Goal: Download file/media

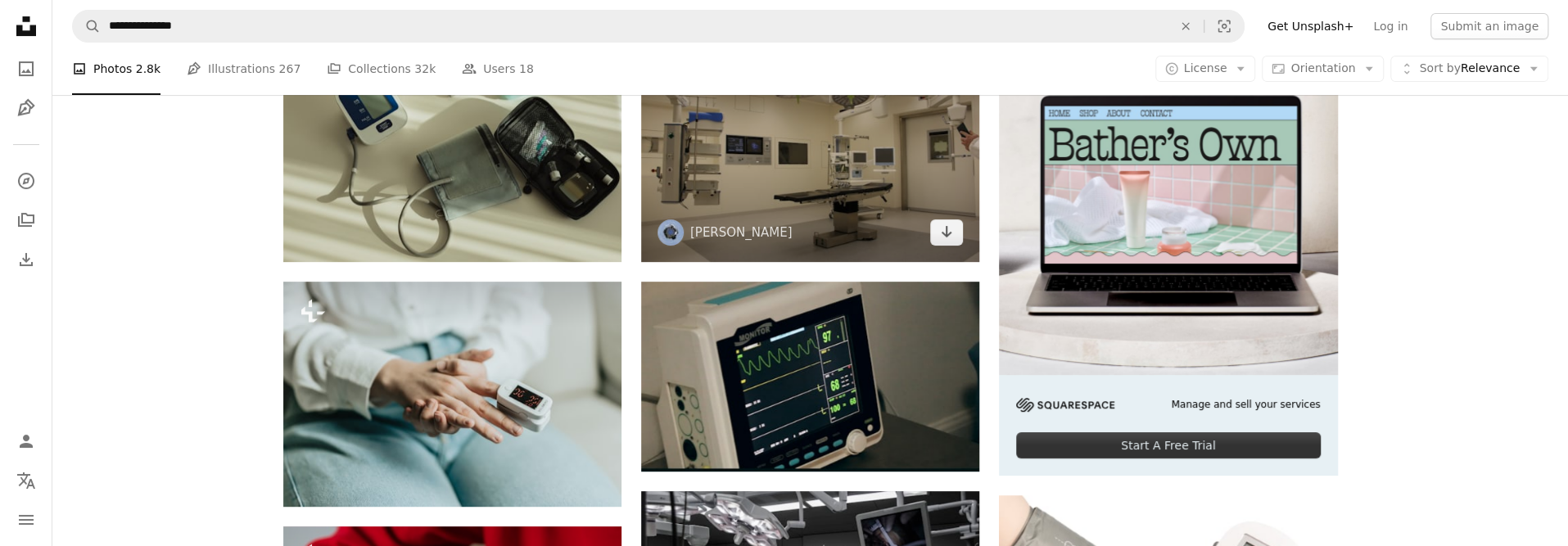
scroll to position [491, 0]
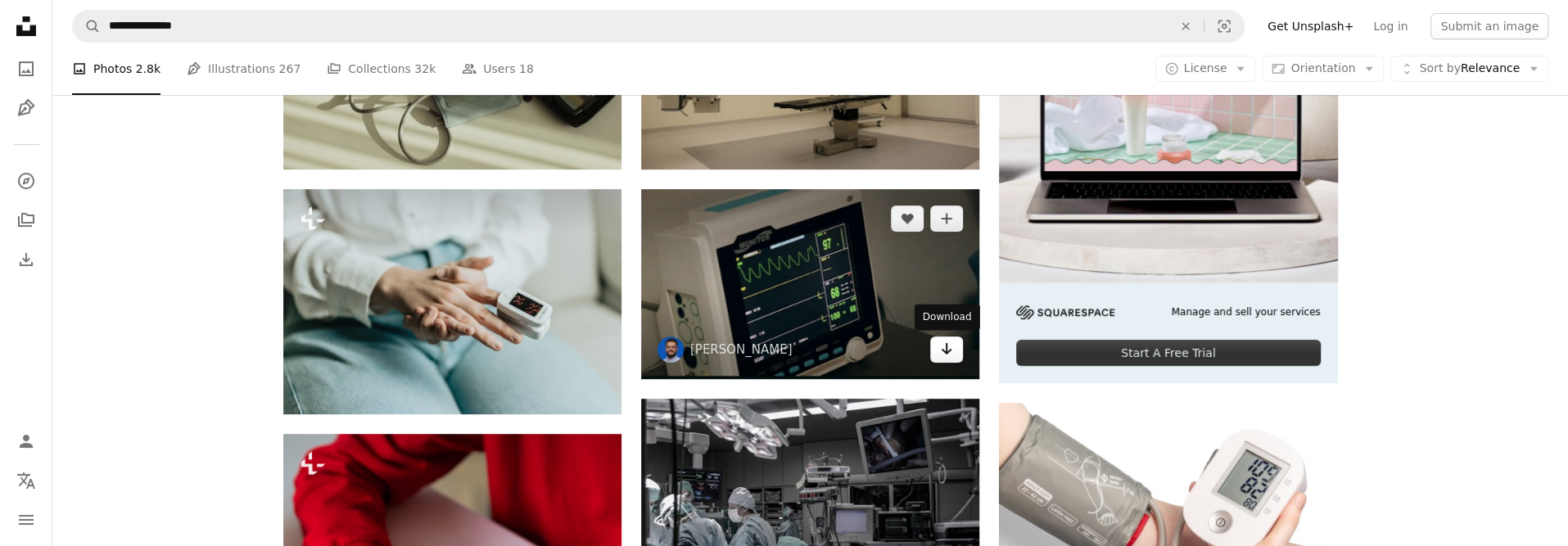
click at [959, 348] on link "Arrow pointing down" at bounding box center [946, 349] width 33 height 26
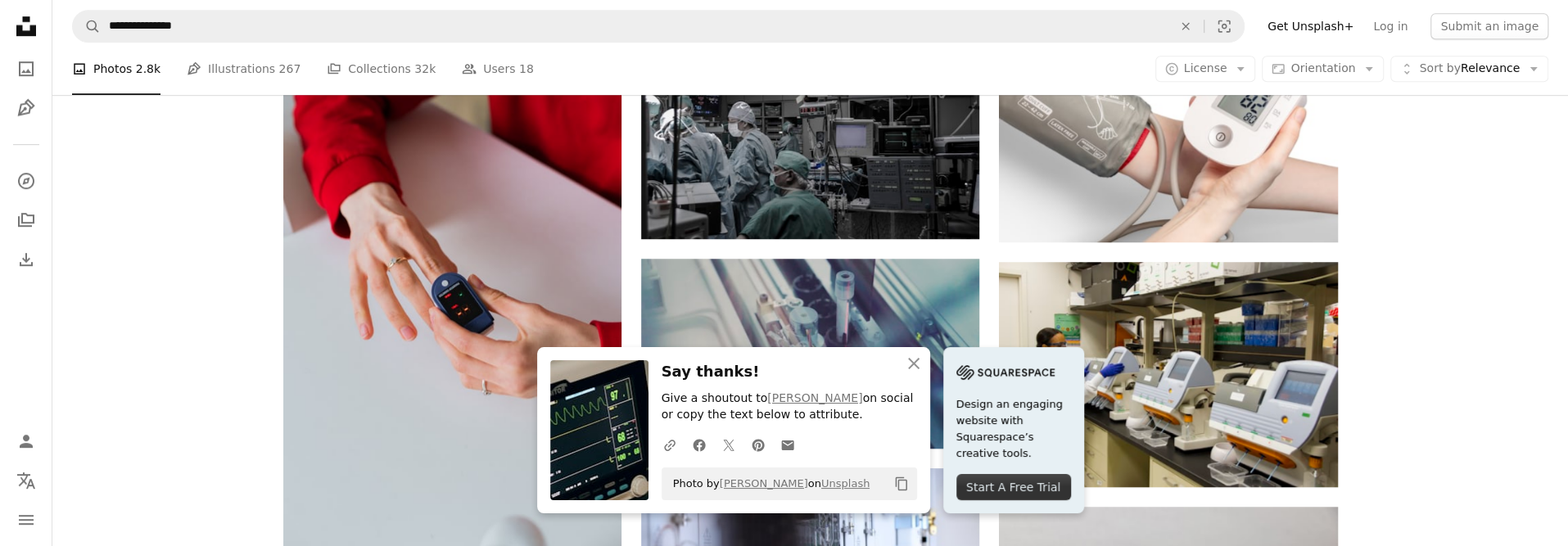
scroll to position [819, 0]
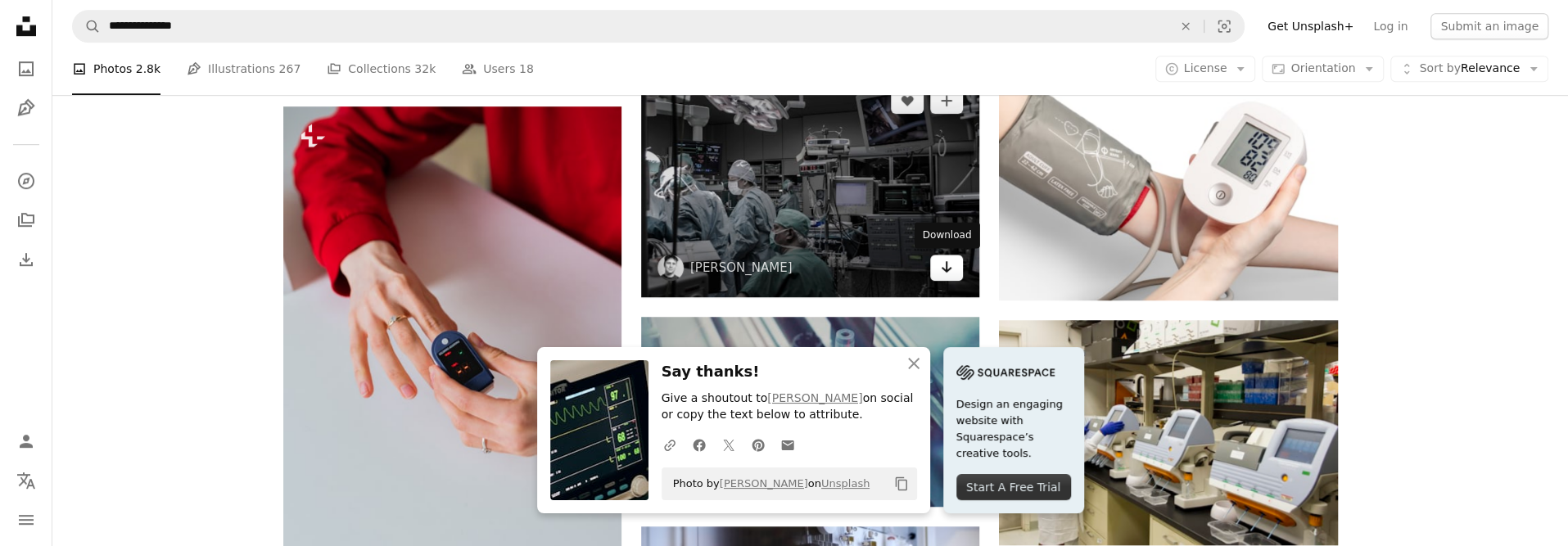
click at [951, 268] on icon "Arrow pointing down" at bounding box center [946, 267] width 13 height 20
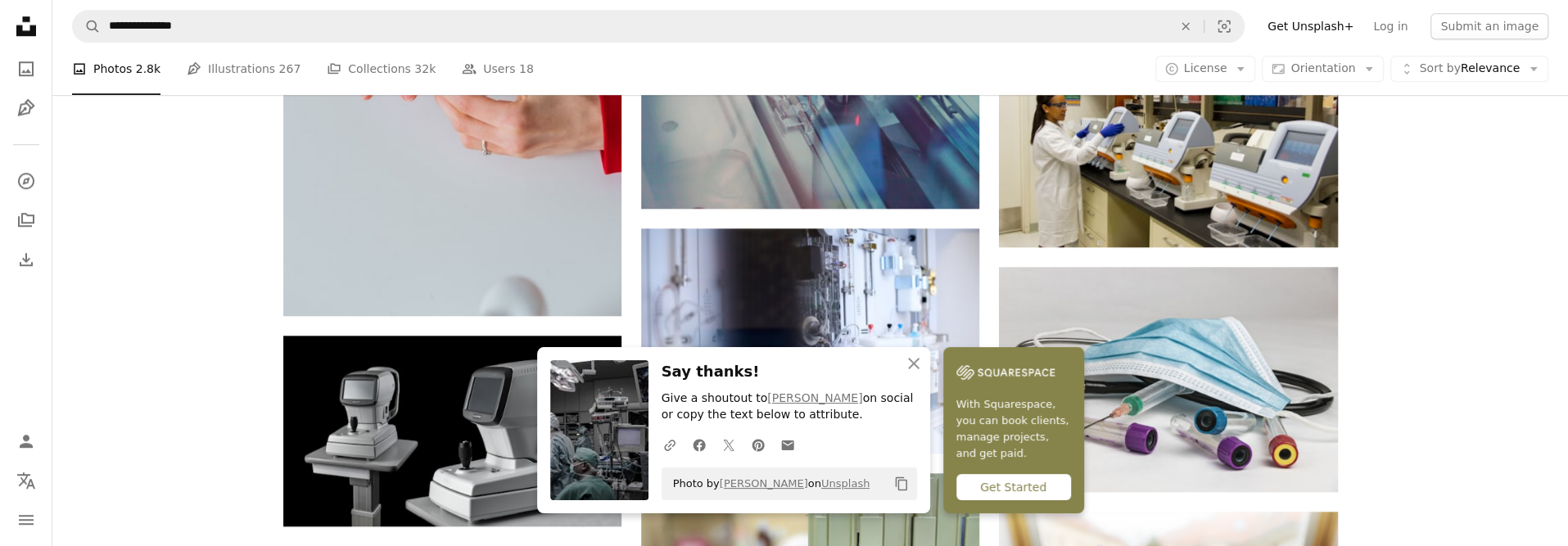
scroll to position [1228, 0]
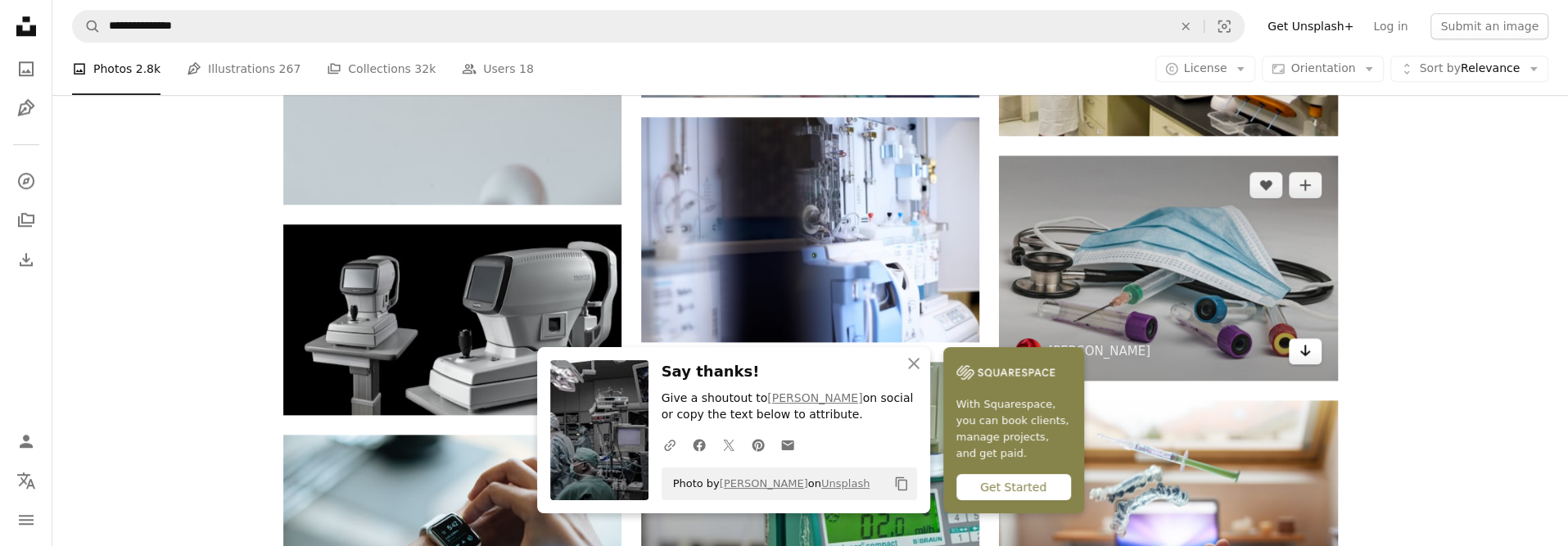
click at [1308, 348] on icon "Arrow pointing down" at bounding box center [1305, 351] width 13 height 20
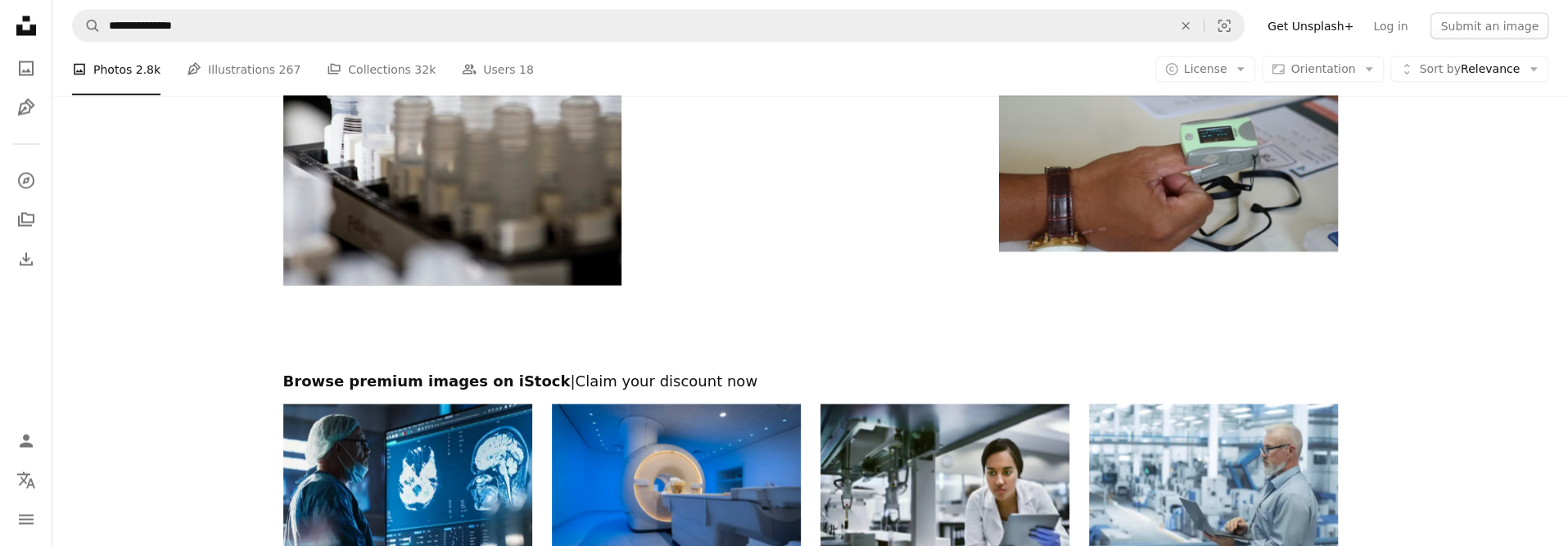
scroll to position [2129, 0]
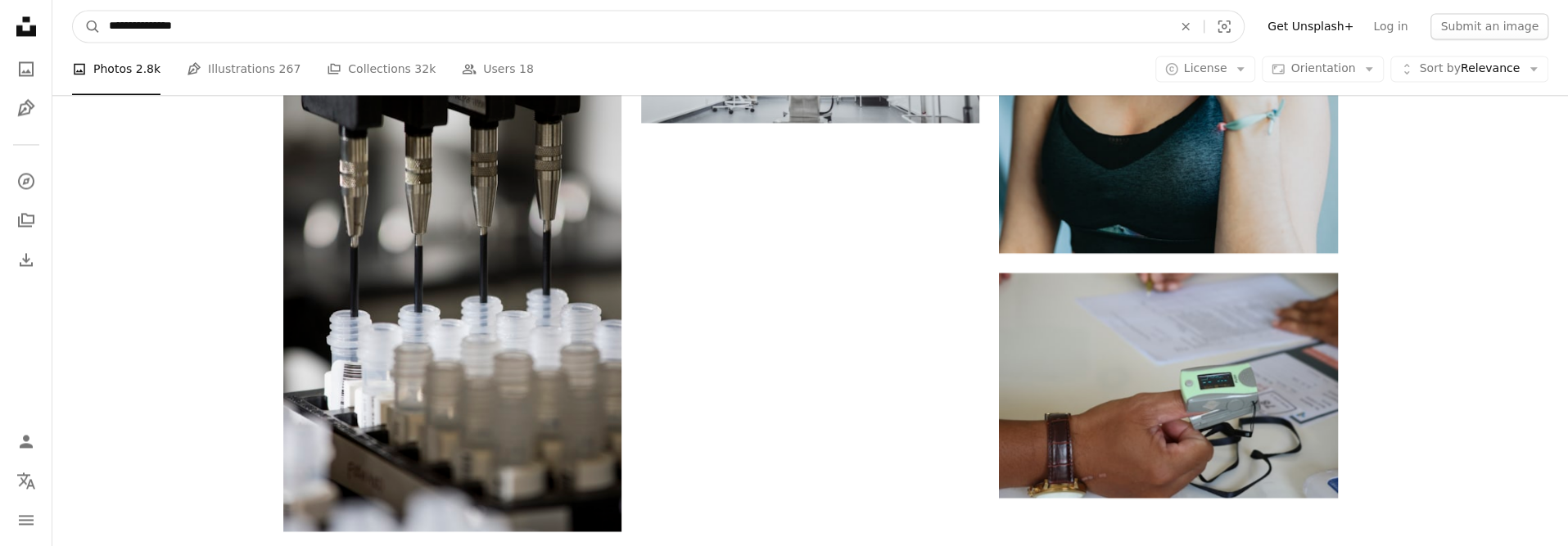
click at [200, 30] on input "**********" at bounding box center [635, 26] width 1067 height 31
type input "*******"
click at [72, 11] on button "A magnifying glass" at bounding box center [86, 26] width 28 height 31
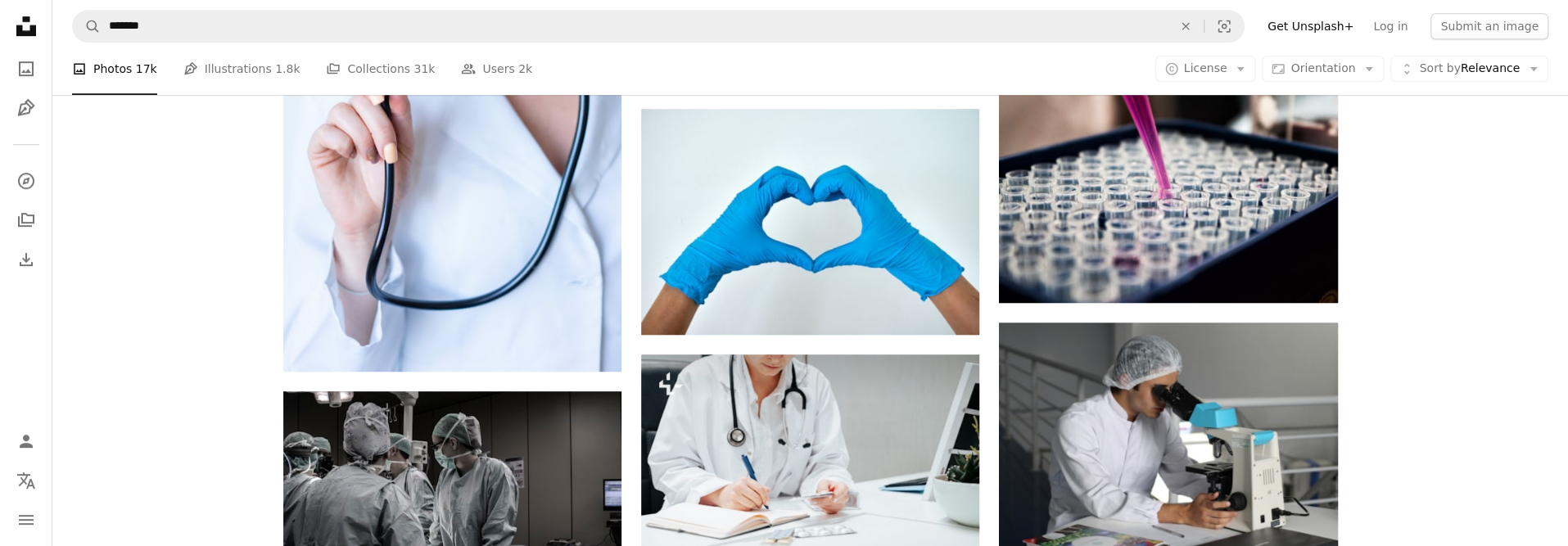
scroll to position [819, 0]
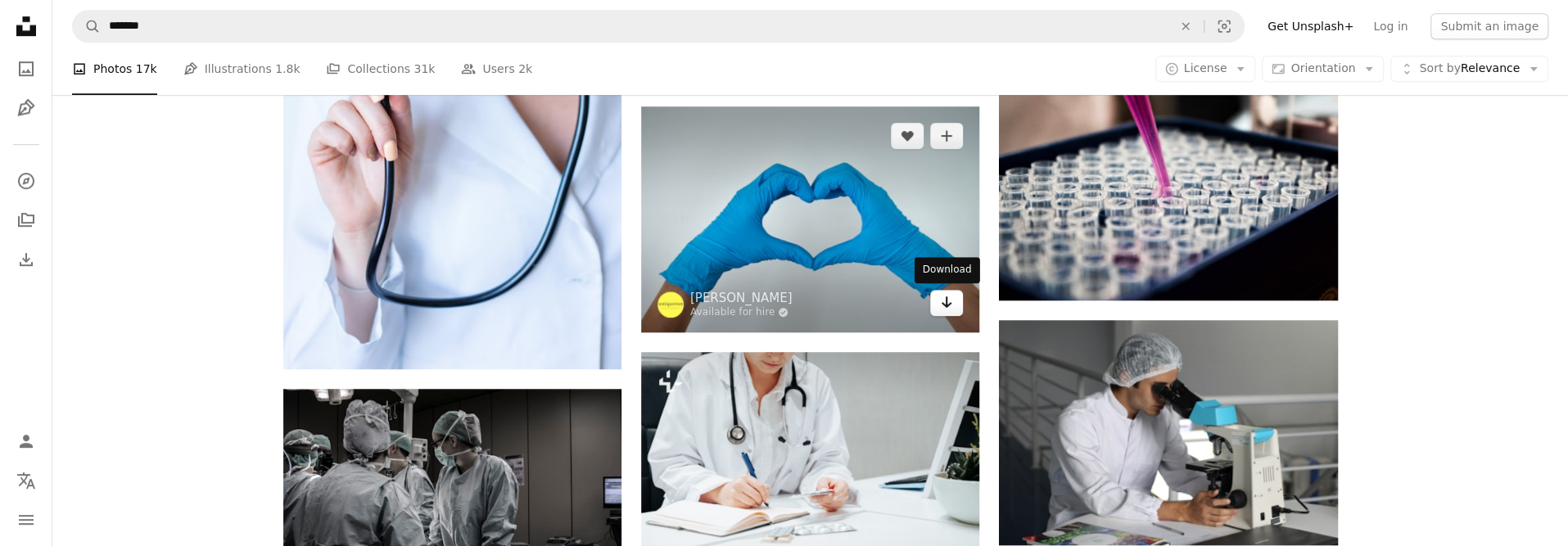
click at [947, 300] on icon "Download" at bounding box center [947, 302] width 11 height 12
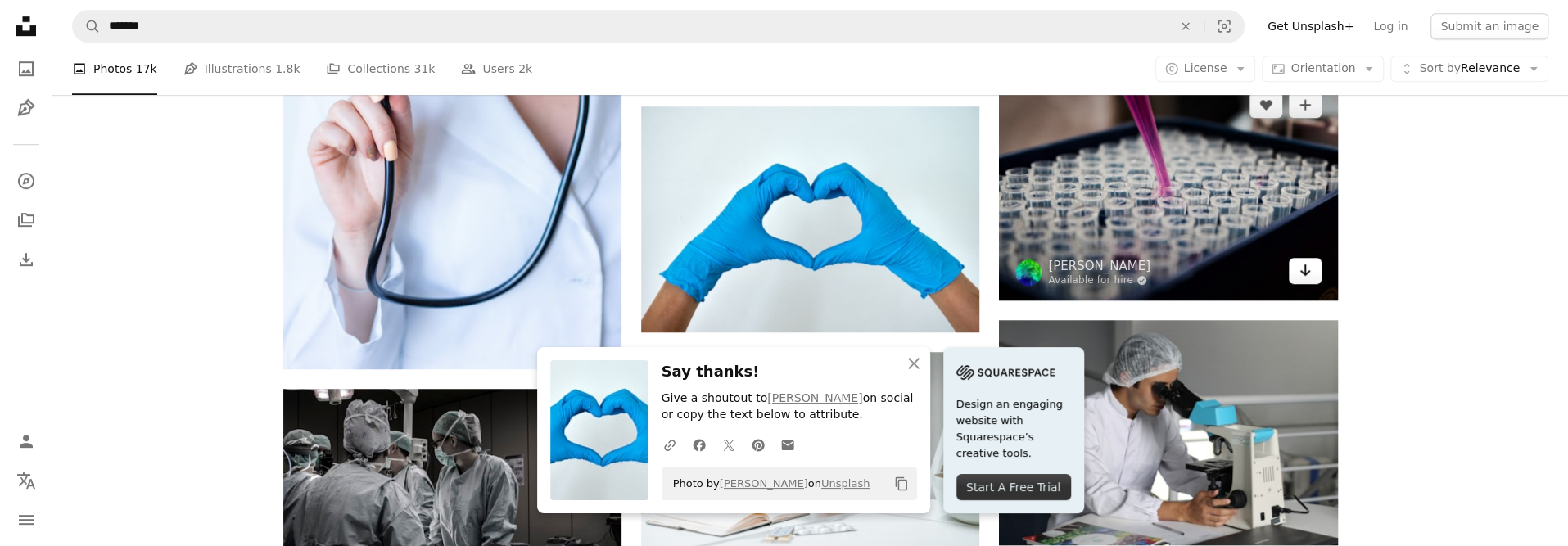
click at [1303, 273] on icon "Download" at bounding box center [1305, 269] width 11 height 12
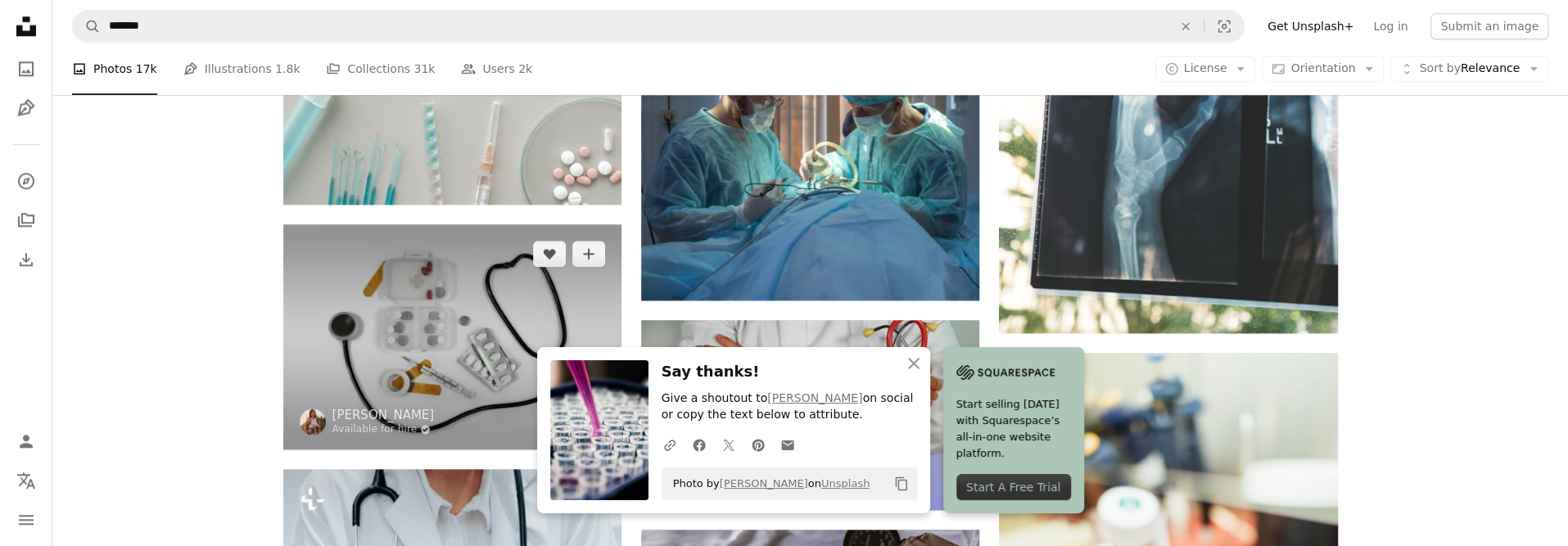
scroll to position [1638, 0]
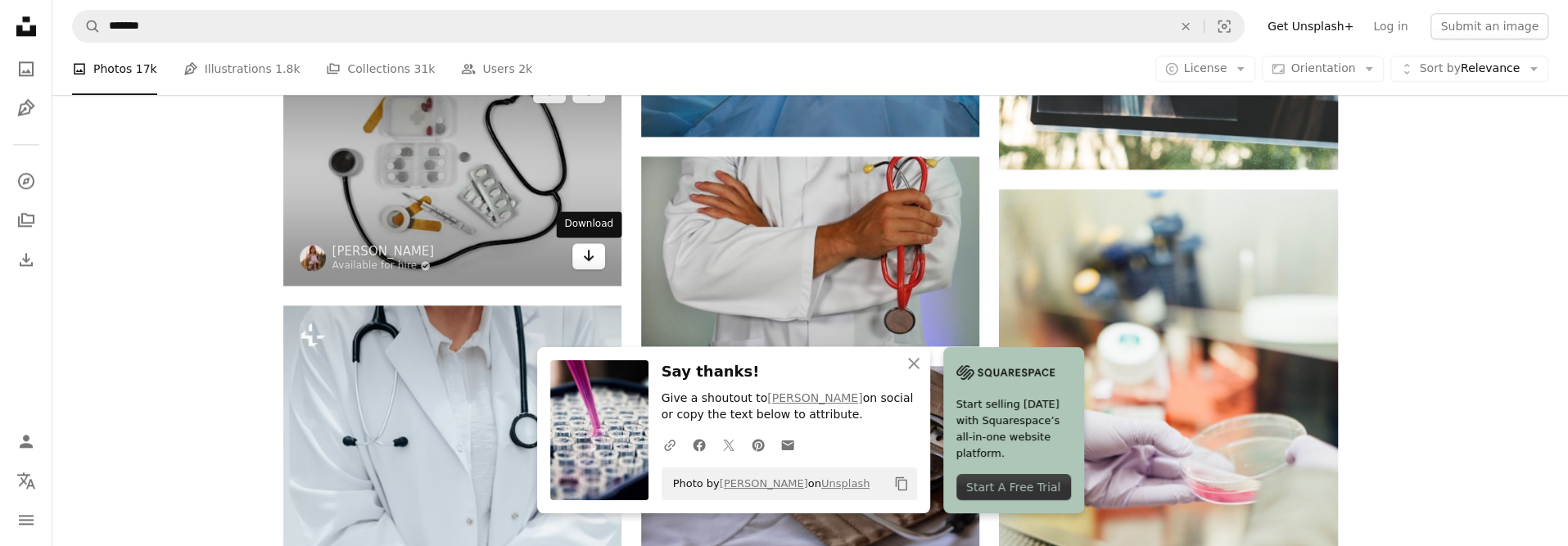
click at [586, 257] on icon "Arrow pointing down" at bounding box center [588, 255] width 13 height 20
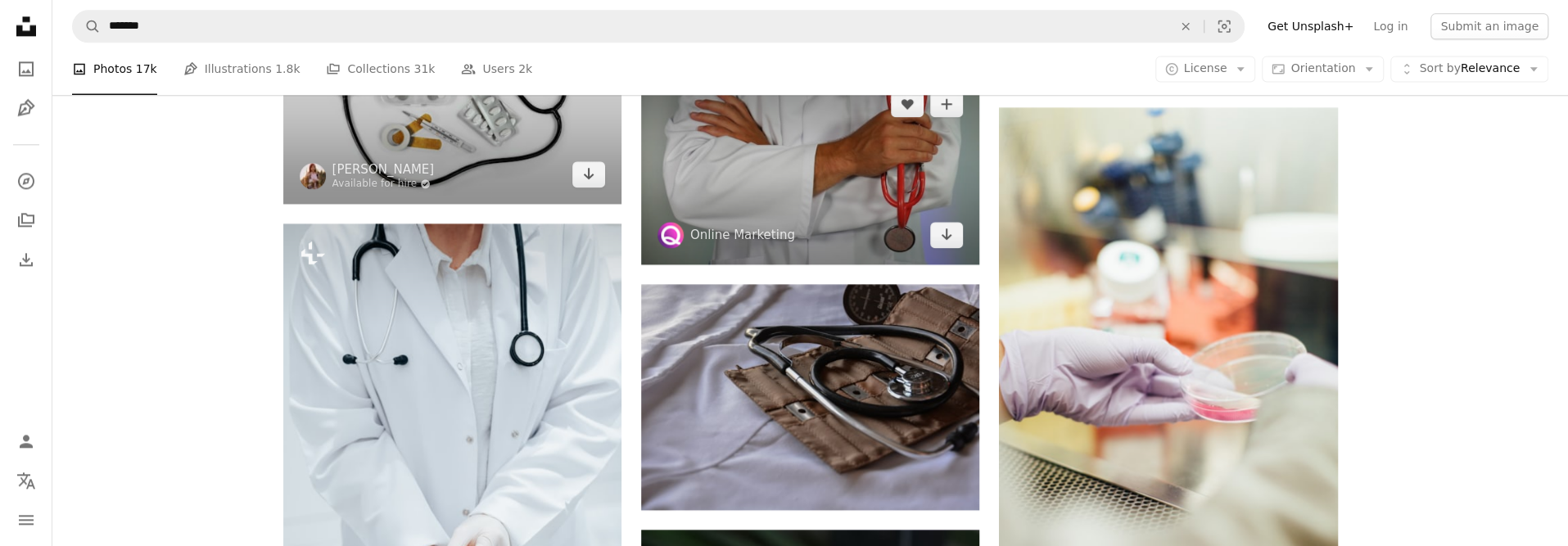
scroll to position [1802, 0]
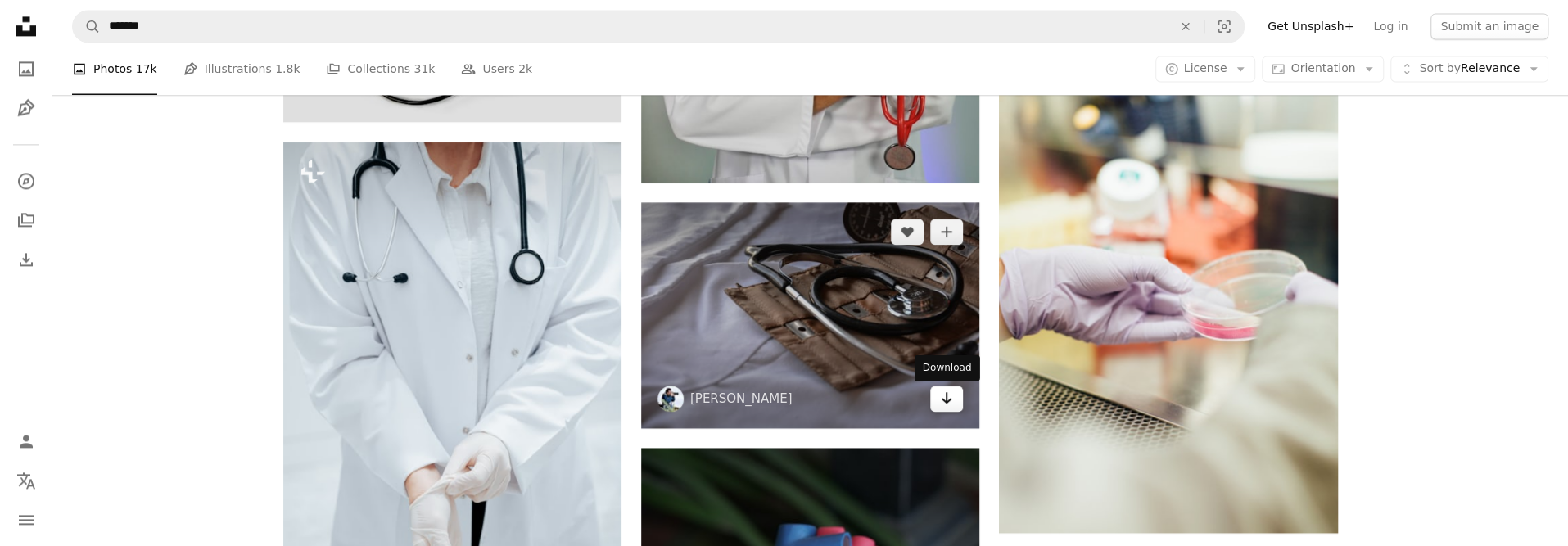
click at [930, 399] on link "Arrow pointing down" at bounding box center [946, 398] width 33 height 26
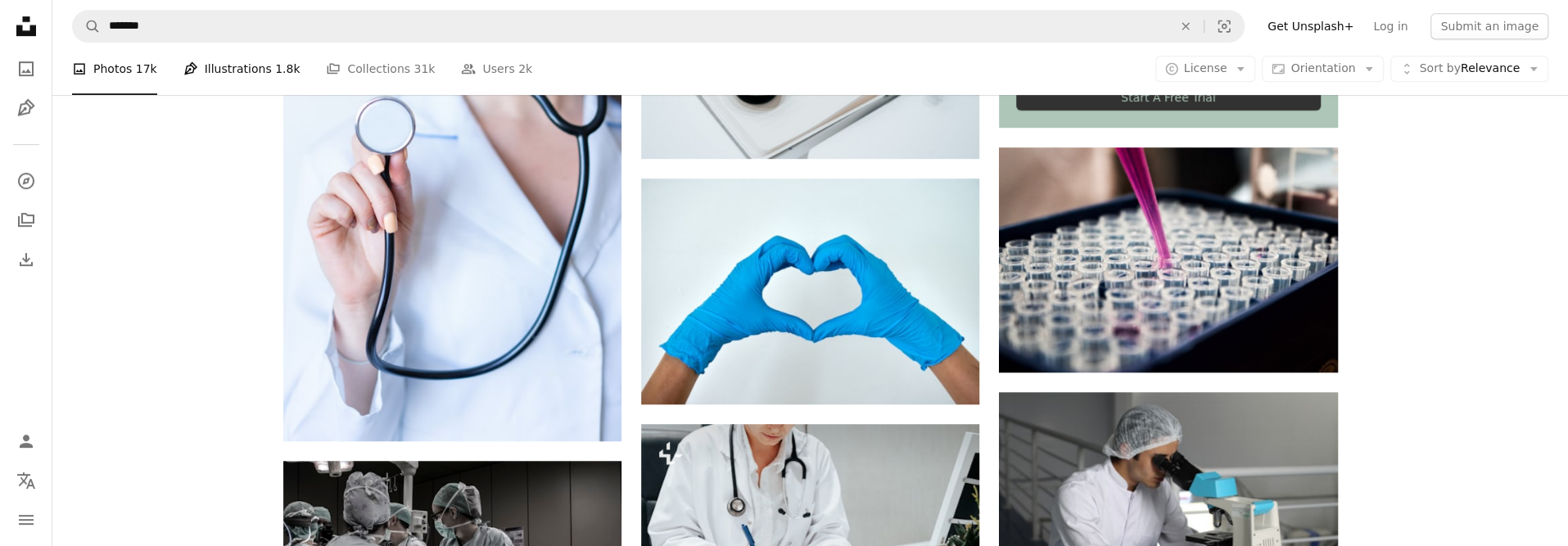
scroll to position [655, 0]
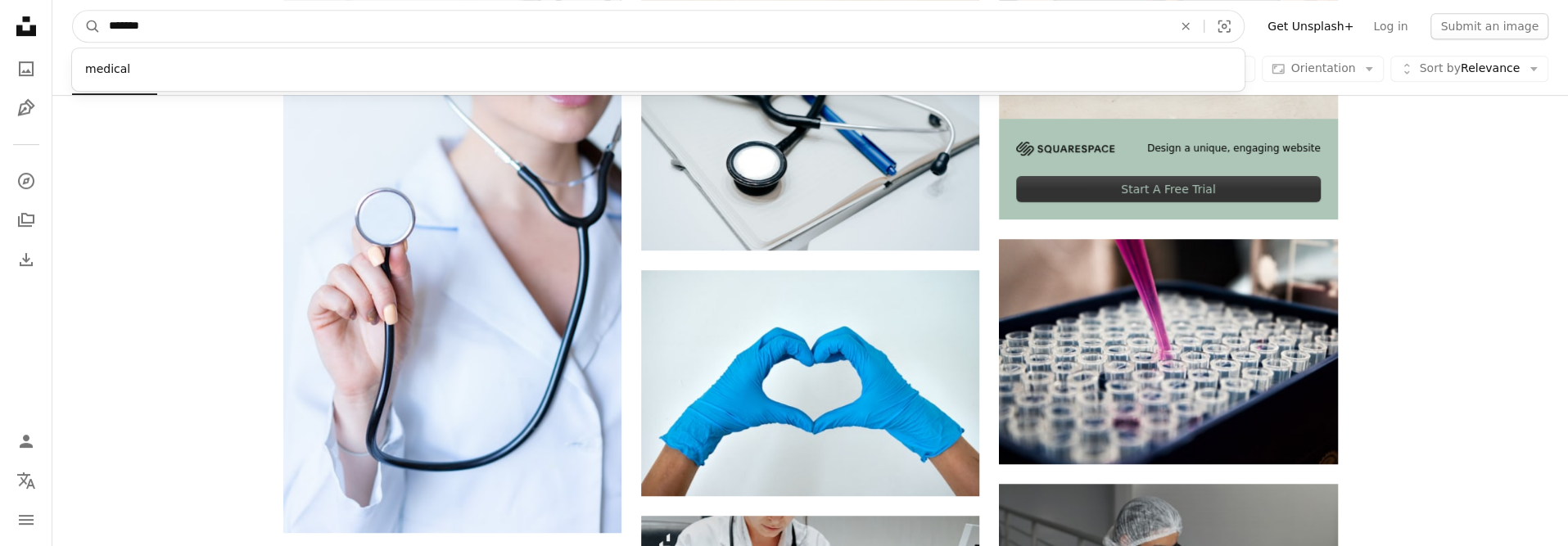
drag, startPoint x: 175, startPoint y: 24, endPoint x: 101, endPoint y: 21, distance: 74.1
click at [101, 21] on input "*******" at bounding box center [635, 26] width 1067 height 31
type input "*"
type input "*******"
click button "A magnifying glass" at bounding box center [86, 26] width 28 height 31
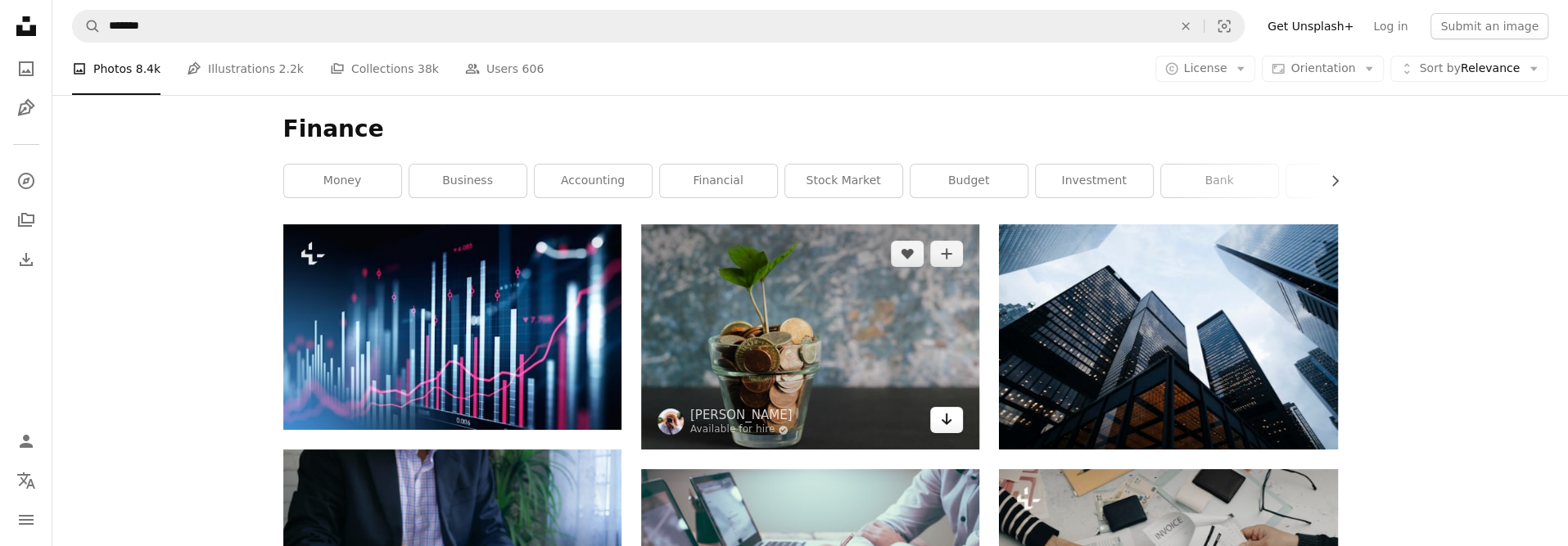
click at [937, 420] on link "Arrow pointing down" at bounding box center [946, 420] width 33 height 26
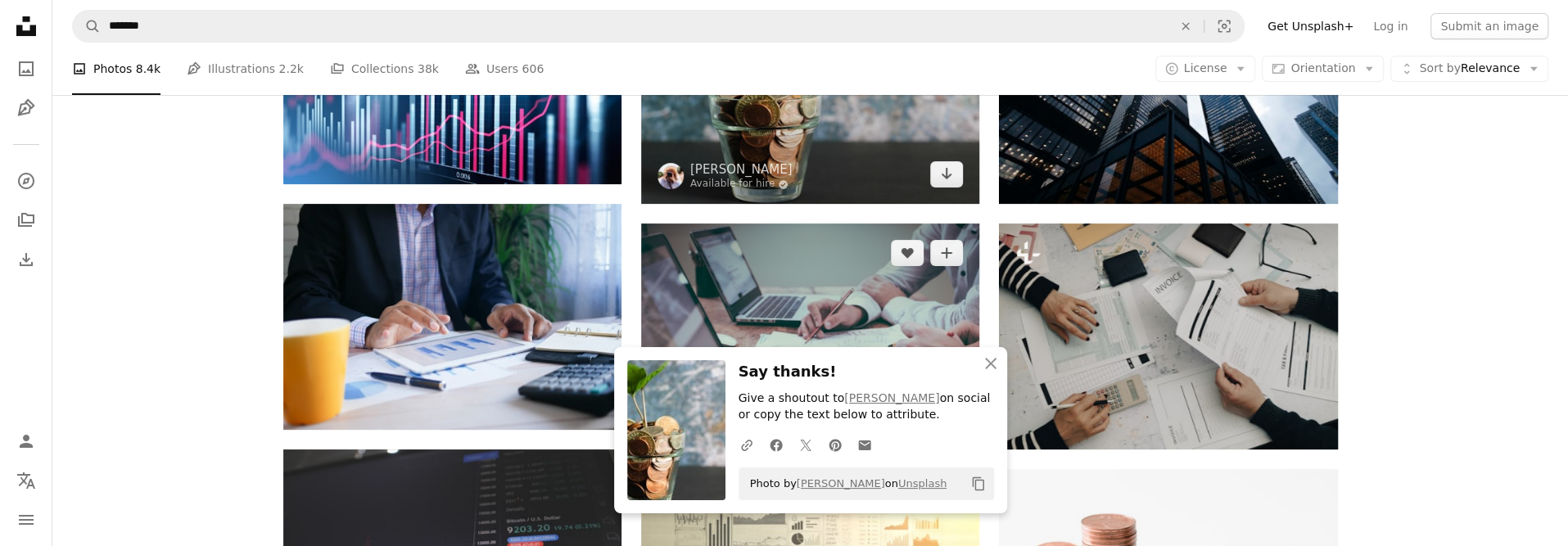
scroll to position [491, 0]
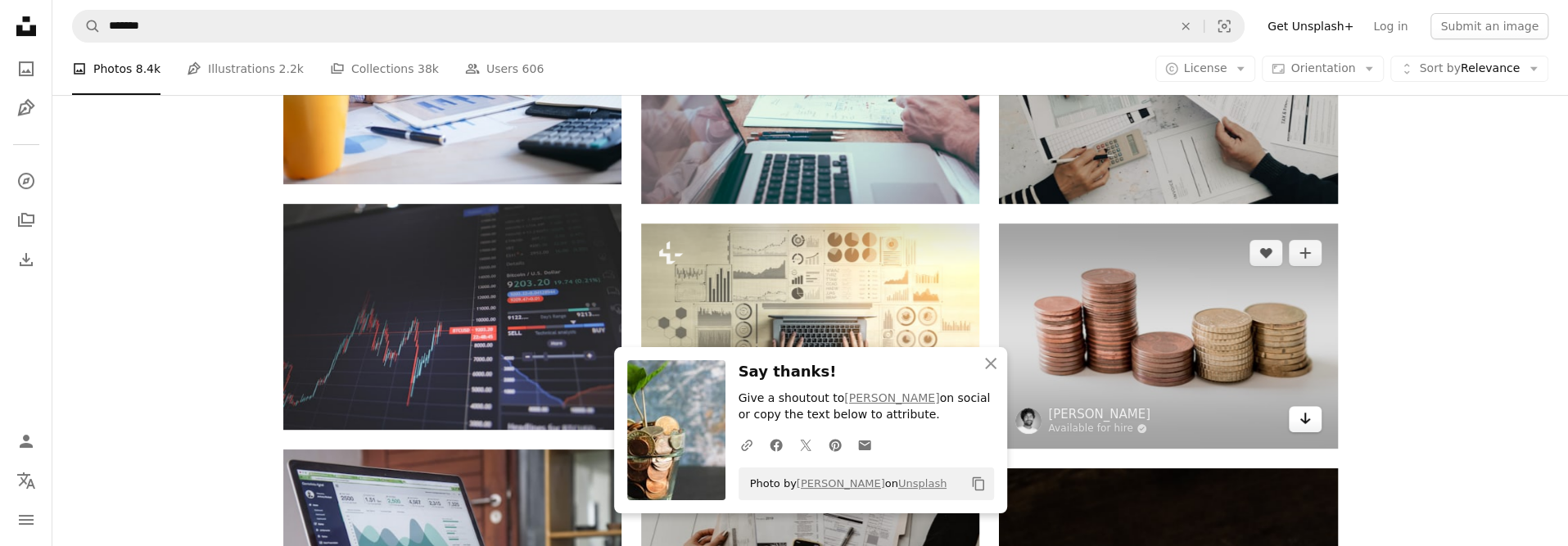
click at [1300, 416] on icon "Arrow pointing down" at bounding box center [1305, 418] width 13 height 20
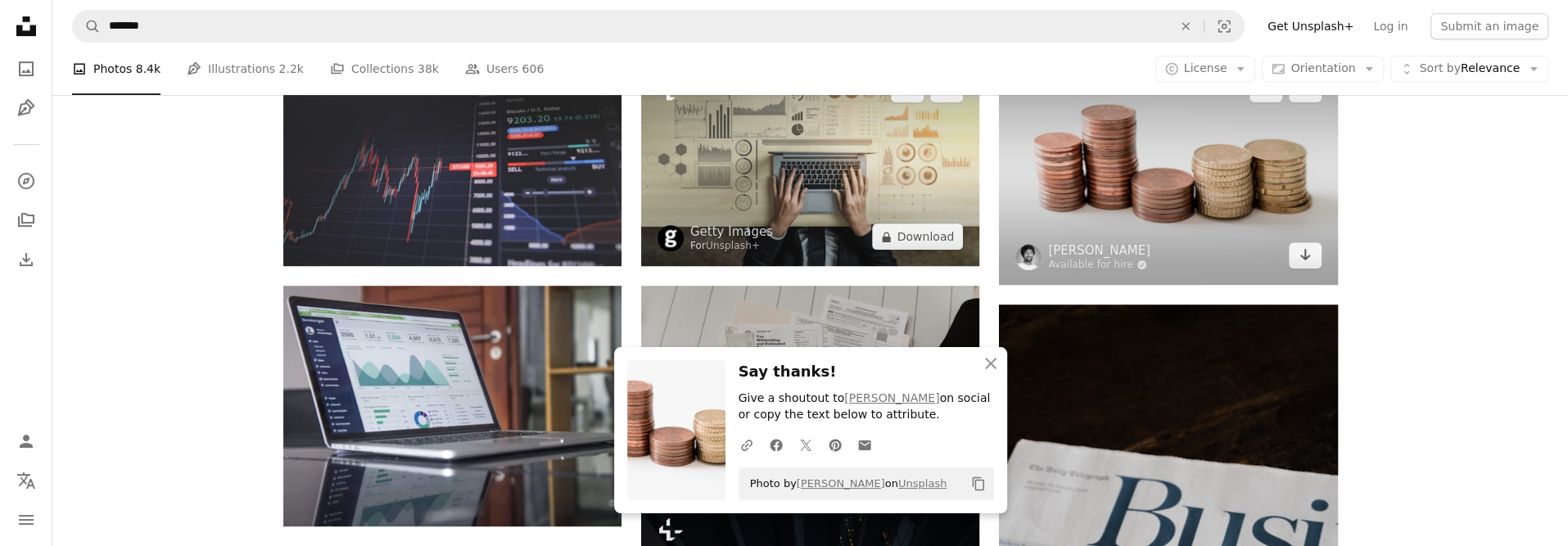
scroll to position [819, 0]
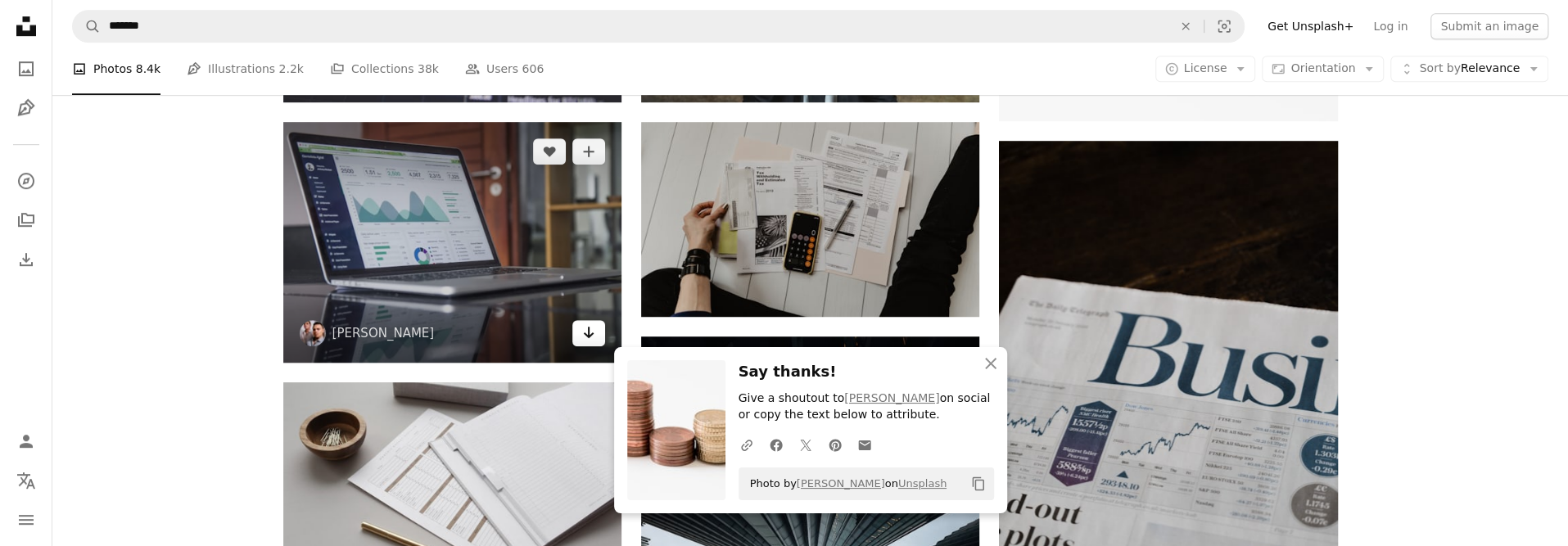
click at [588, 334] on icon "Download" at bounding box center [589, 332] width 11 height 12
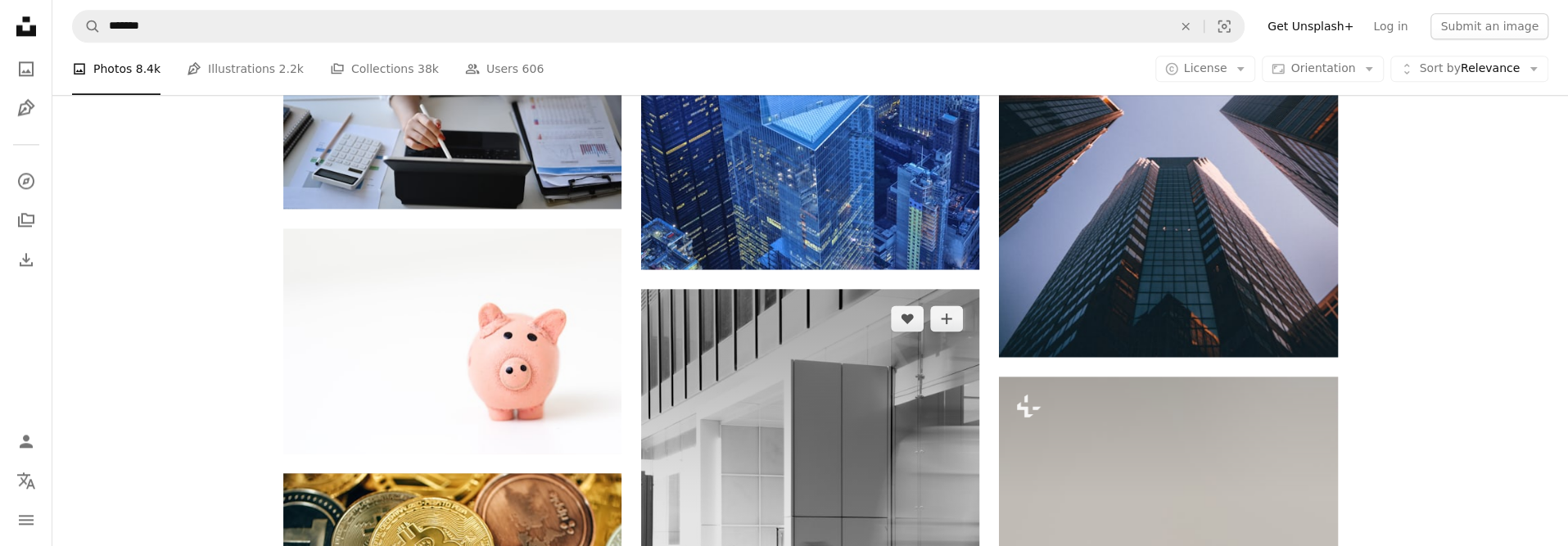
scroll to position [1883, 0]
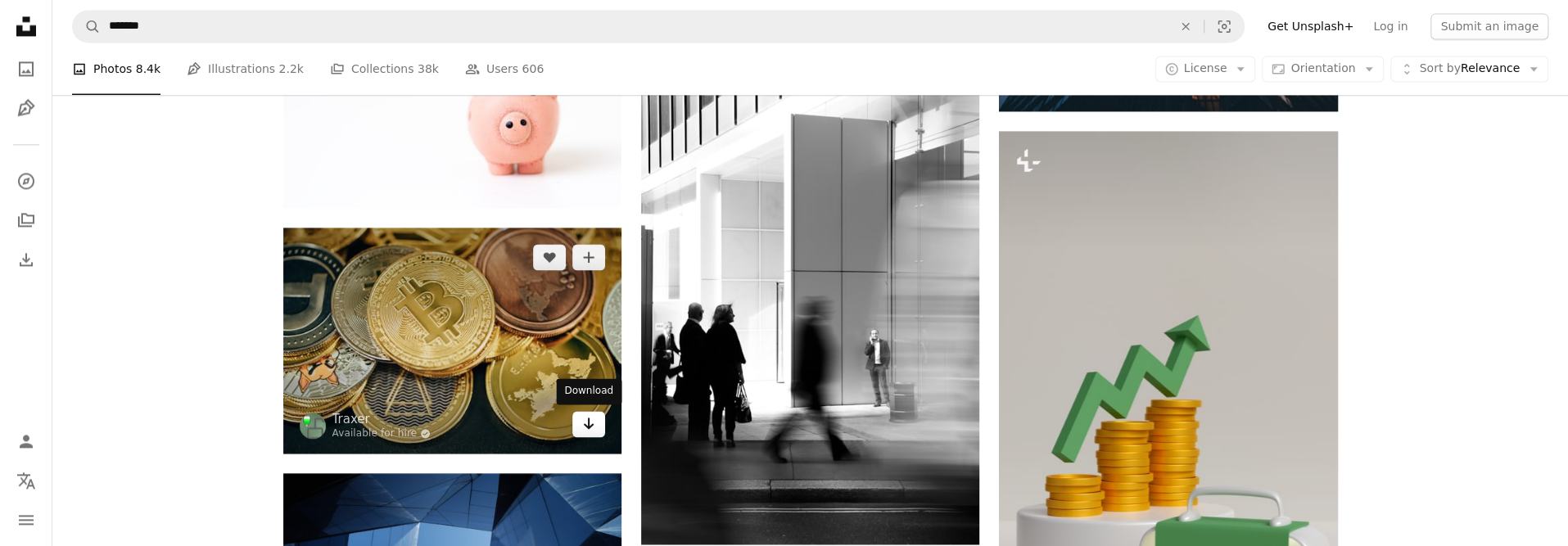
click at [582, 423] on icon "Arrow pointing down" at bounding box center [588, 423] width 13 height 20
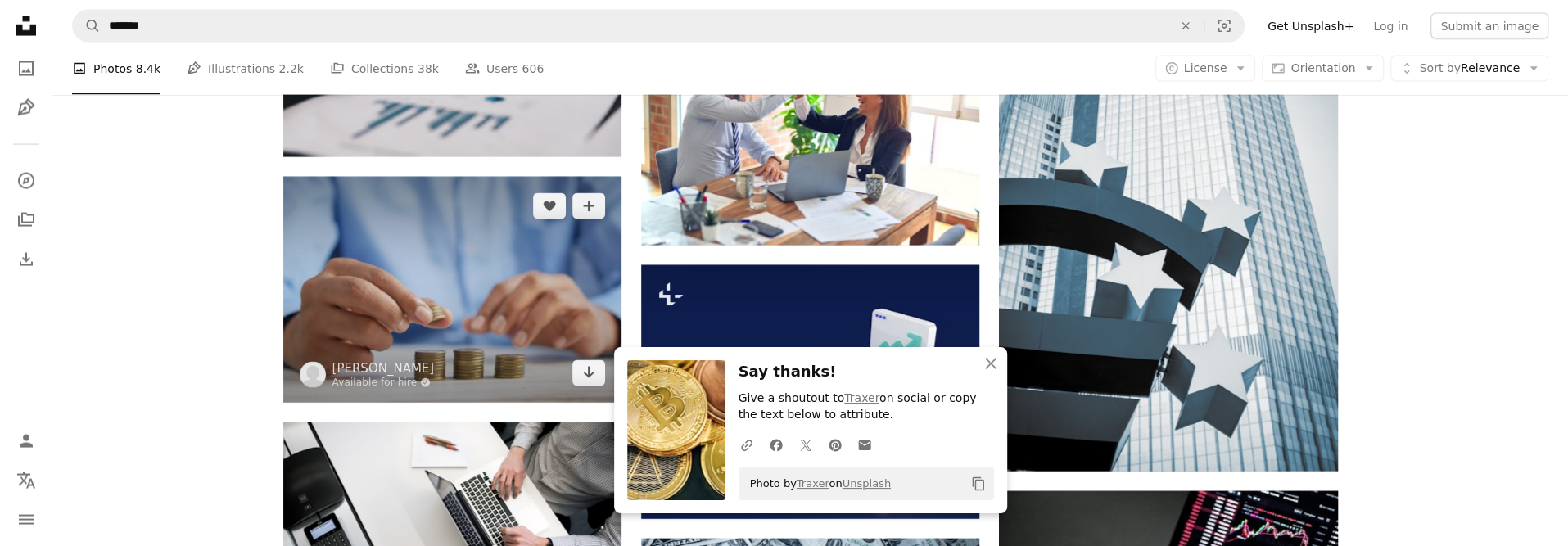
scroll to position [2702, 0]
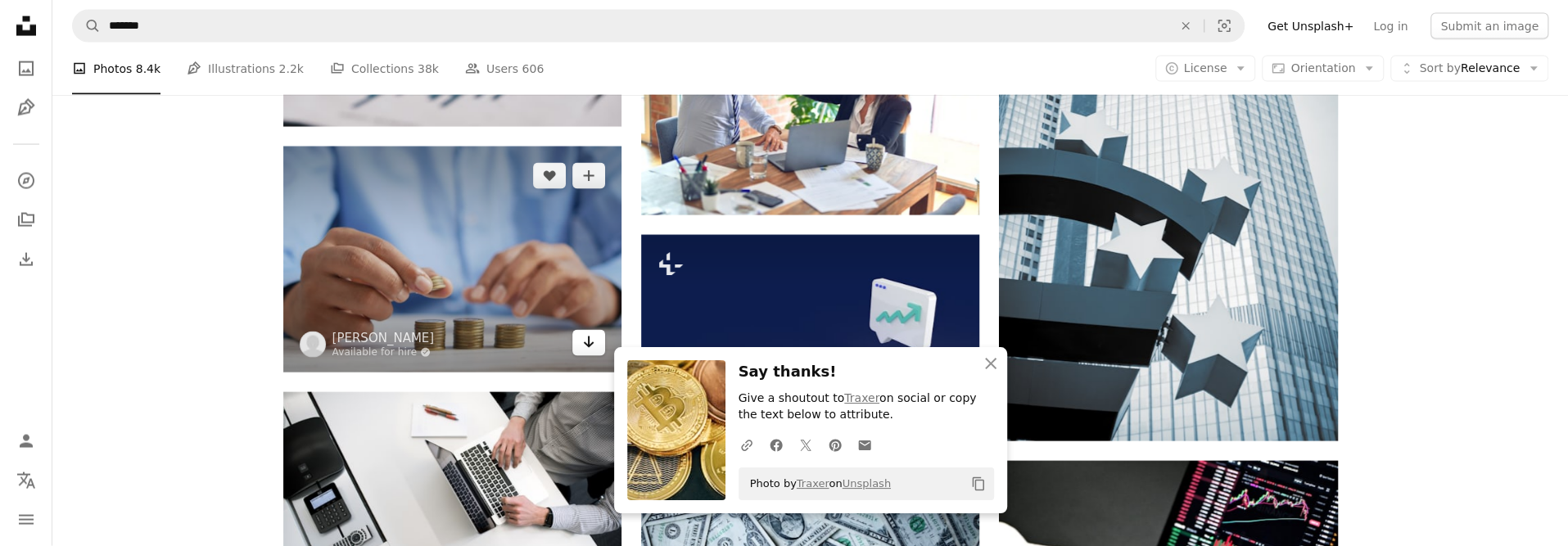
click at [583, 341] on icon "Arrow pointing down" at bounding box center [588, 342] width 13 height 20
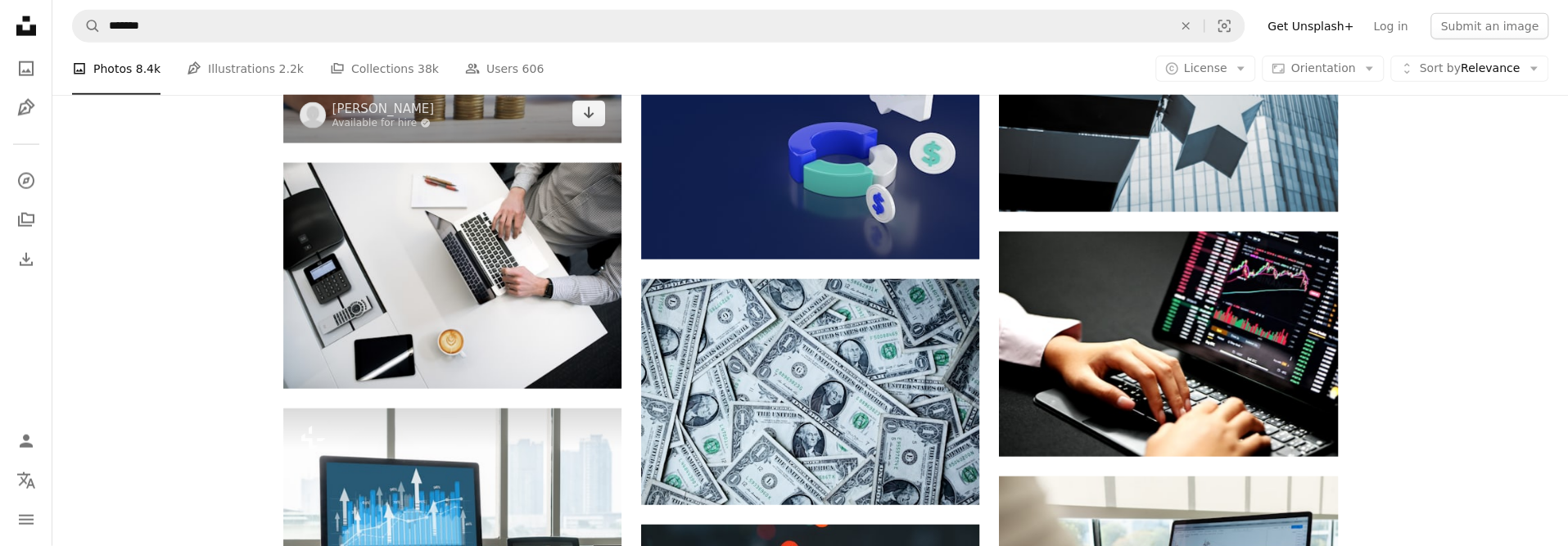
scroll to position [2948, 0]
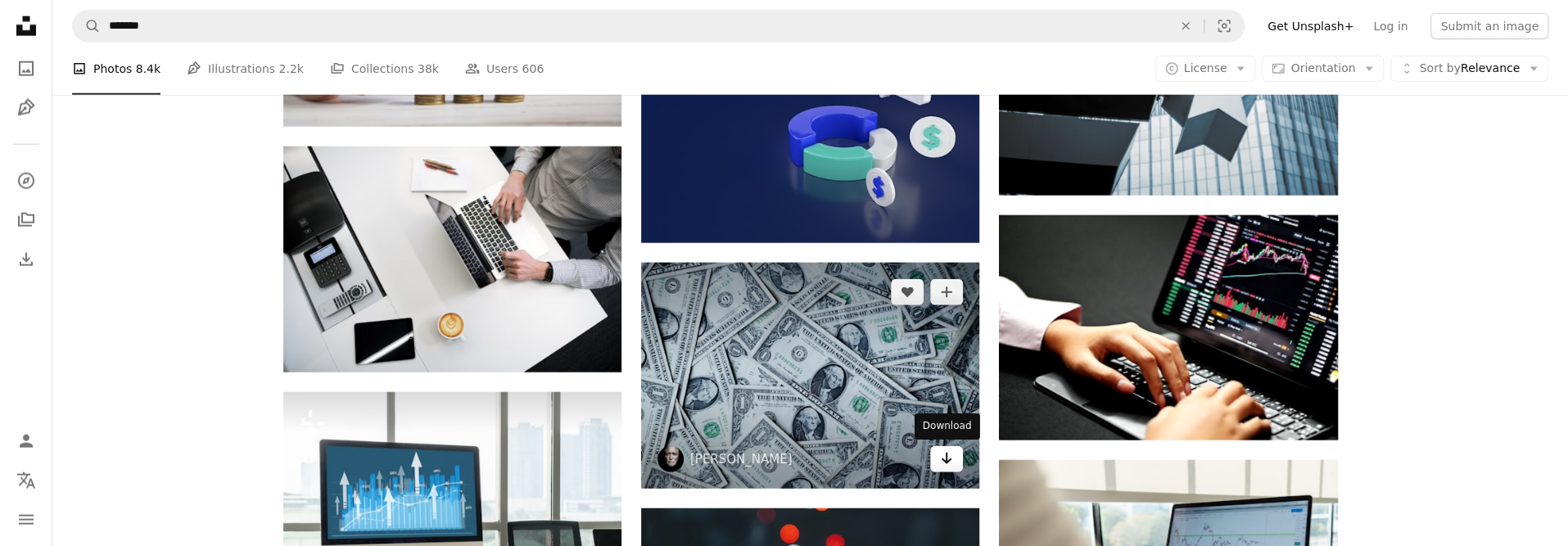
click at [939, 456] on link "Arrow pointing down" at bounding box center [946, 459] width 33 height 26
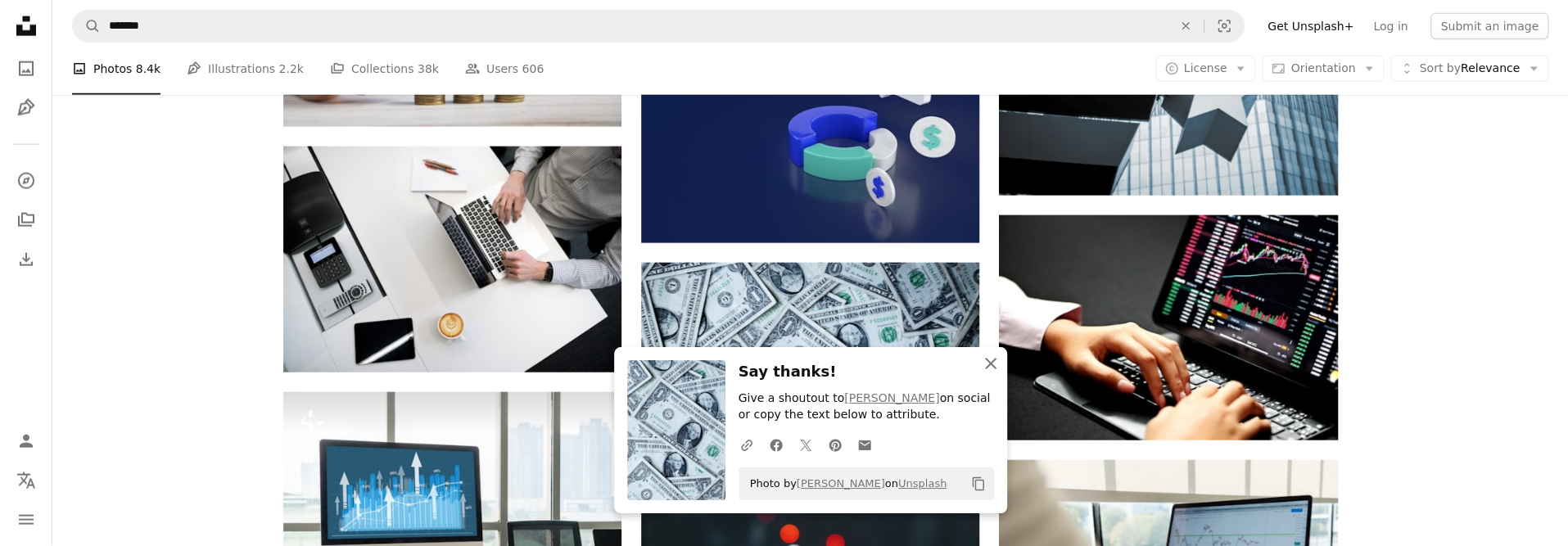
click at [995, 363] on icon "An X shape" at bounding box center [991, 363] width 20 height 20
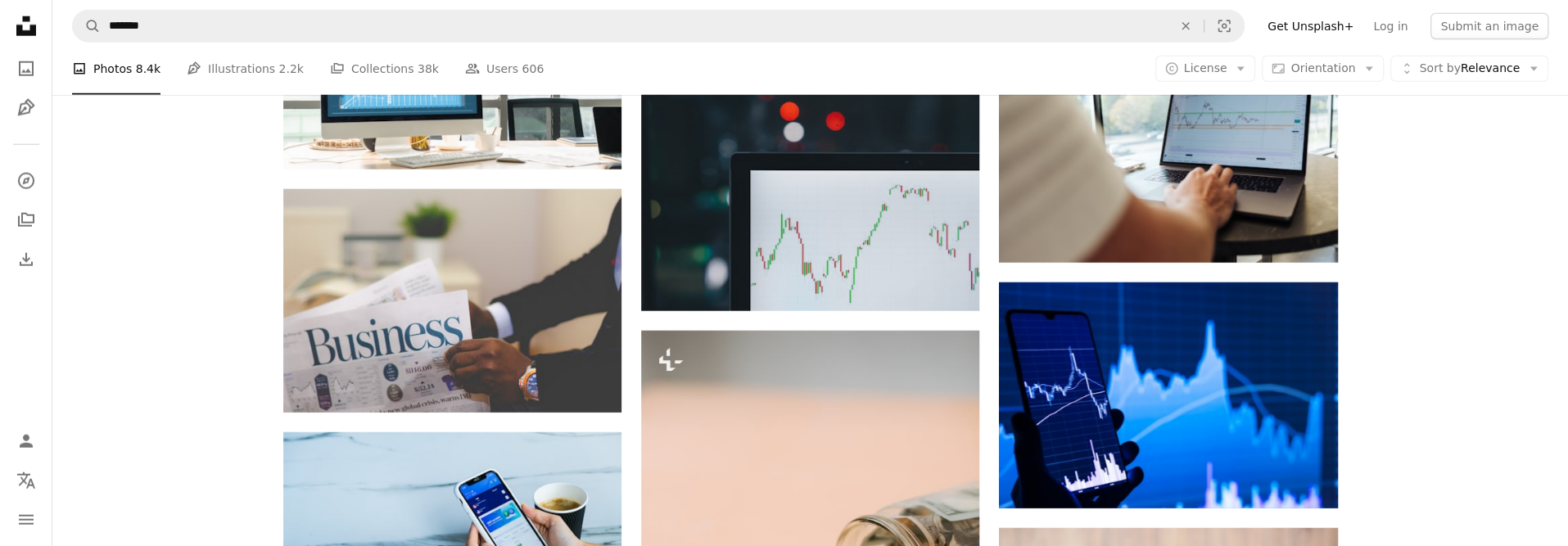
scroll to position [3275, 0]
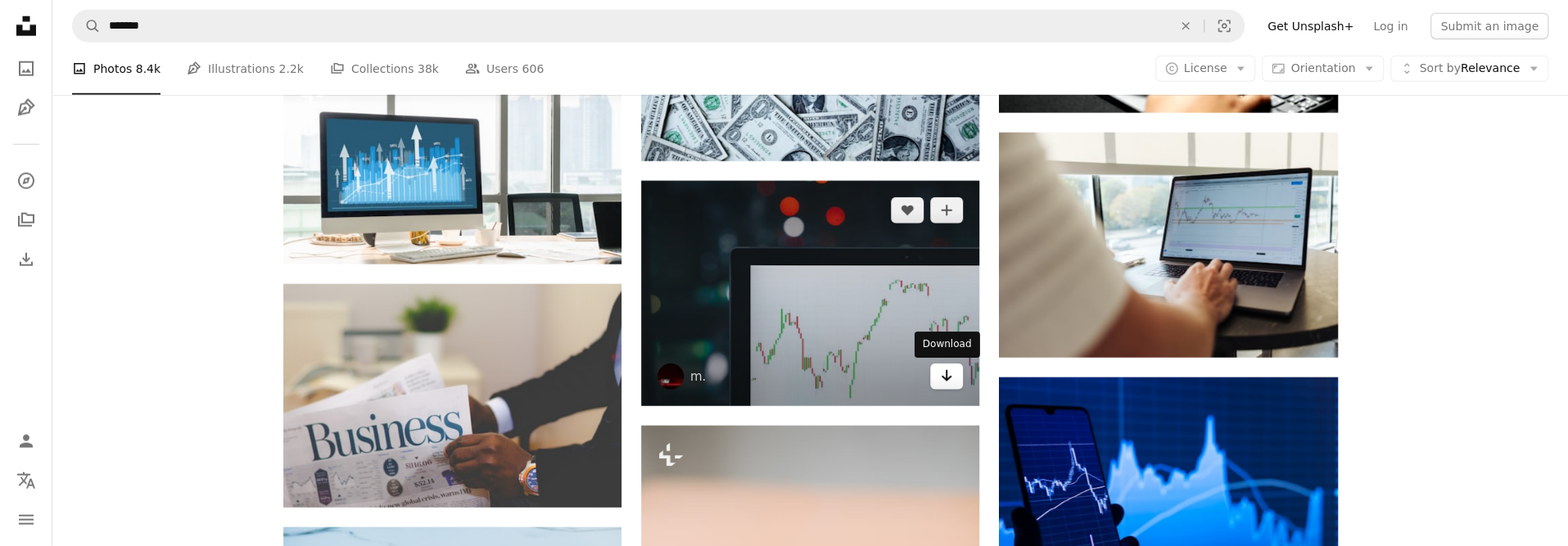
click at [937, 380] on link "Arrow pointing down" at bounding box center [946, 376] width 33 height 26
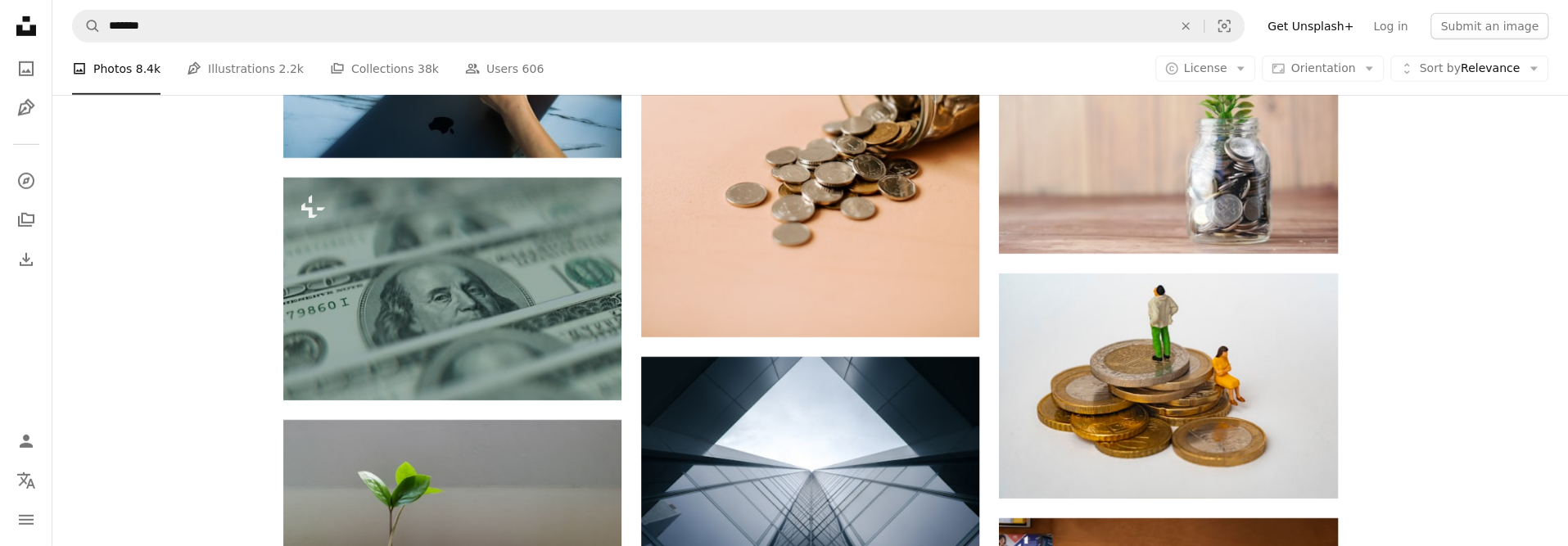
scroll to position [3849, 0]
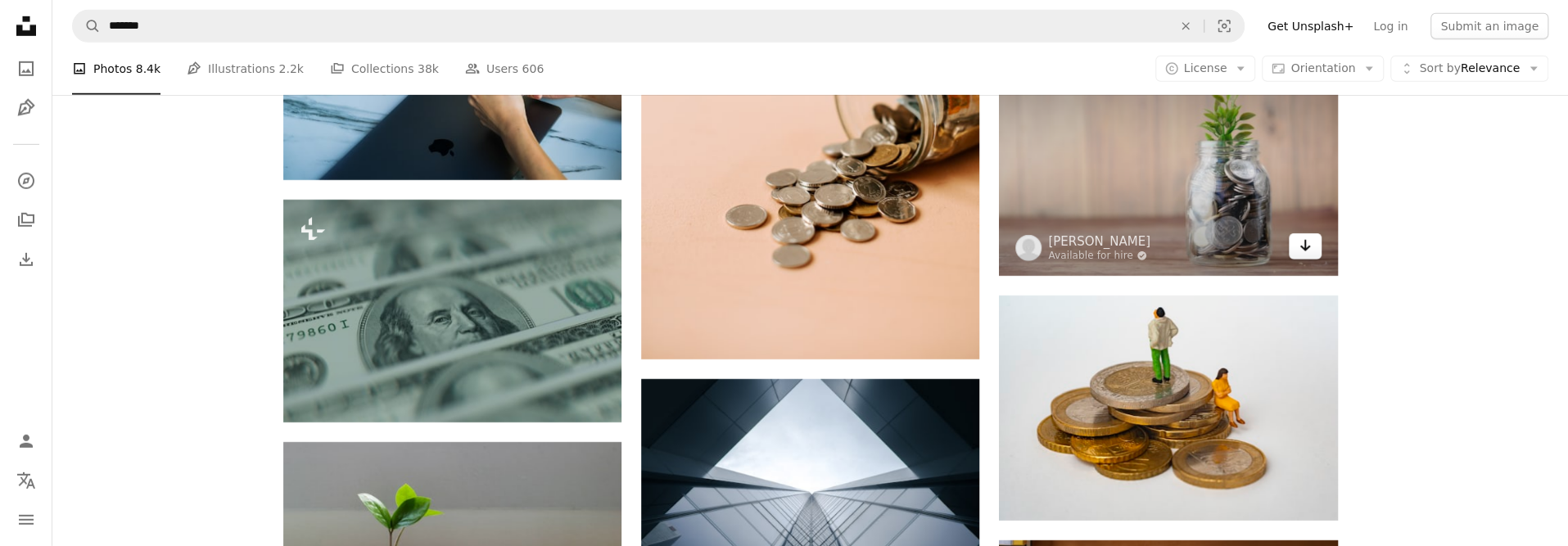
click at [1302, 248] on icon "Download" at bounding box center [1305, 245] width 11 height 12
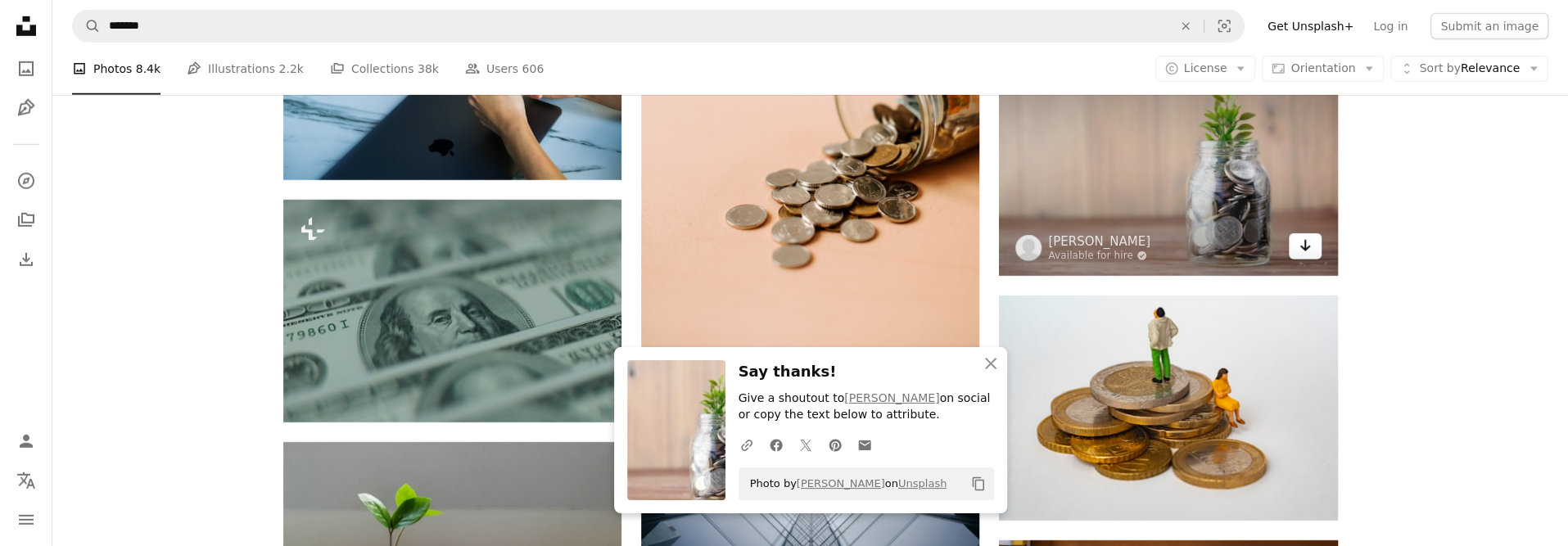
click at [1302, 248] on icon "Download" at bounding box center [1305, 245] width 11 height 12
click at [1230, 197] on img at bounding box center [1168, 163] width 338 height 226
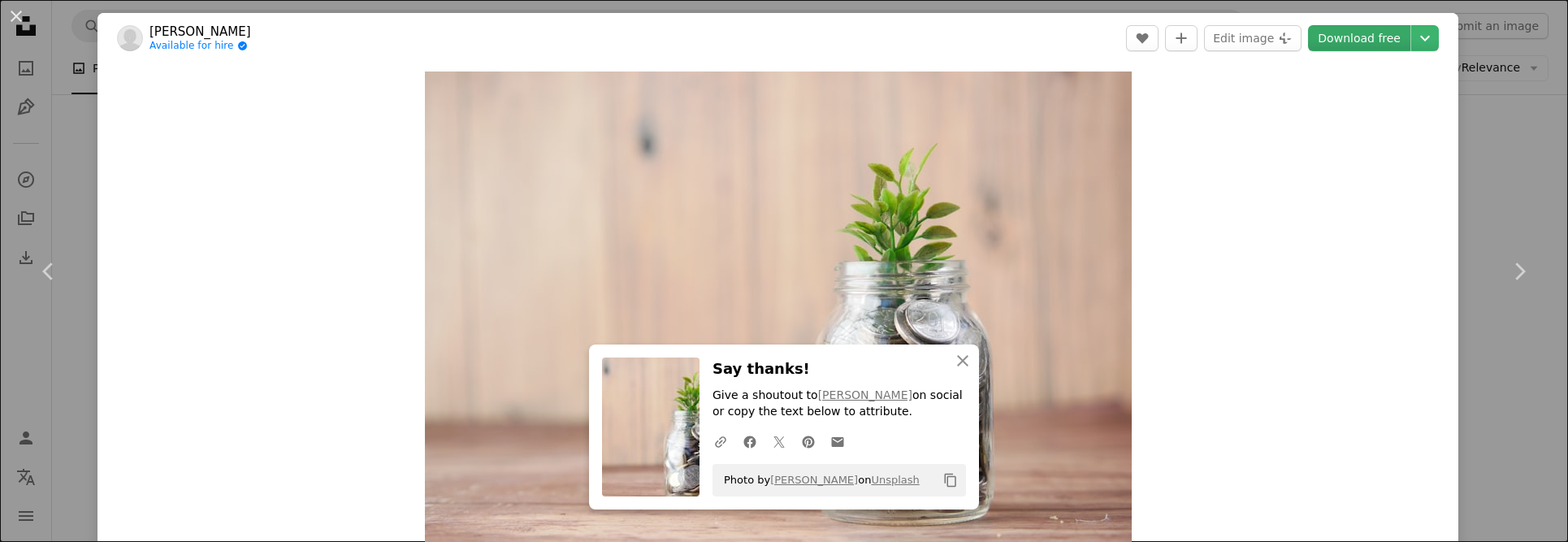
click at [1351, 38] on link "Download free" at bounding box center [1358, 37] width 102 height 26
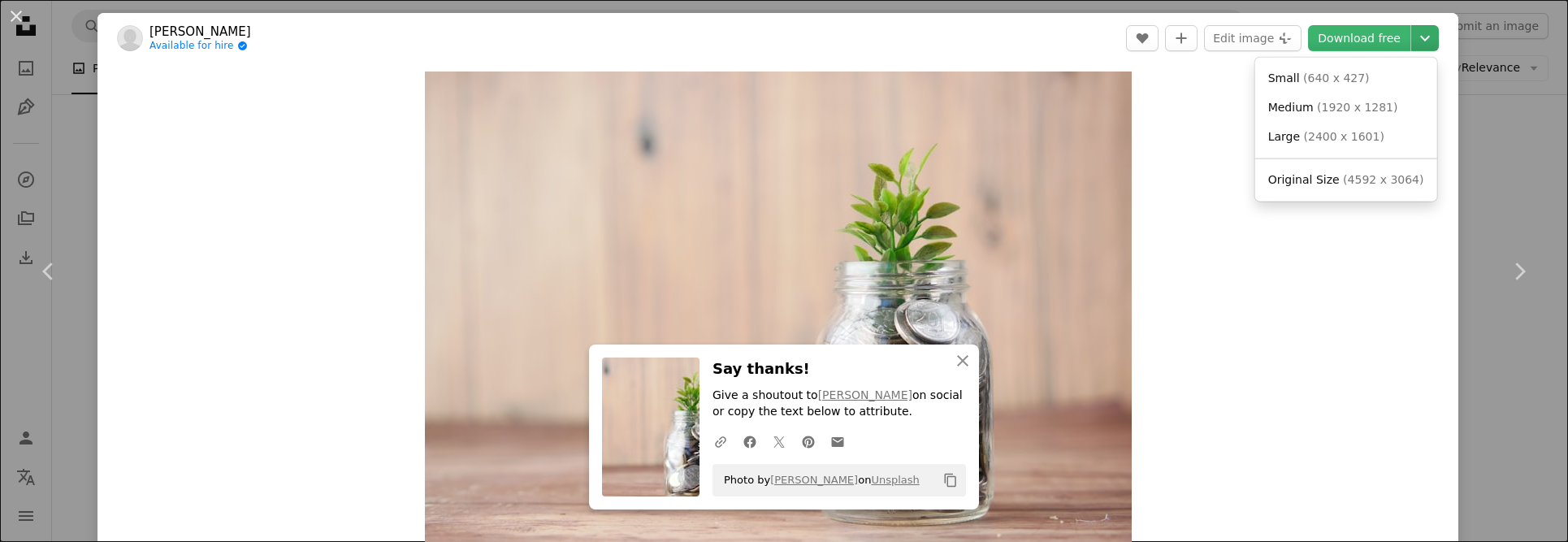
click at [1420, 38] on icon "Choose download size" at bounding box center [1424, 38] width 10 height 5
click at [1509, 155] on dialog "An X shape Chevron left Chevron right An X shape Close Say thanks! Give a shout…" at bounding box center [784, 271] width 1568 height 542
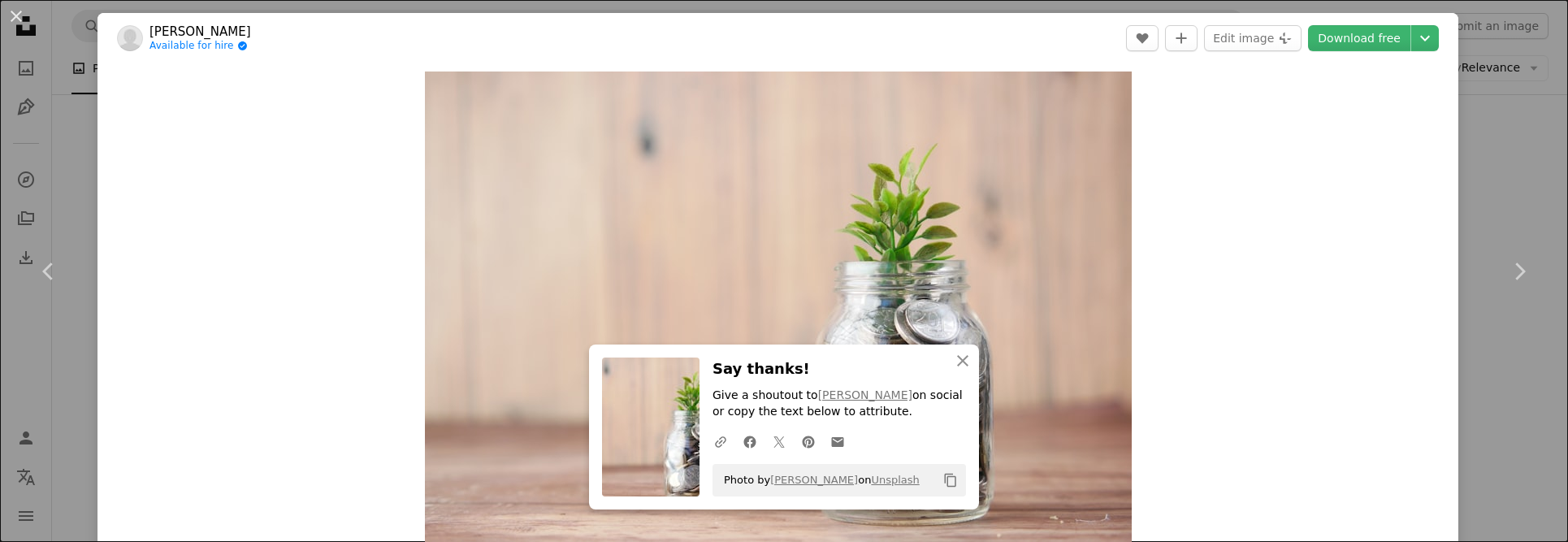
click at [1454, 170] on div "An X shape Chevron left Chevron right An X shape Close Say thanks! Give a shout…" at bounding box center [784, 271] width 1568 height 542
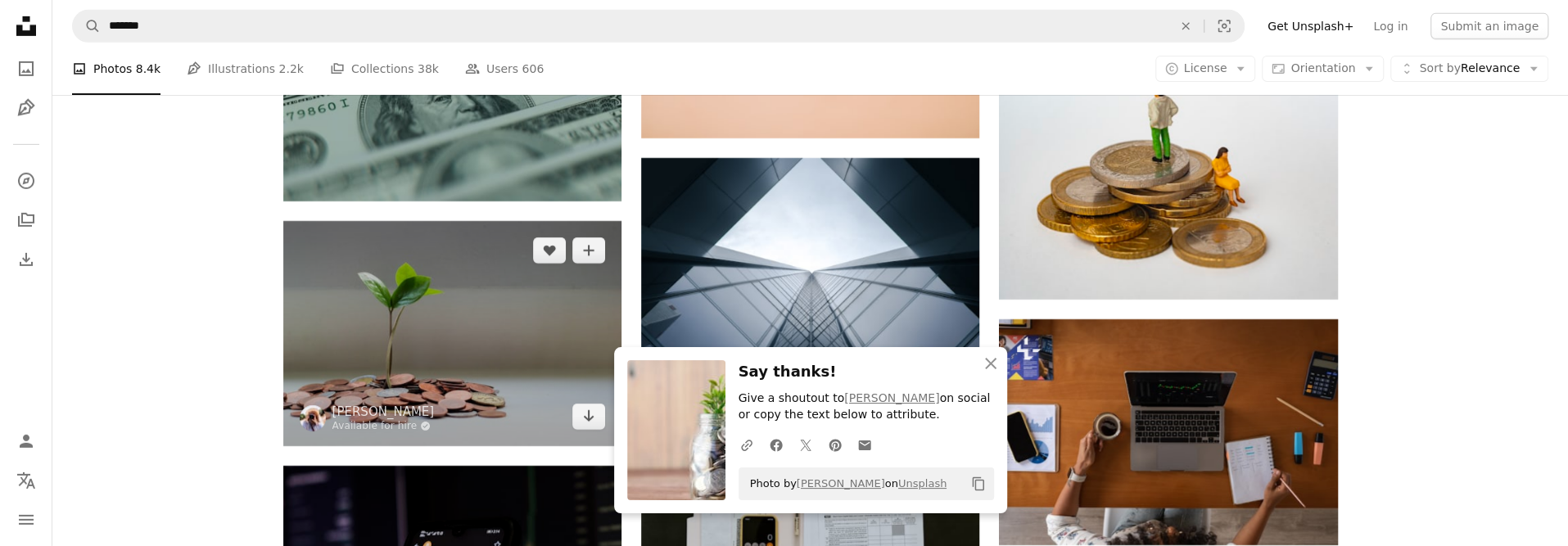
scroll to position [4094, 0]
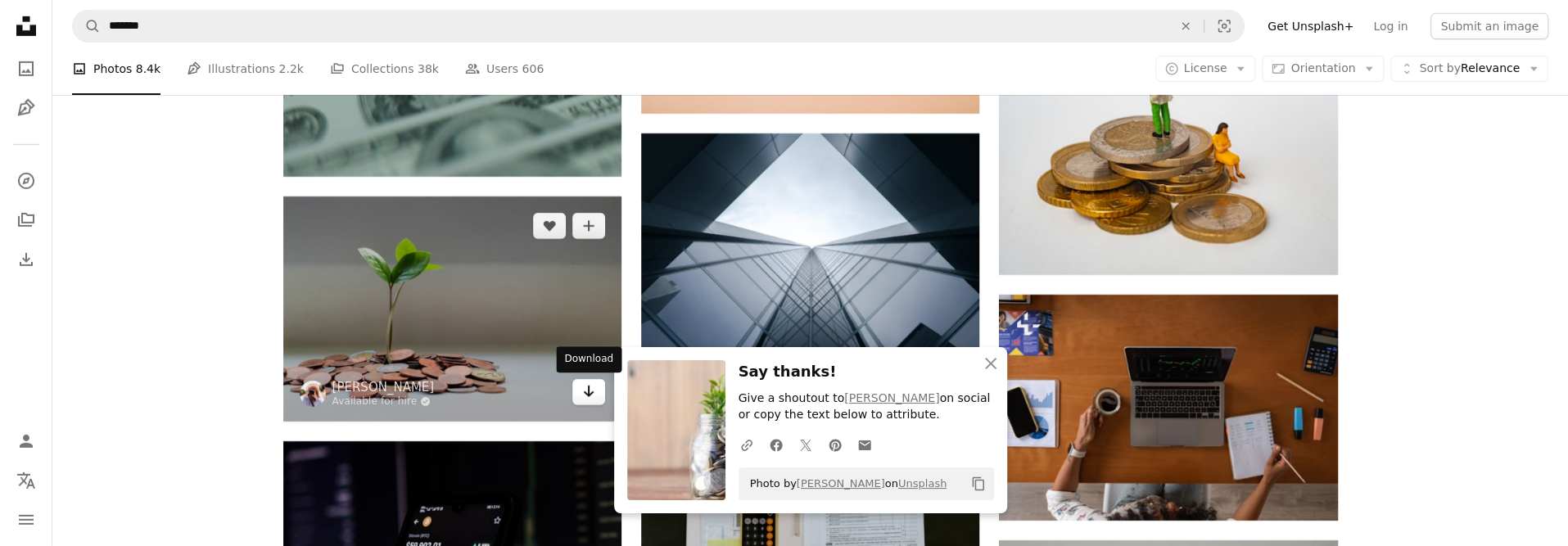
click at [576, 385] on link "Arrow pointing down" at bounding box center [588, 392] width 33 height 26
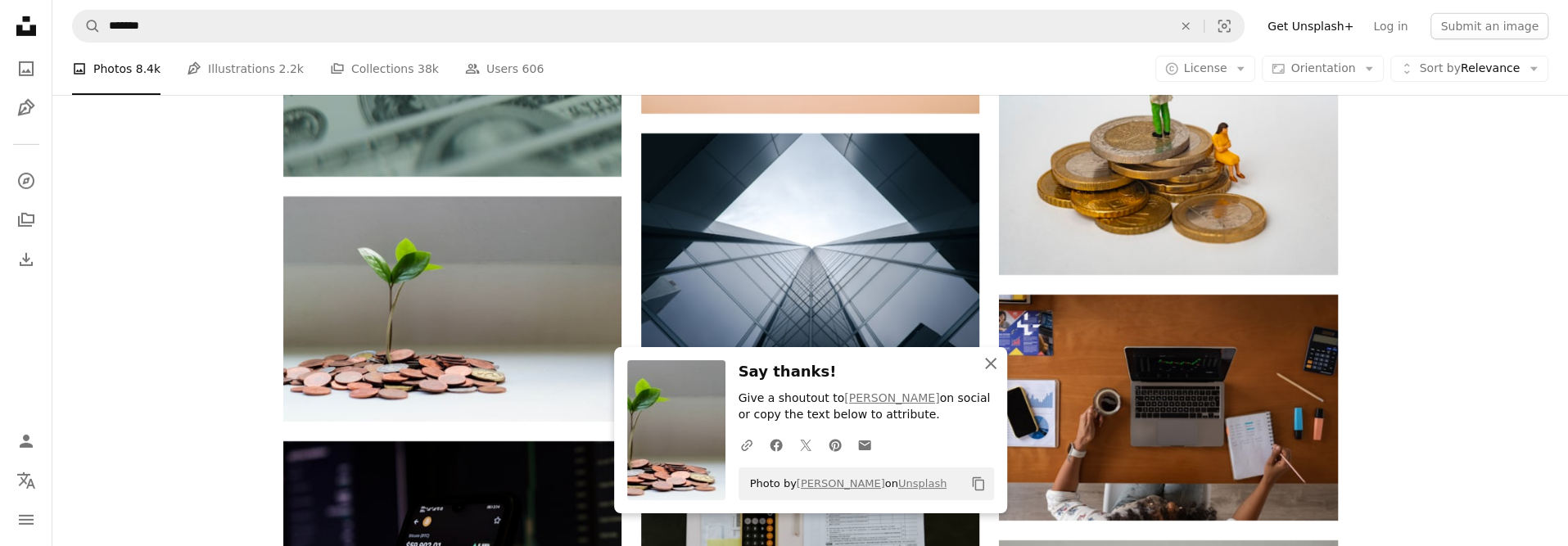
click at [989, 366] on icon "An X shape" at bounding box center [991, 363] width 20 height 20
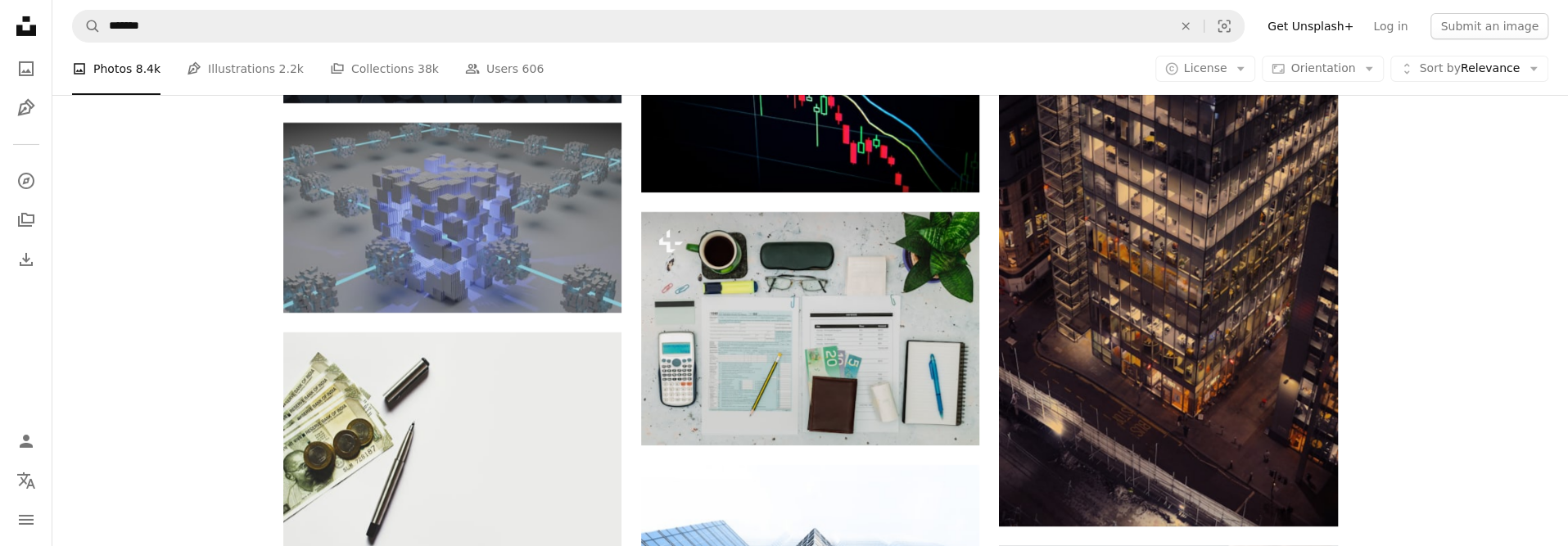
scroll to position [9335, 0]
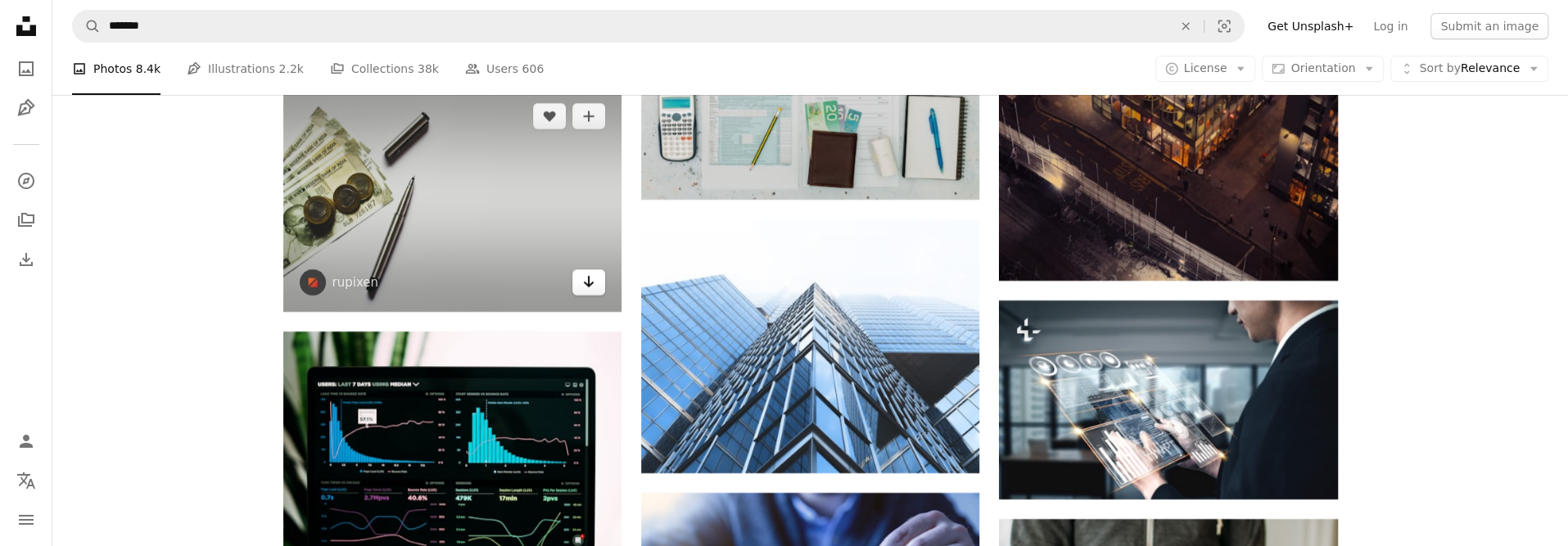
click at [580, 277] on link "Arrow pointing down" at bounding box center [588, 282] width 33 height 26
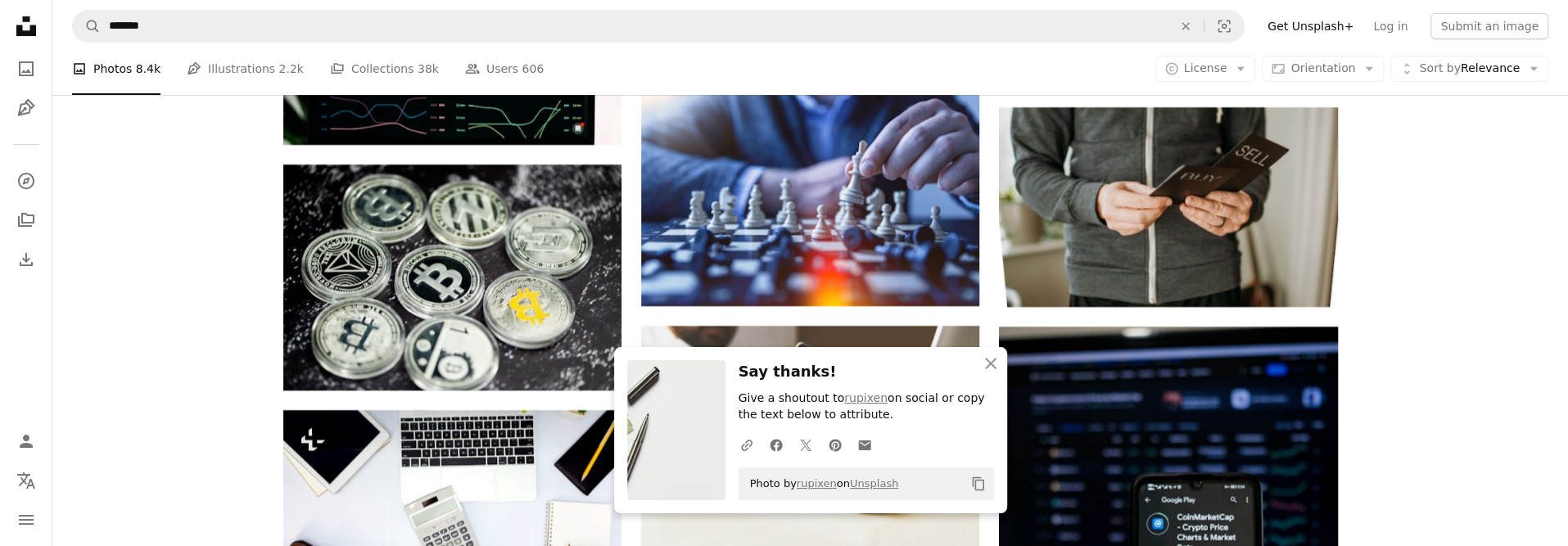
scroll to position [9744, 0]
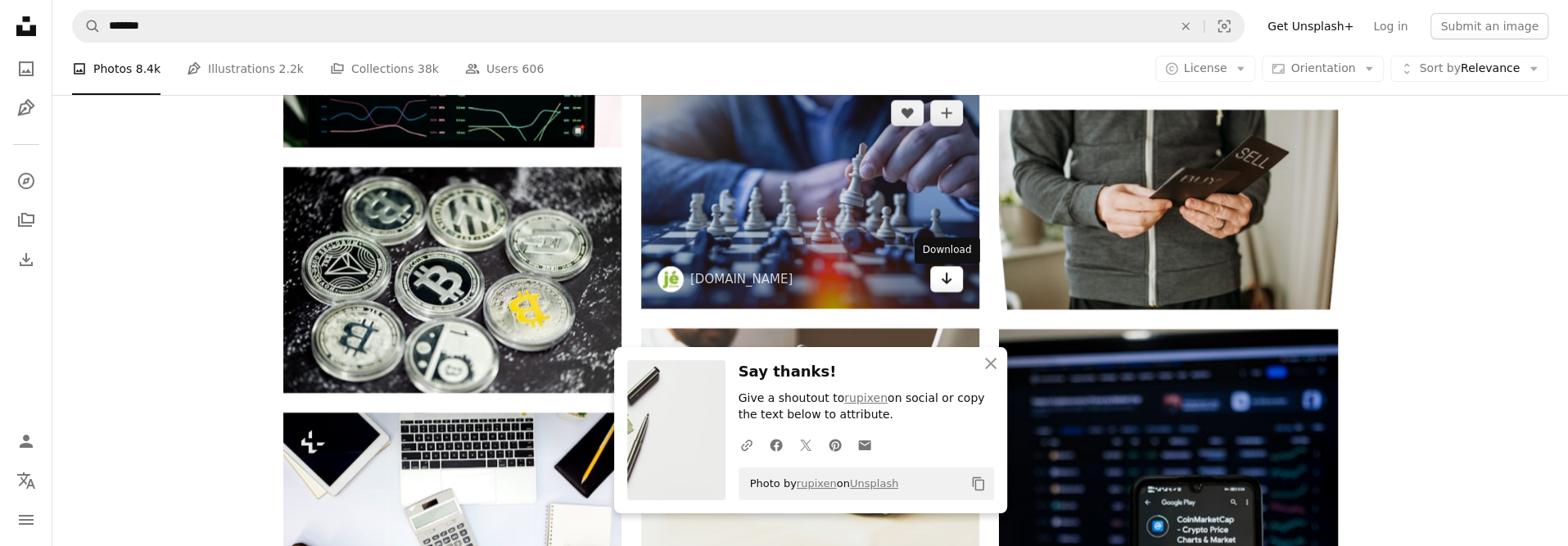
click at [951, 282] on icon "Arrow pointing down" at bounding box center [946, 278] width 13 height 20
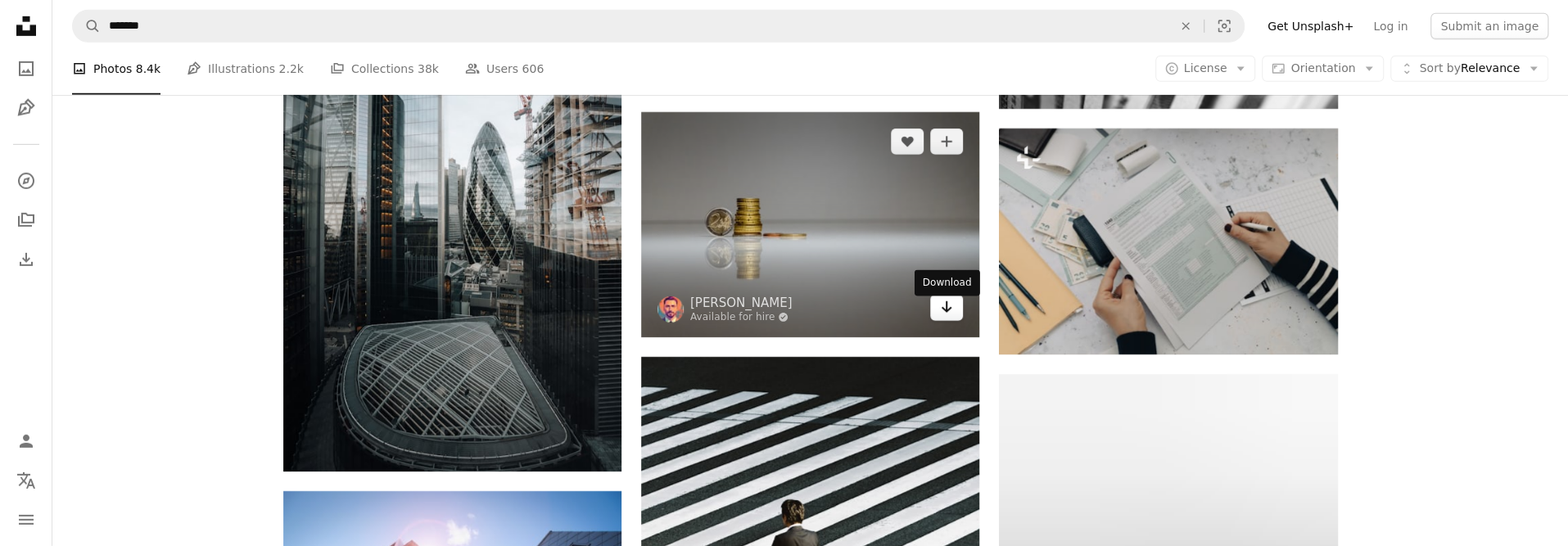
scroll to position [22763, 0]
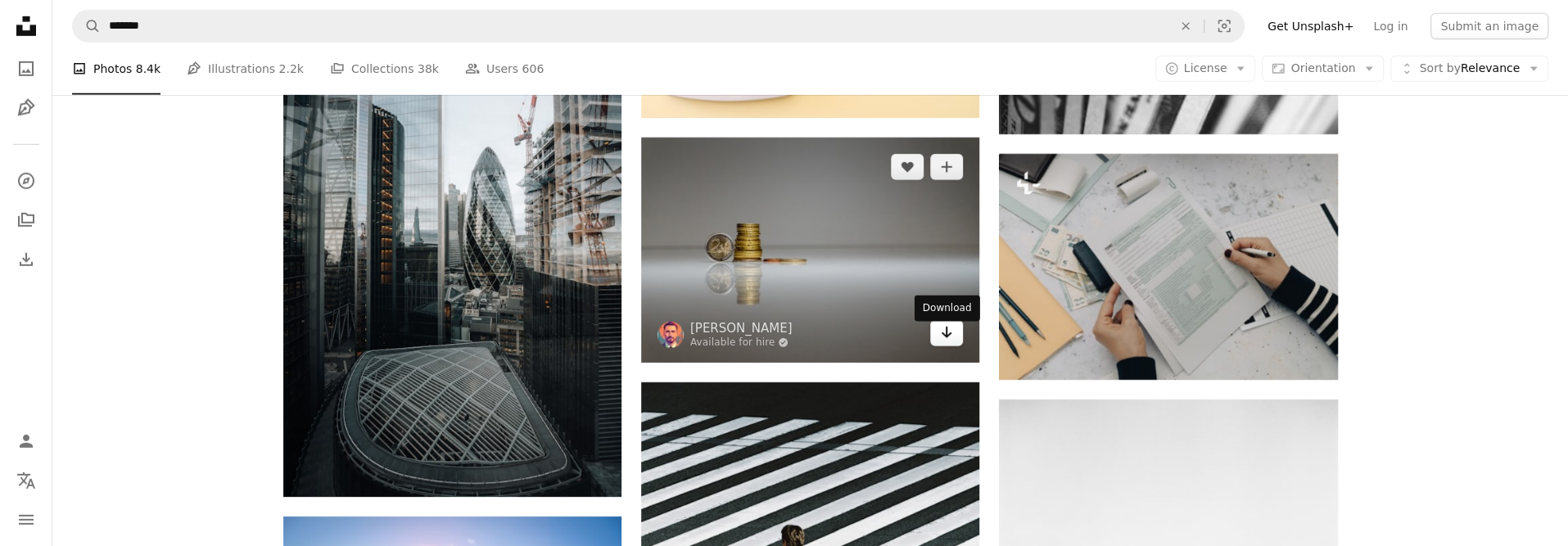
click at [943, 338] on icon "Download" at bounding box center [947, 332] width 11 height 12
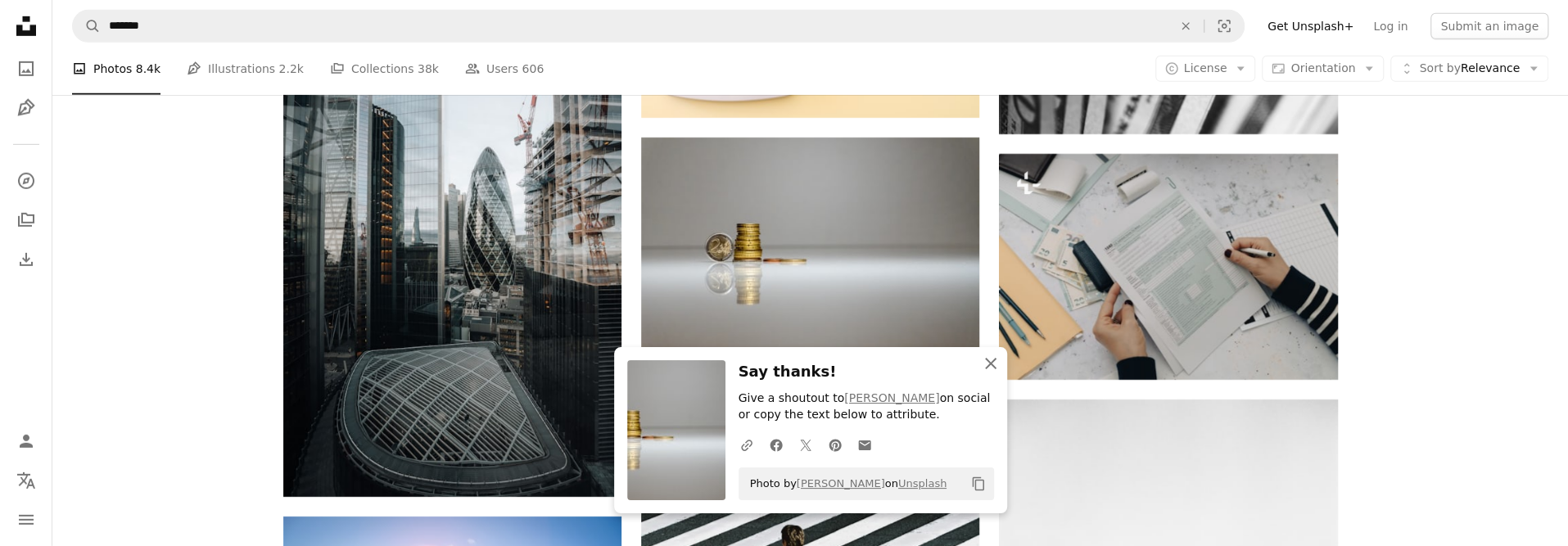
click at [1001, 356] on button "An X shape Close" at bounding box center [991, 363] width 33 height 33
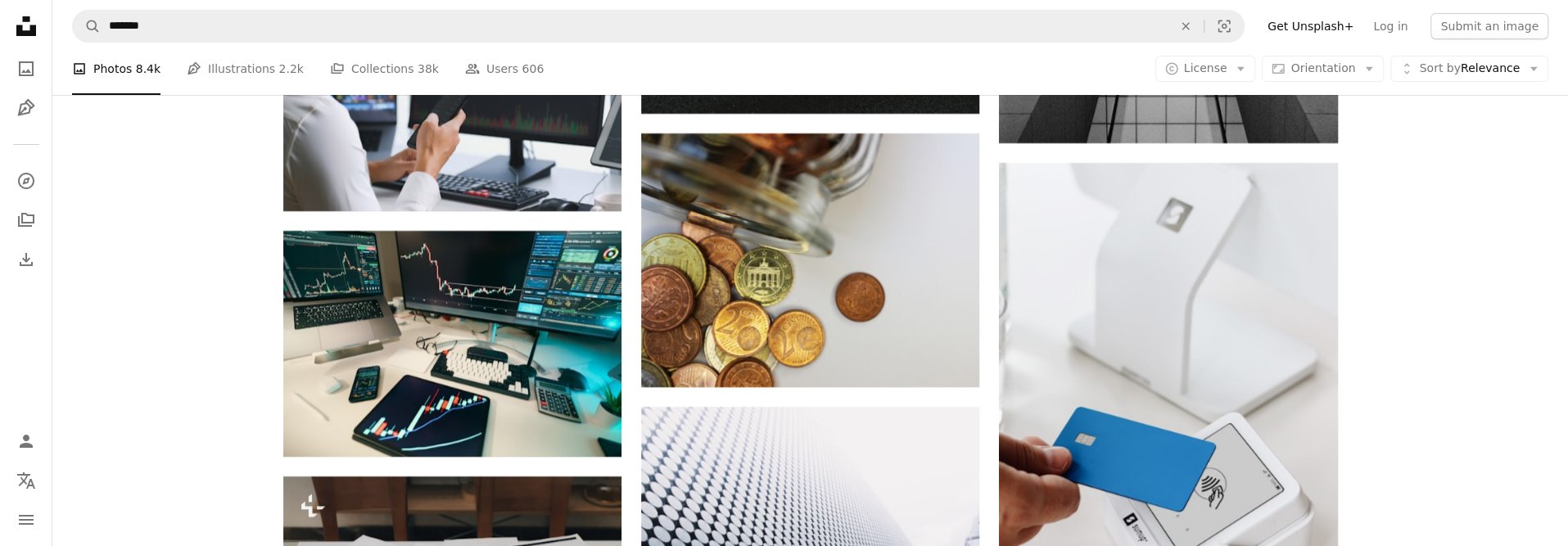
scroll to position [23582, 0]
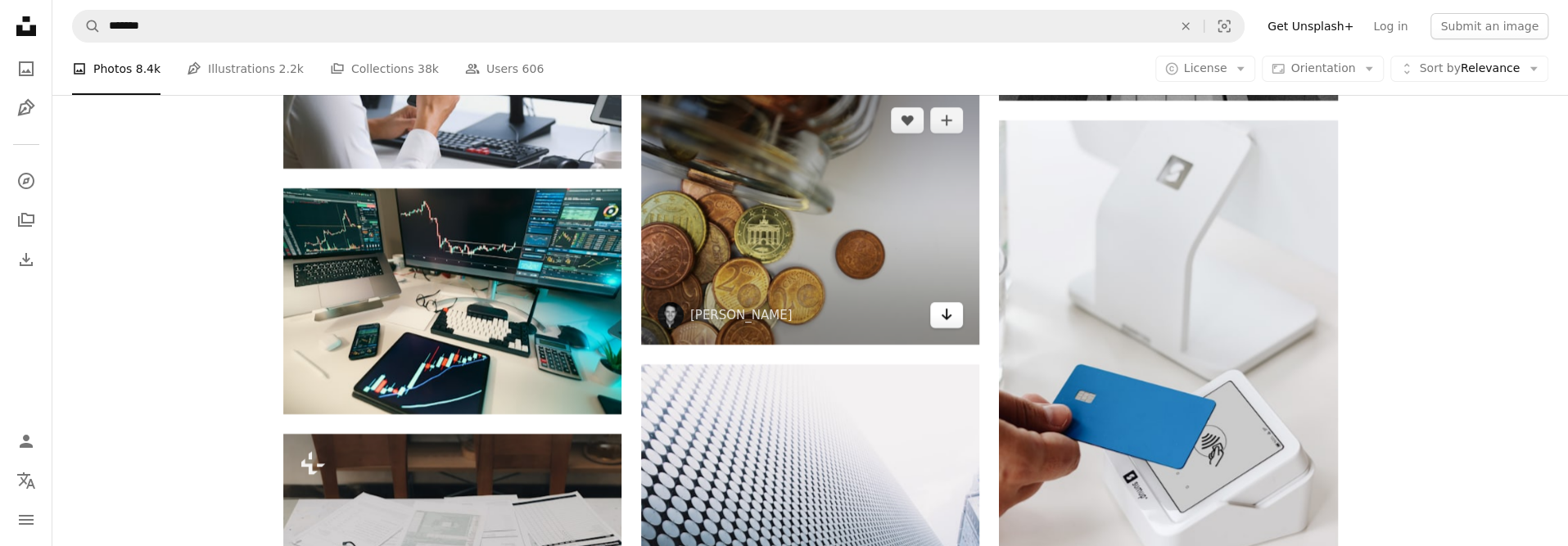
click at [941, 324] on icon "Arrow pointing down" at bounding box center [946, 314] width 13 height 20
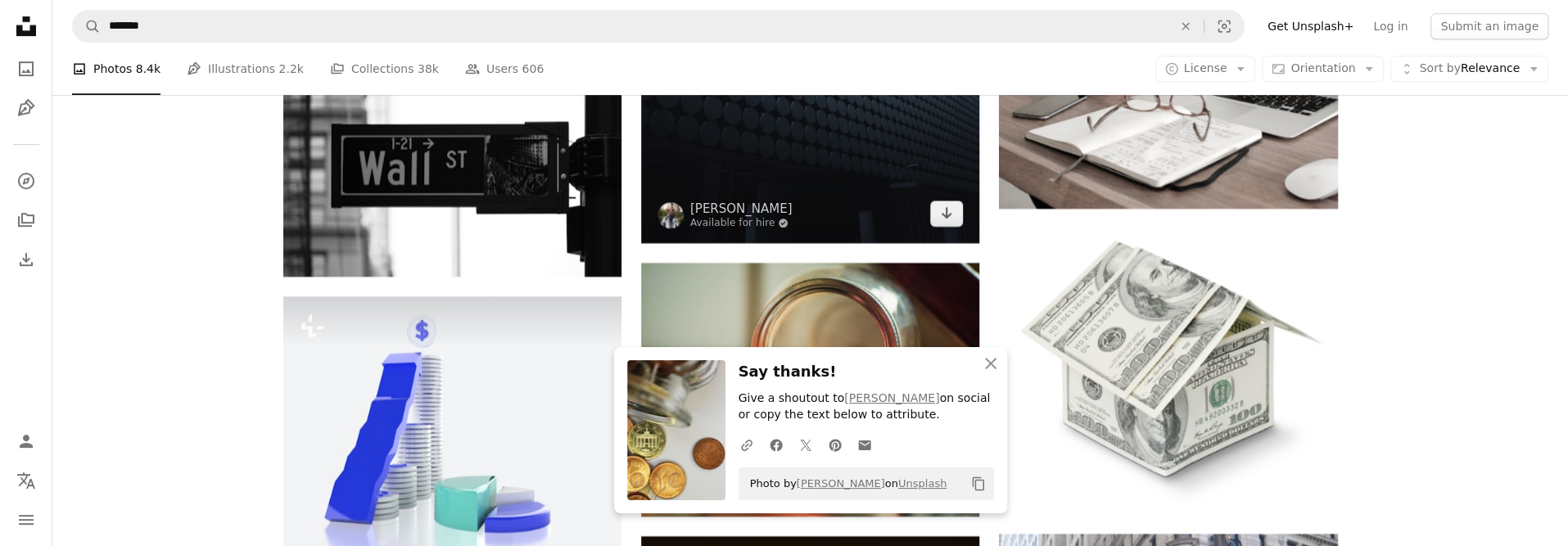
scroll to position [24237, 0]
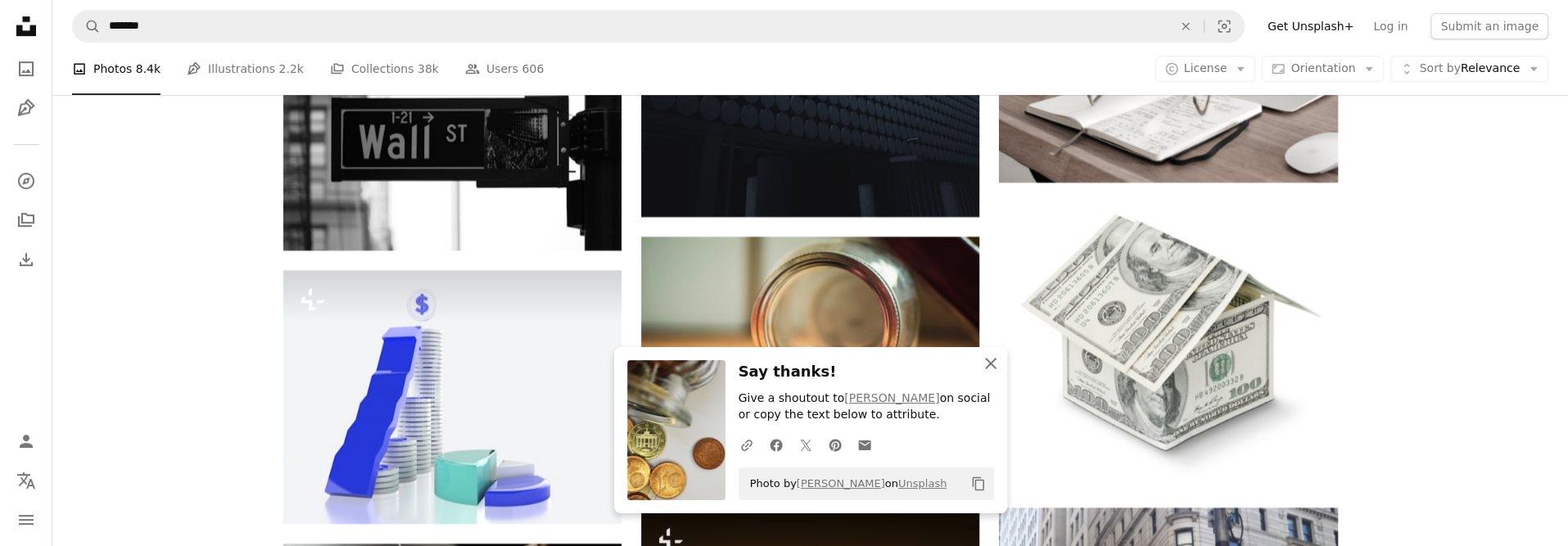
click at [985, 363] on icon "An X shape" at bounding box center [991, 363] width 20 height 20
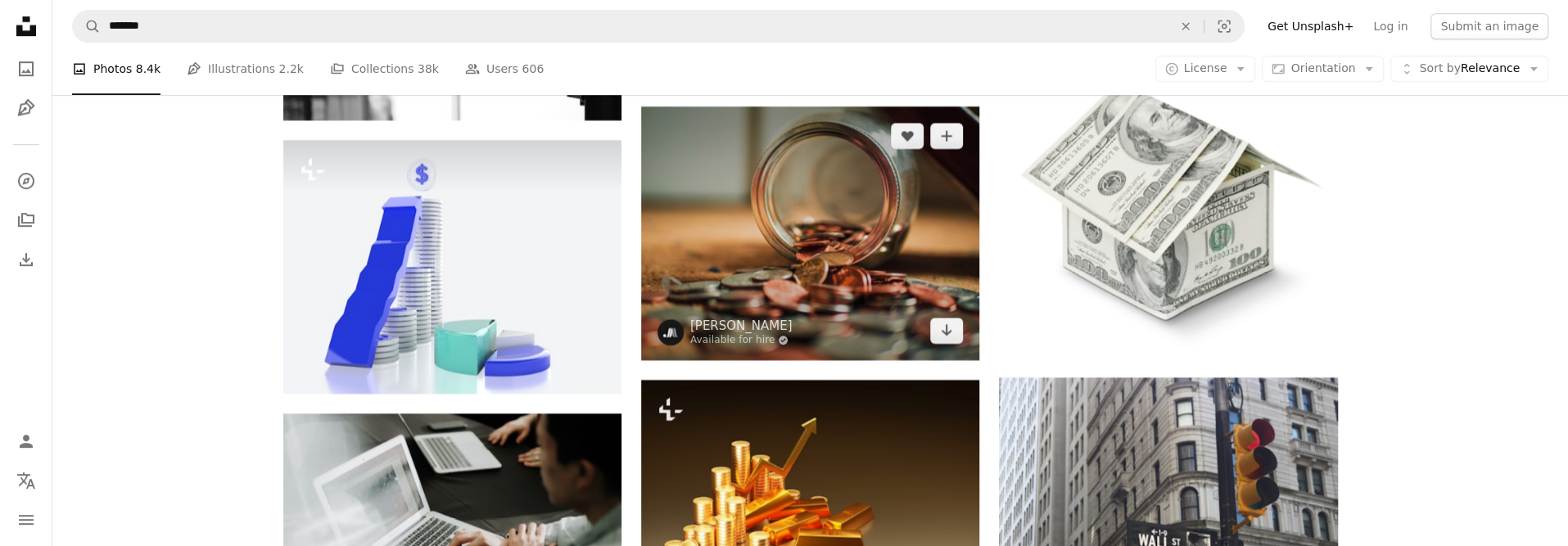
scroll to position [24401, 0]
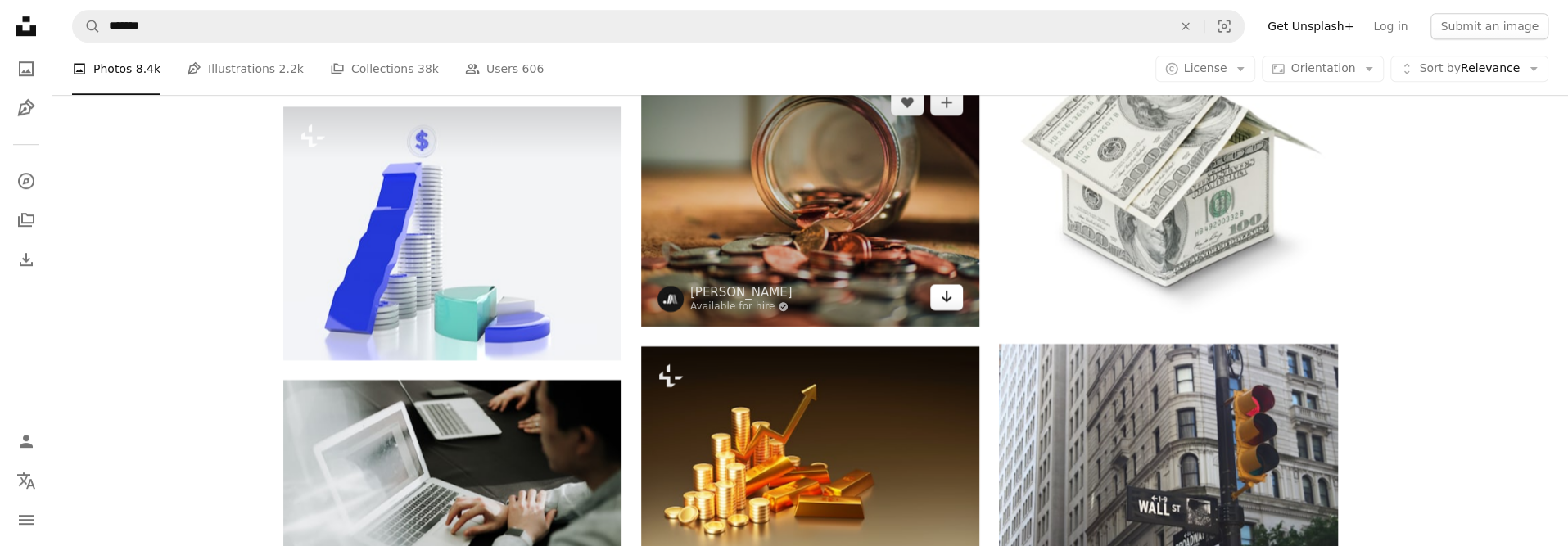
click at [946, 306] on icon "Arrow pointing down" at bounding box center [946, 296] width 13 height 20
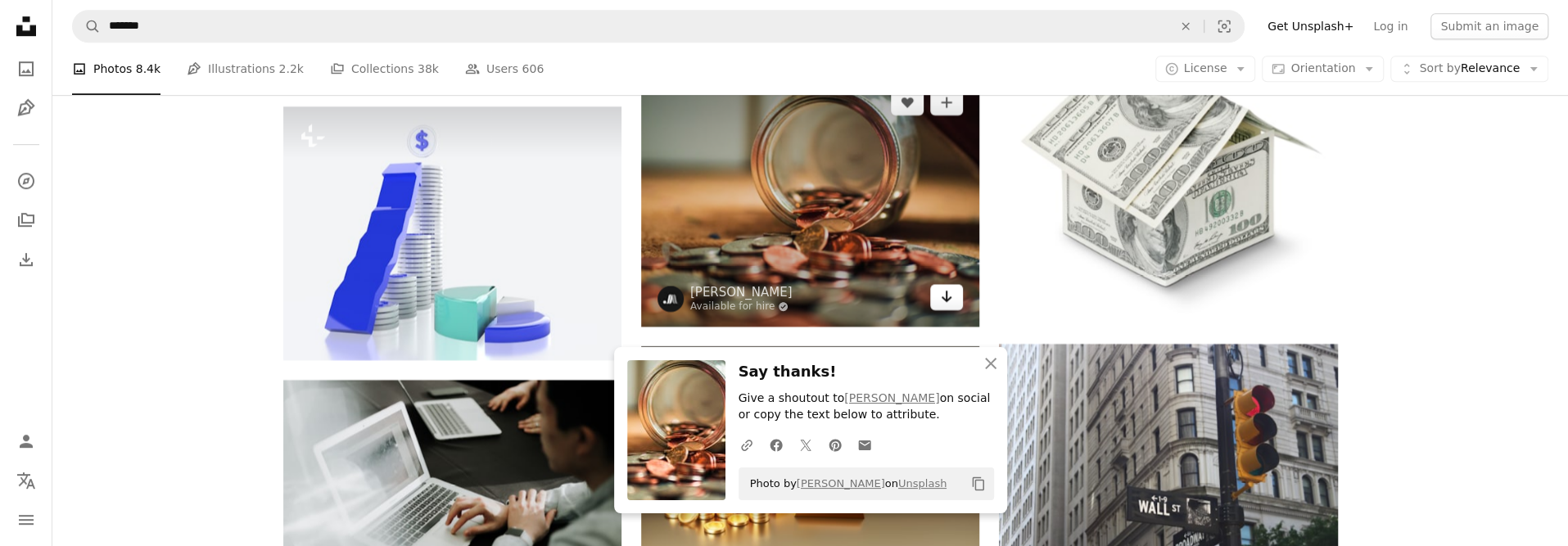
click at [945, 303] on icon "Download" at bounding box center [947, 296] width 11 height 12
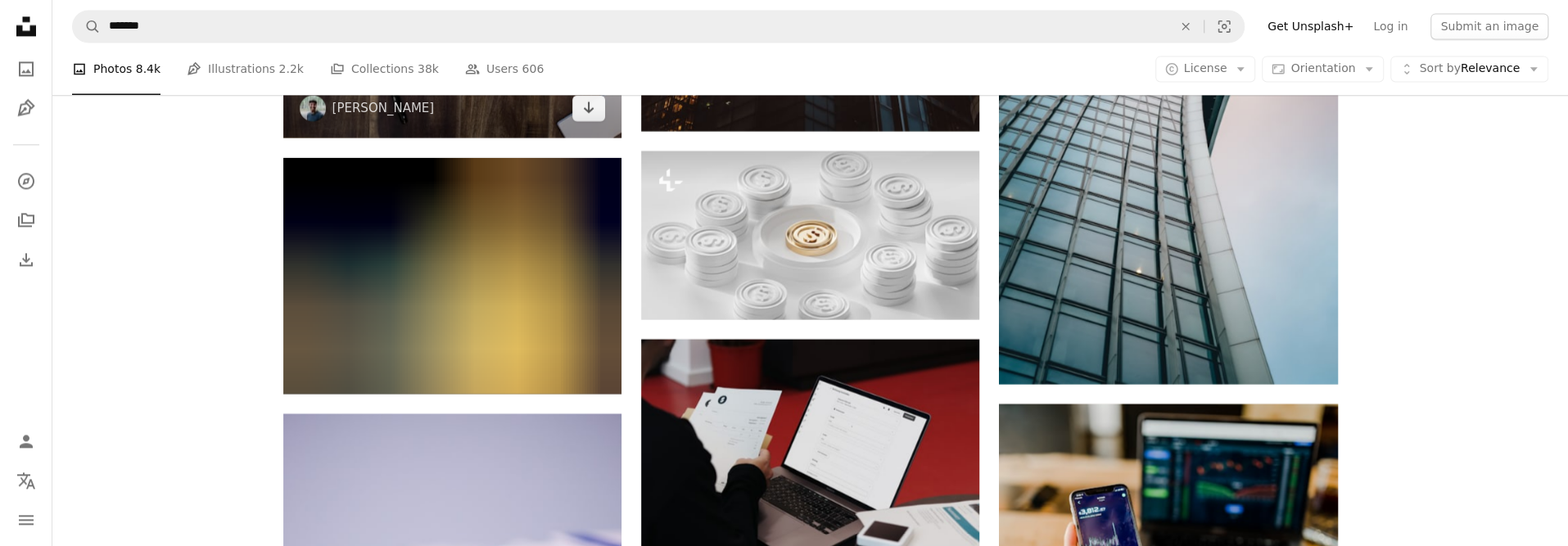
scroll to position [25220, 0]
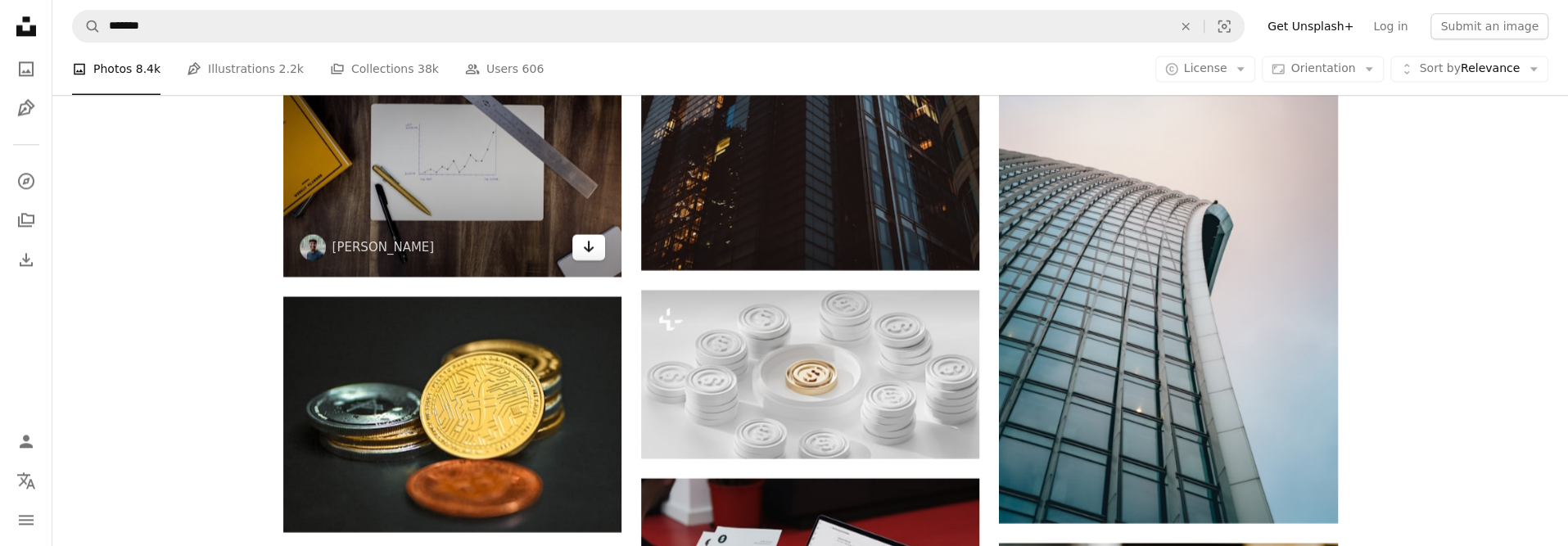
click at [590, 252] on icon "Arrow pointing down" at bounding box center [588, 246] width 13 height 20
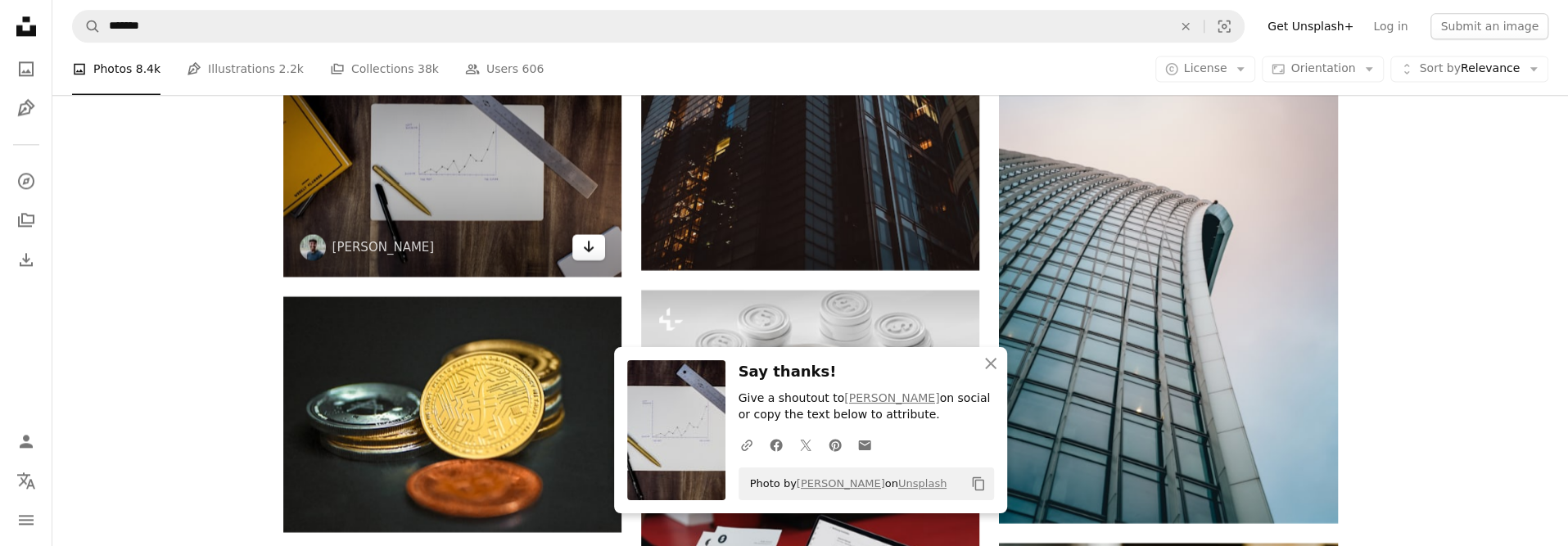
click at [590, 252] on icon "Arrow pointing down" at bounding box center [588, 246] width 13 height 20
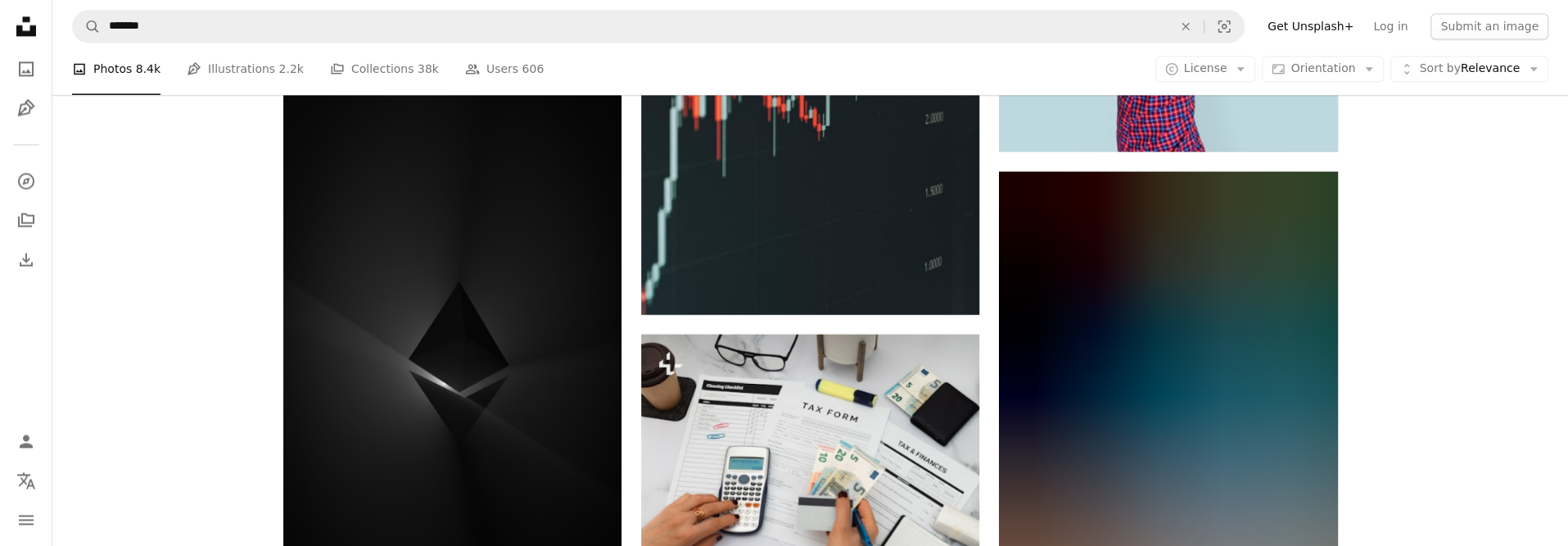
scroll to position [29805, 0]
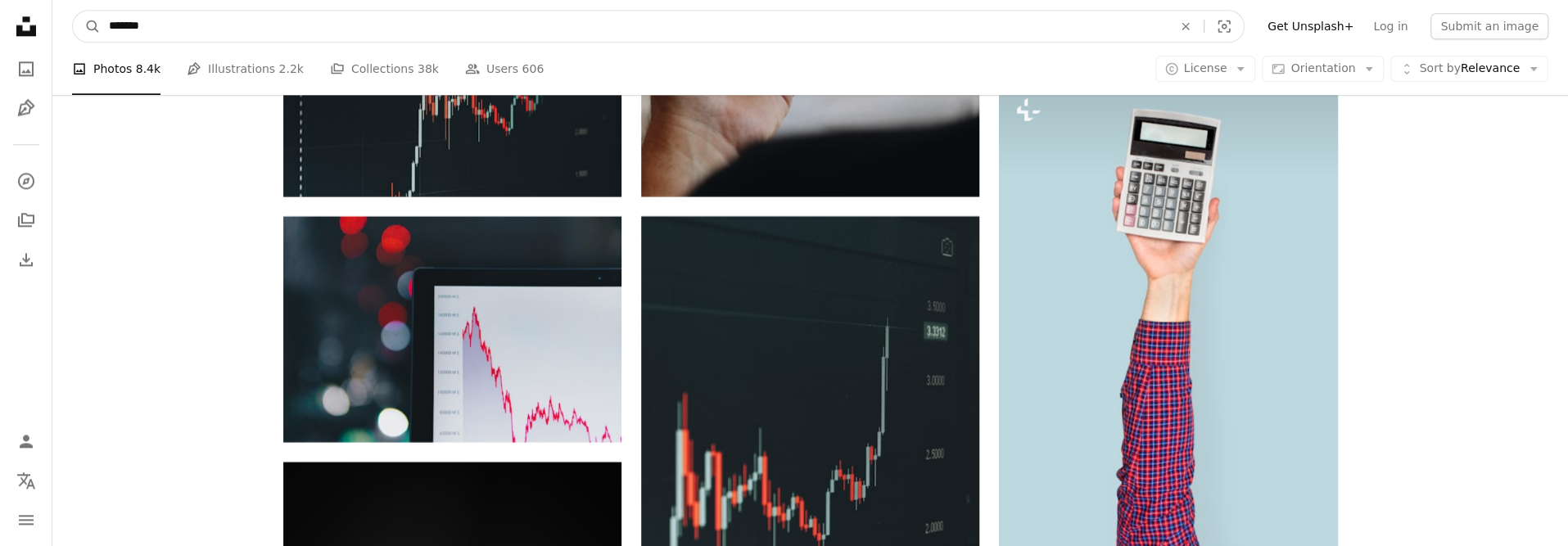
click at [522, 30] on input "*******" at bounding box center [635, 26] width 1067 height 31
paste input "**"
type input "*********"
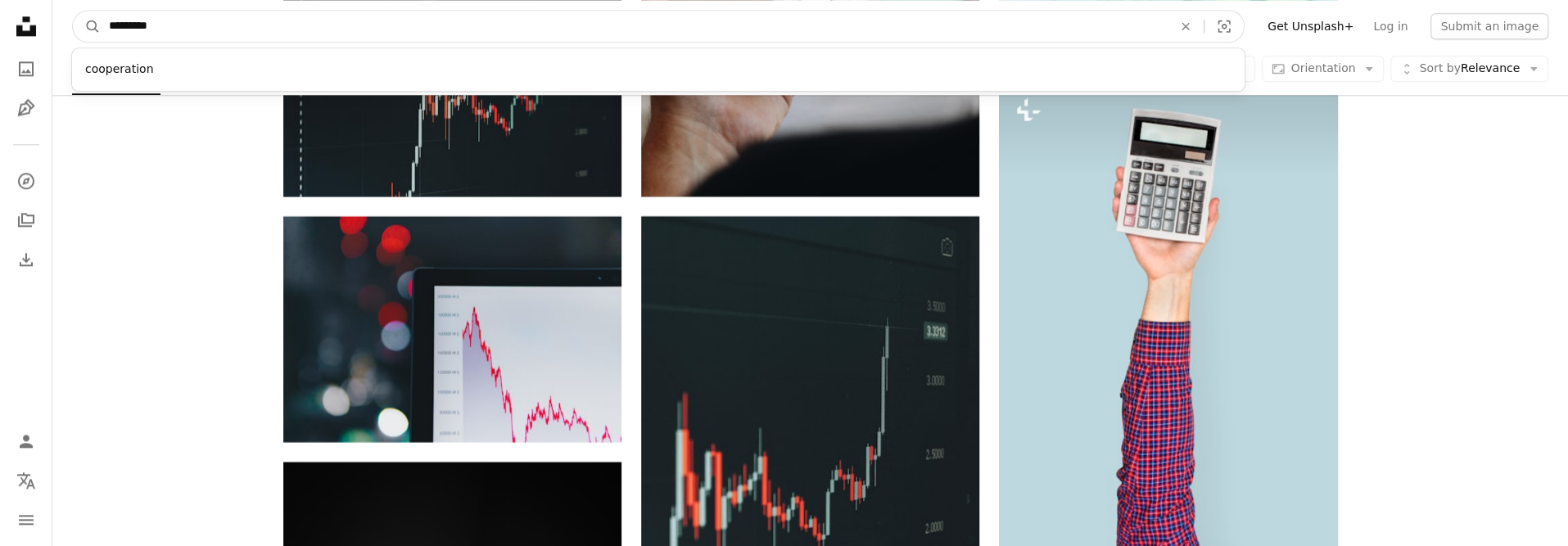
click button "A magnifying glass" at bounding box center [86, 26] width 28 height 31
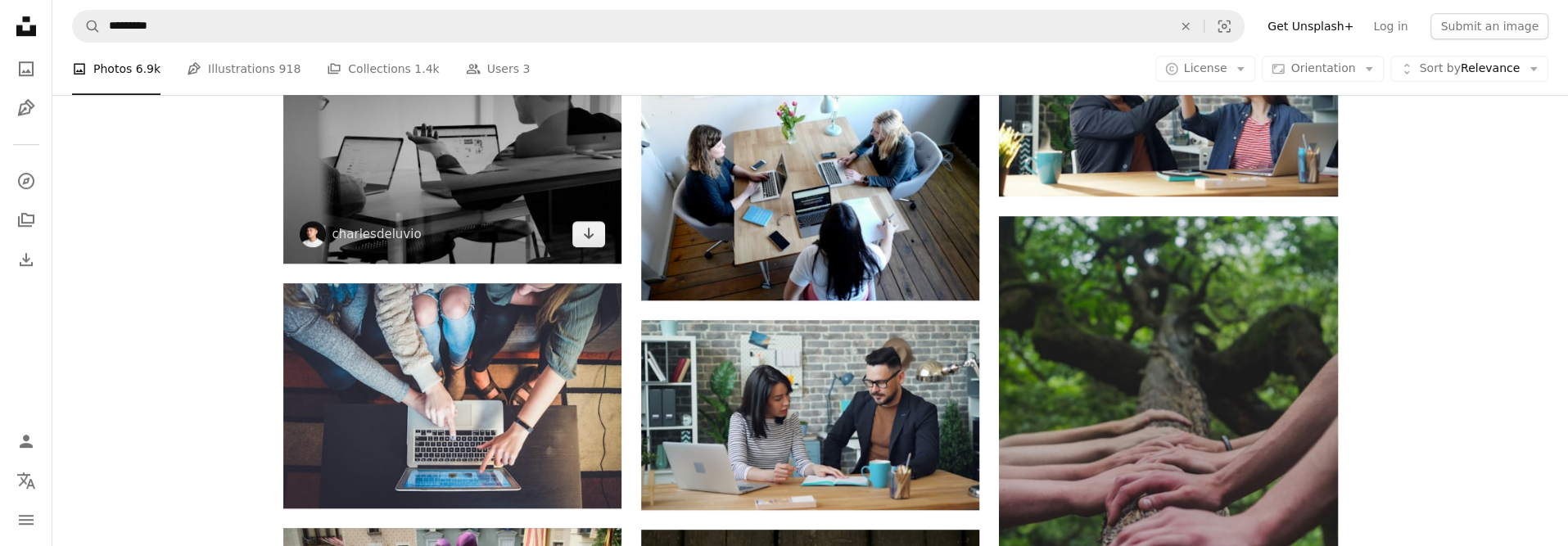
scroll to position [819, 0]
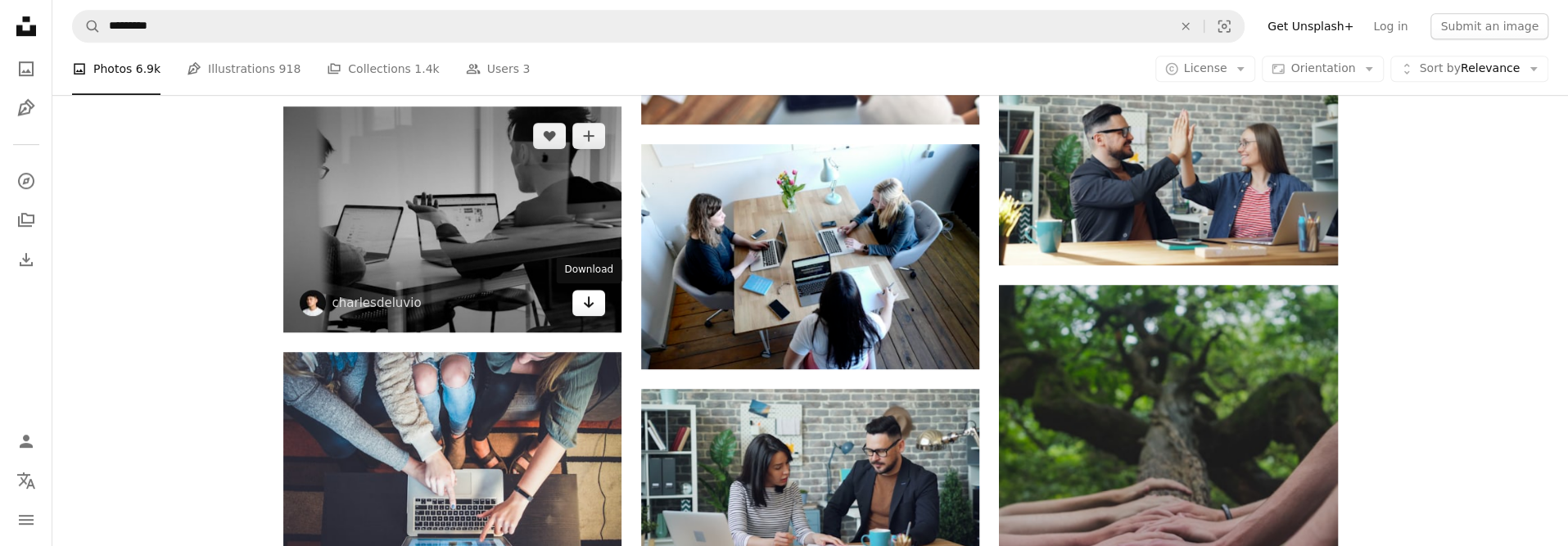
click at [592, 311] on icon "Arrow pointing down" at bounding box center [588, 303] width 13 height 20
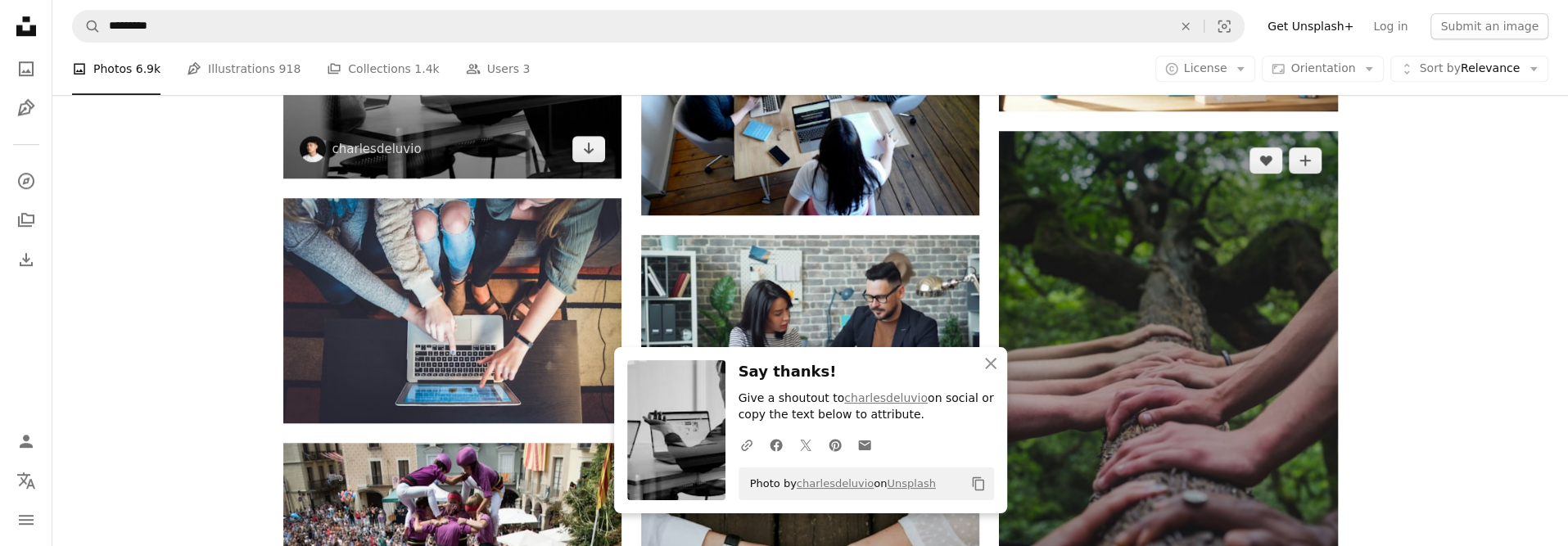
scroll to position [1064, 0]
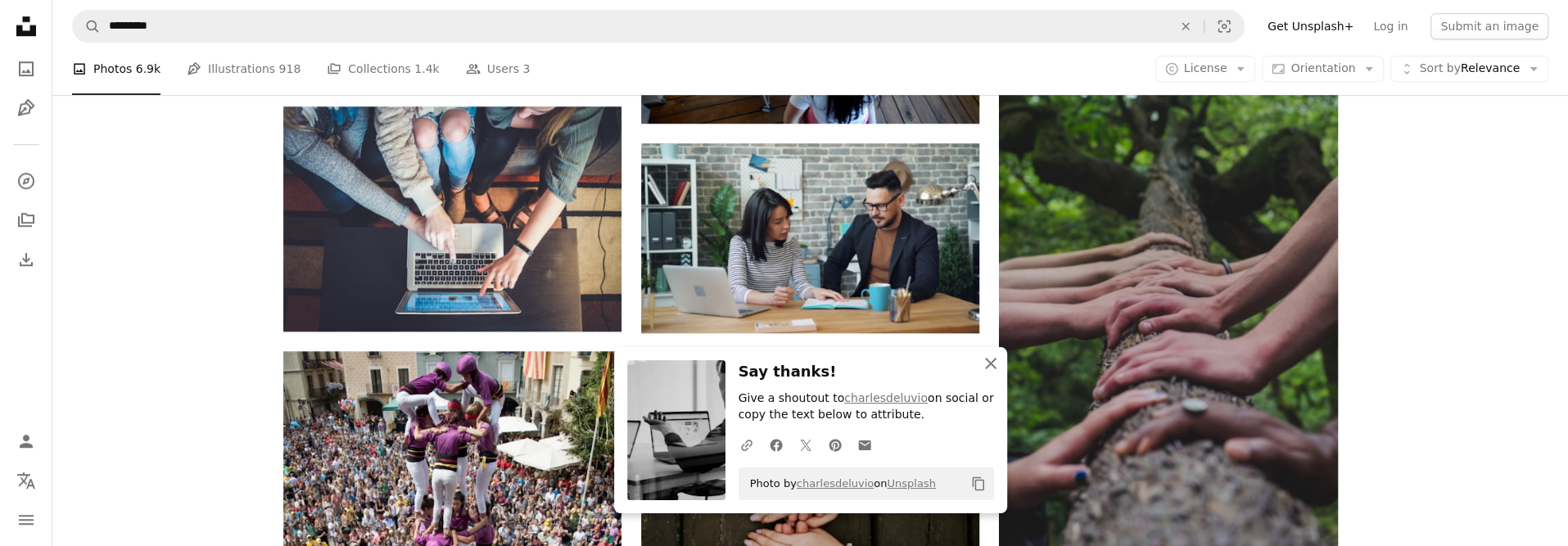
click at [993, 364] on icon "An X shape" at bounding box center [991, 363] width 20 height 20
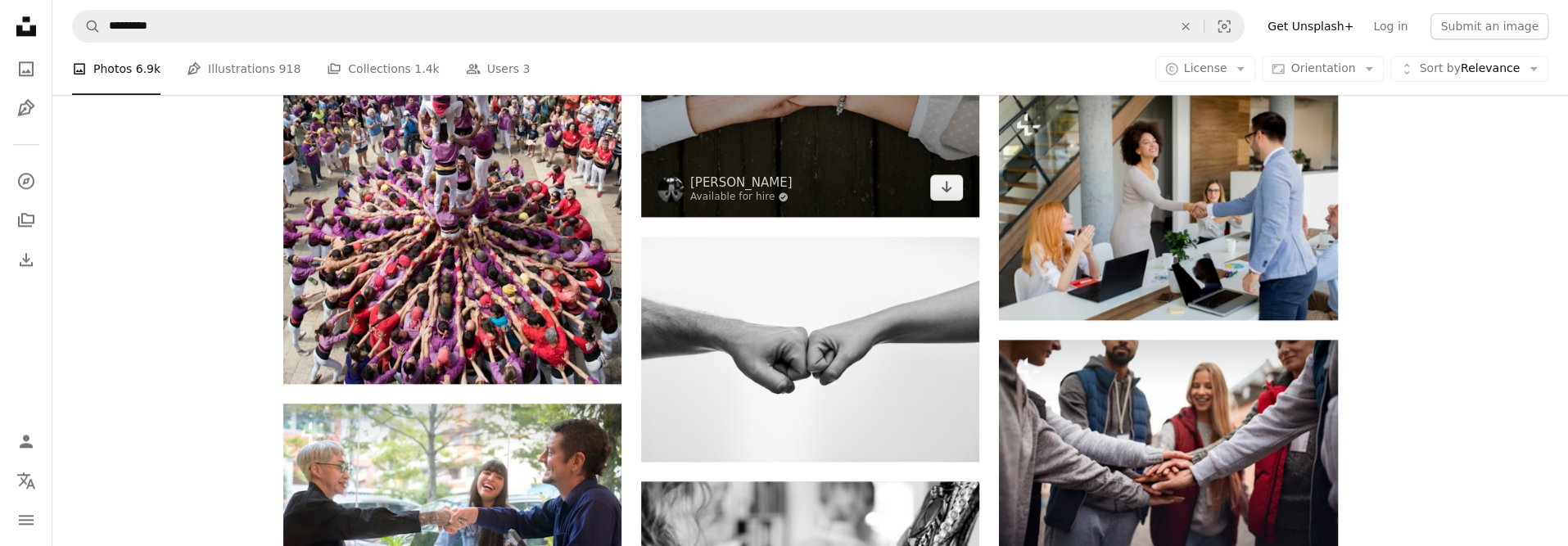
scroll to position [1556, 0]
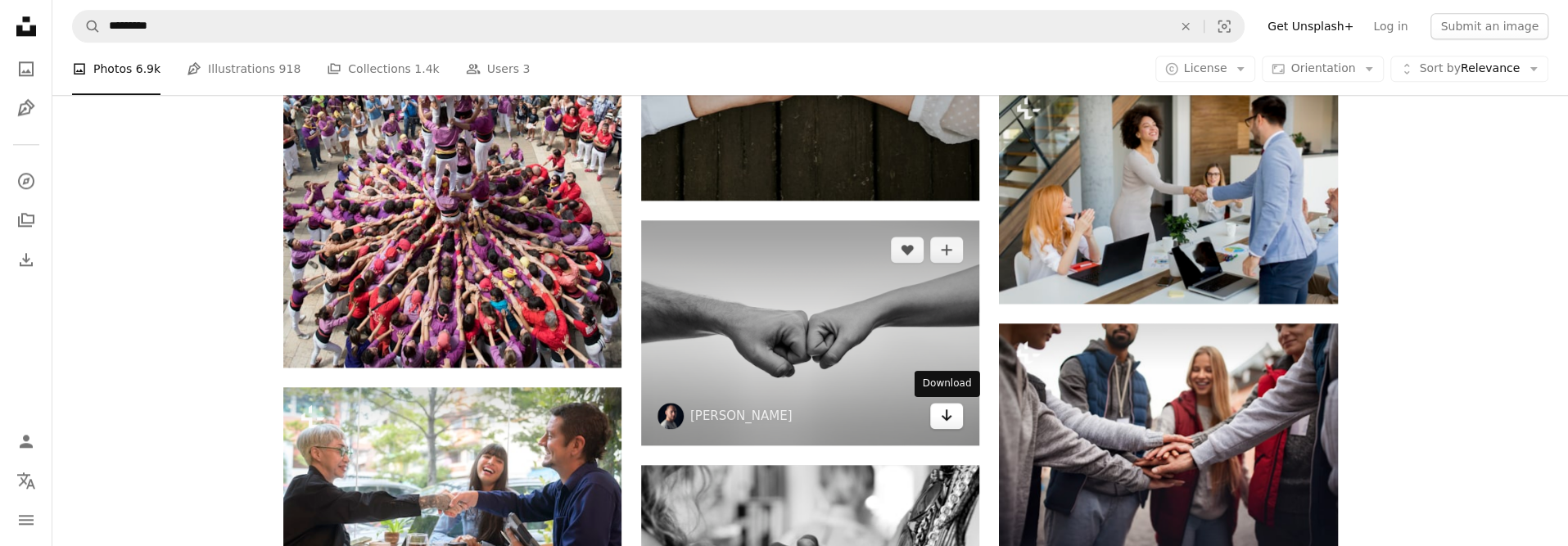
click at [946, 424] on icon "Arrow pointing down" at bounding box center [946, 415] width 13 height 20
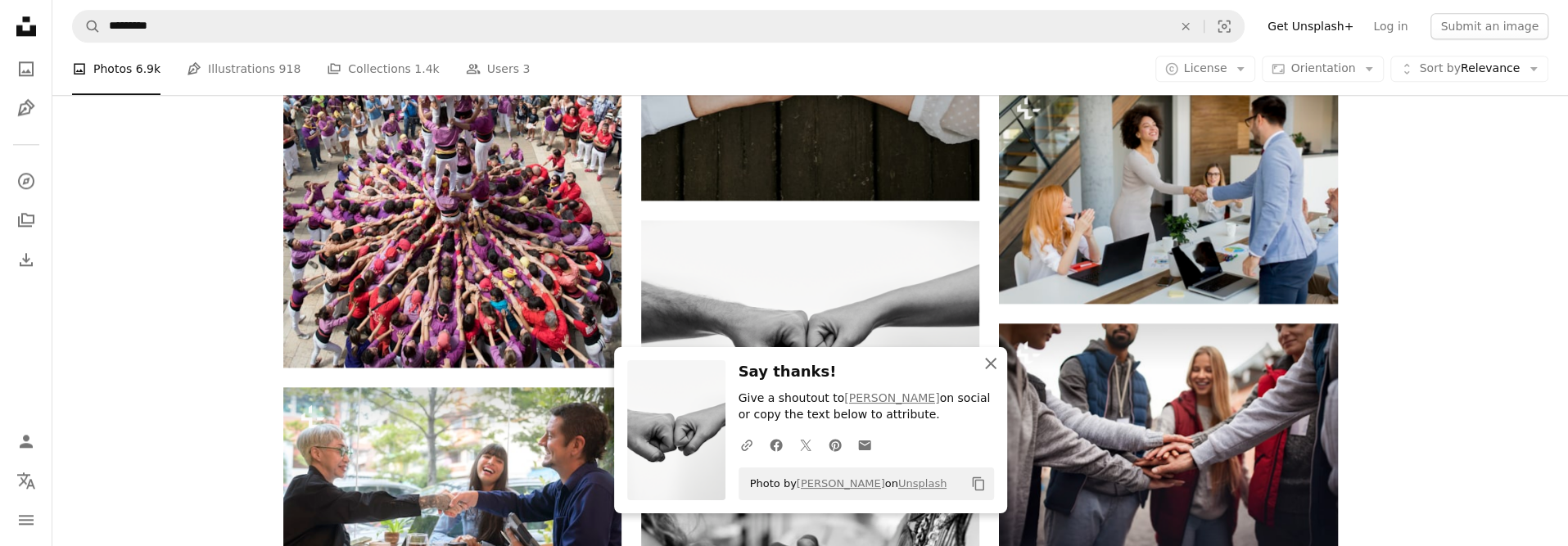
click at [981, 370] on icon "An X shape" at bounding box center [991, 363] width 20 height 20
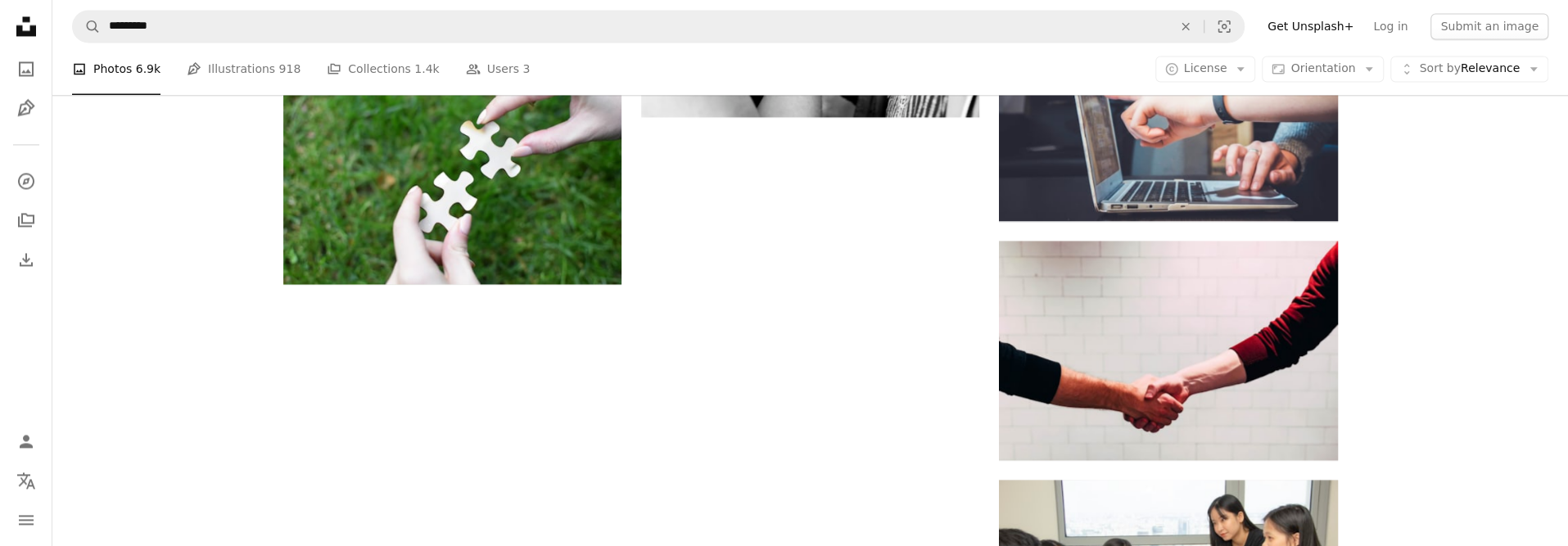
scroll to position [2211, 0]
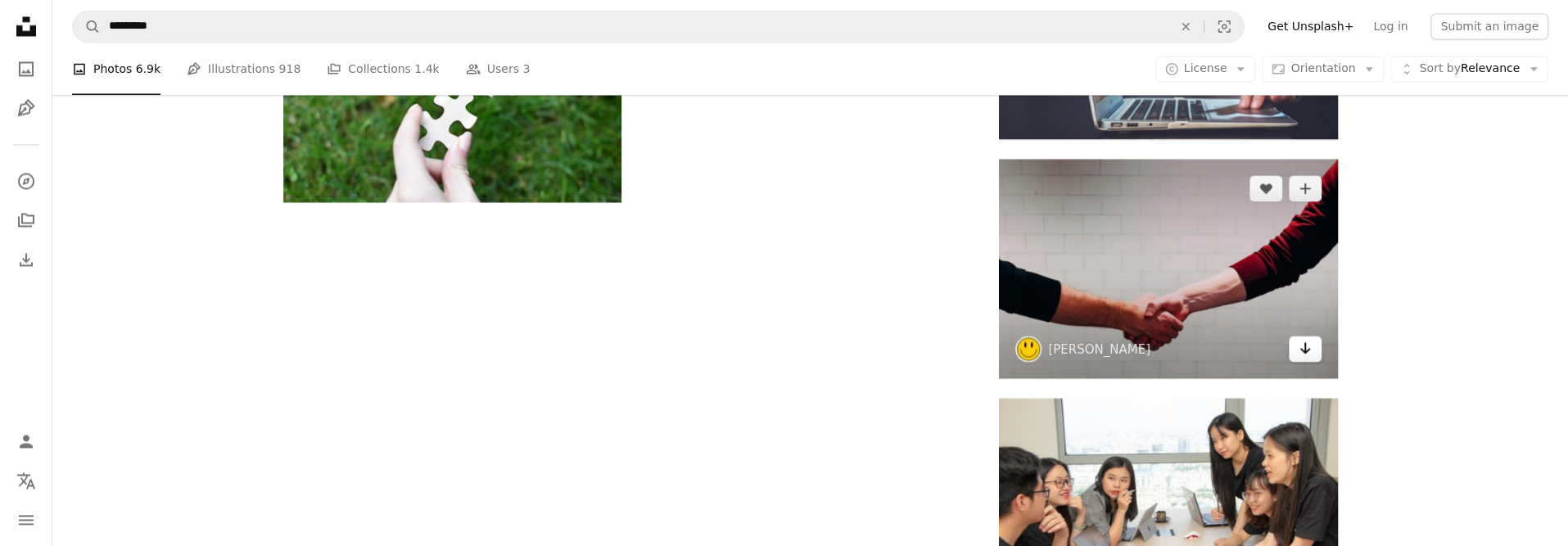
click at [1303, 347] on icon "Arrow pointing down" at bounding box center [1305, 348] width 13 height 20
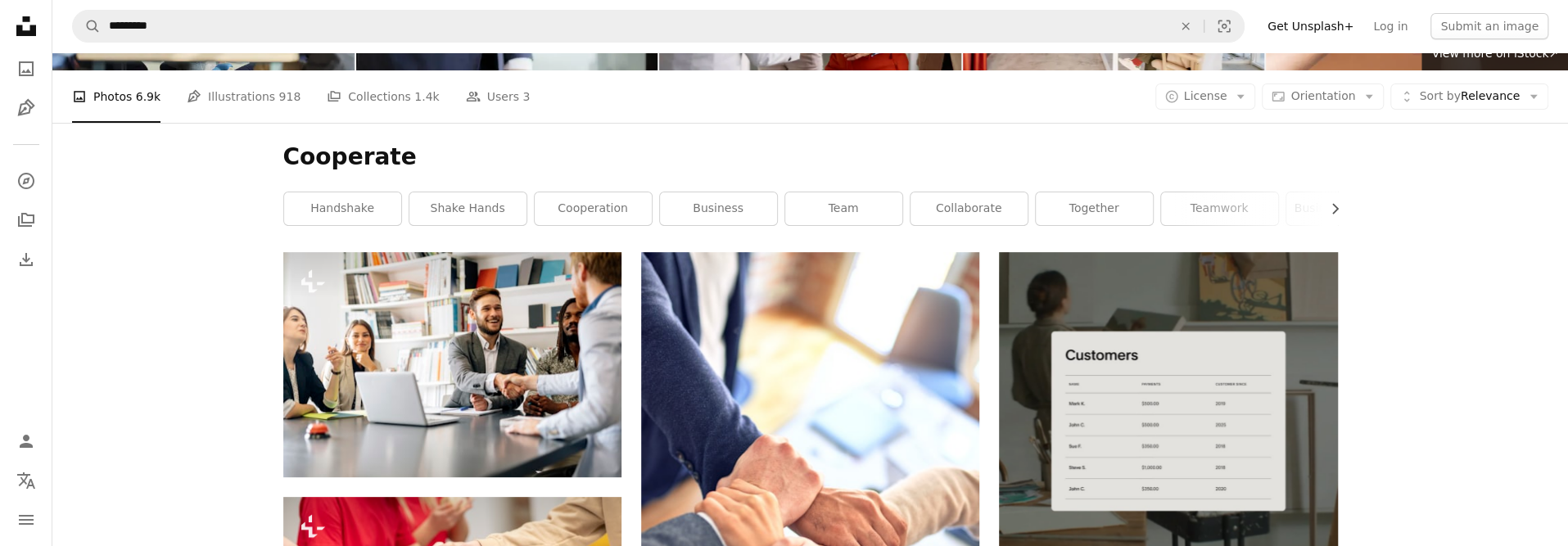
scroll to position [0, 0]
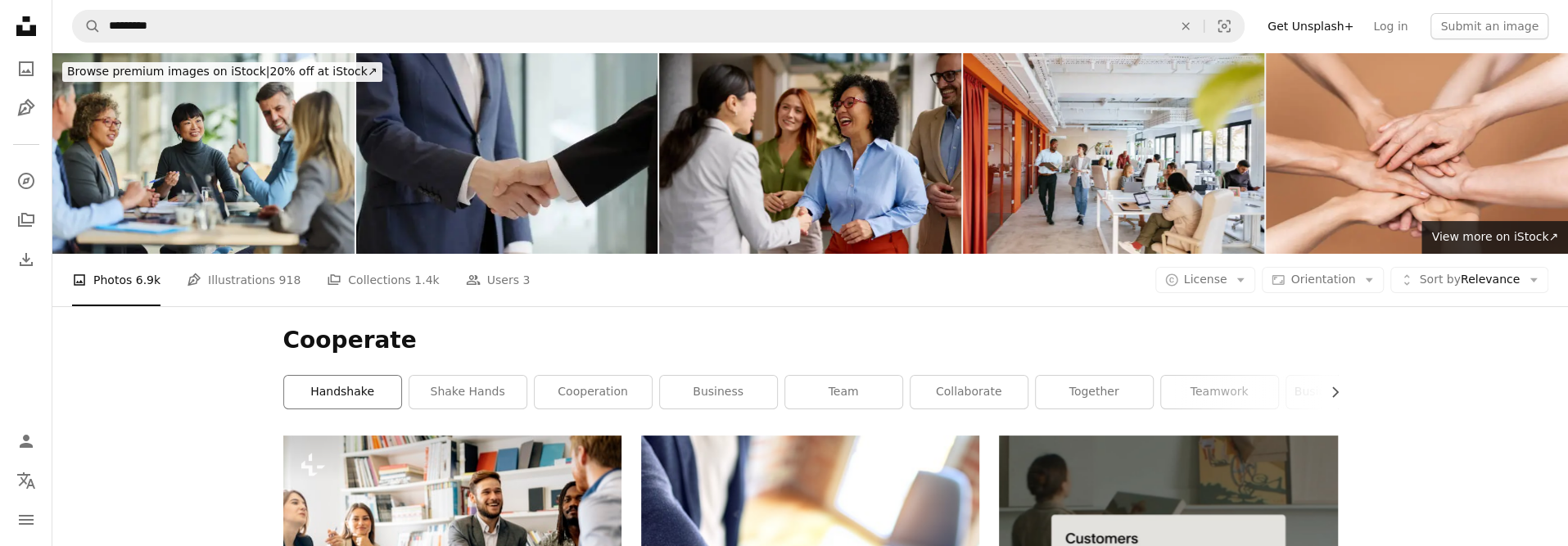
click at [358, 394] on link "handshake" at bounding box center [342, 392] width 117 height 33
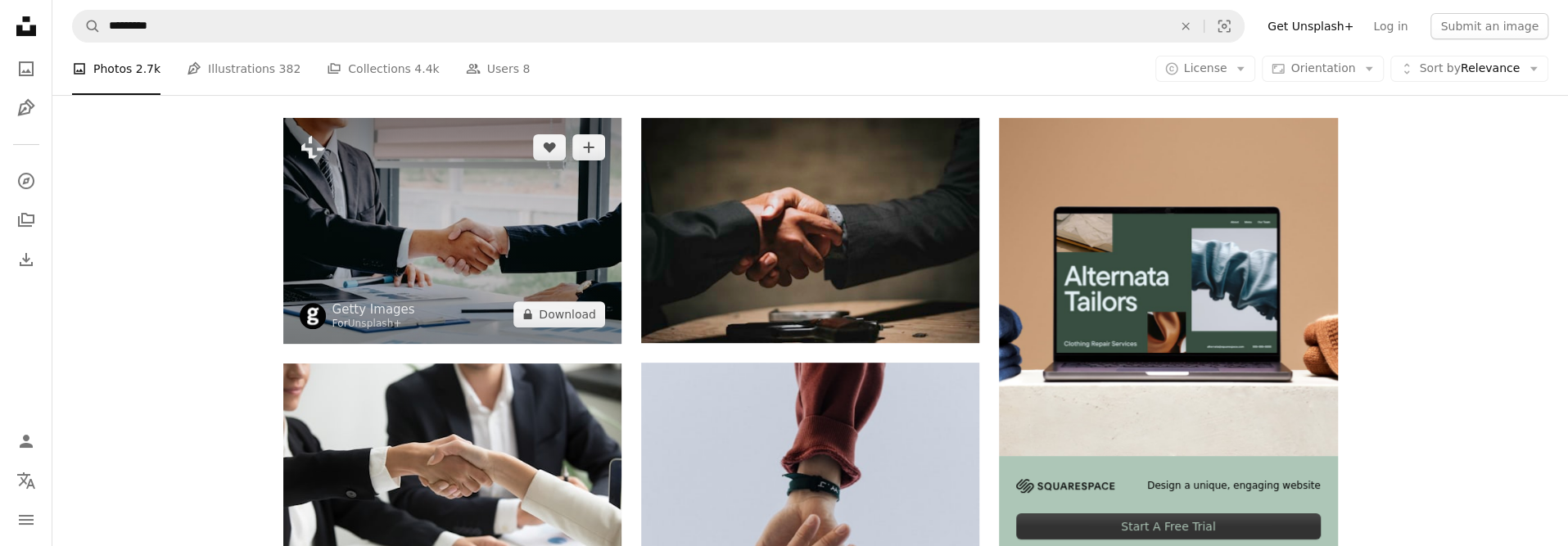
scroll to position [328, 0]
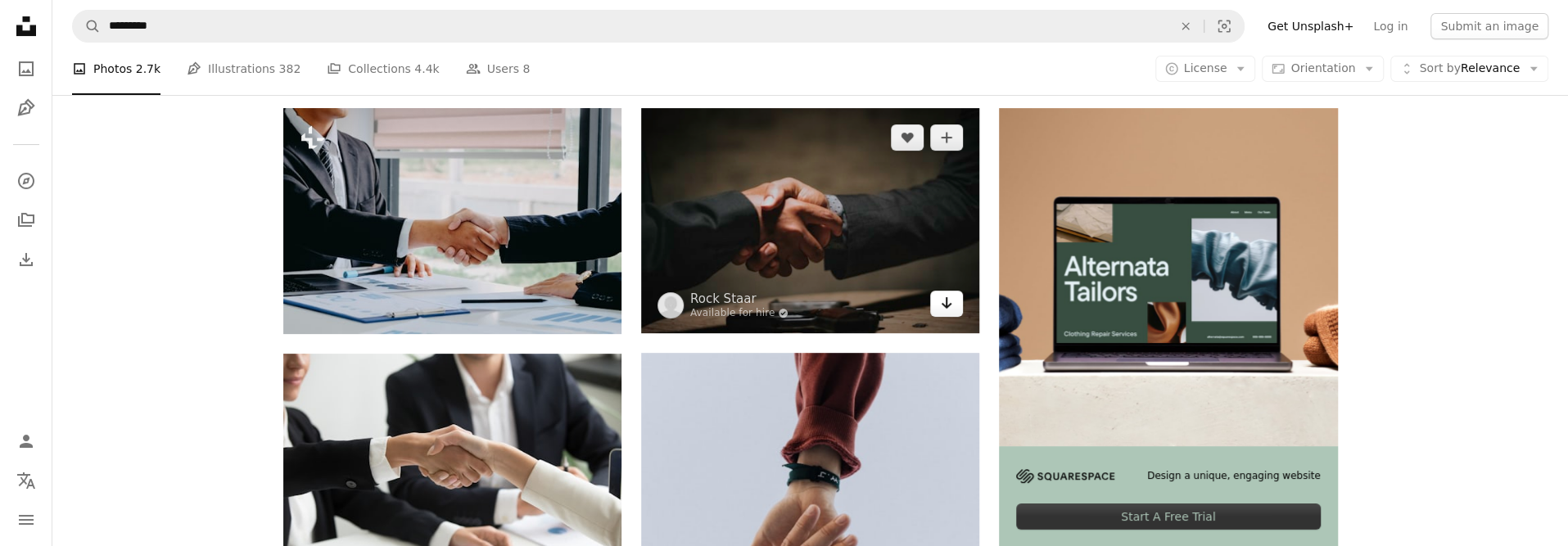
click at [940, 303] on icon "Arrow pointing down" at bounding box center [946, 303] width 13 height 20
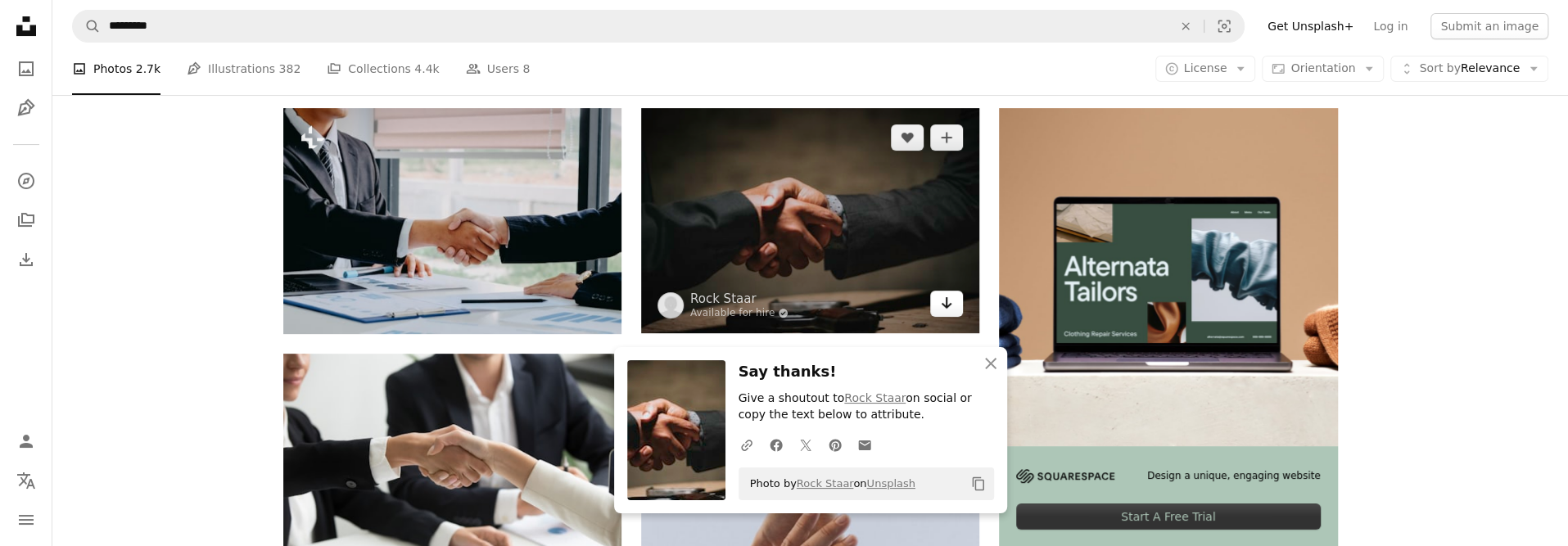
click at [940, 303] on icon "Arrow pointing down" at bounding box center [946, 303] width 13 height 20
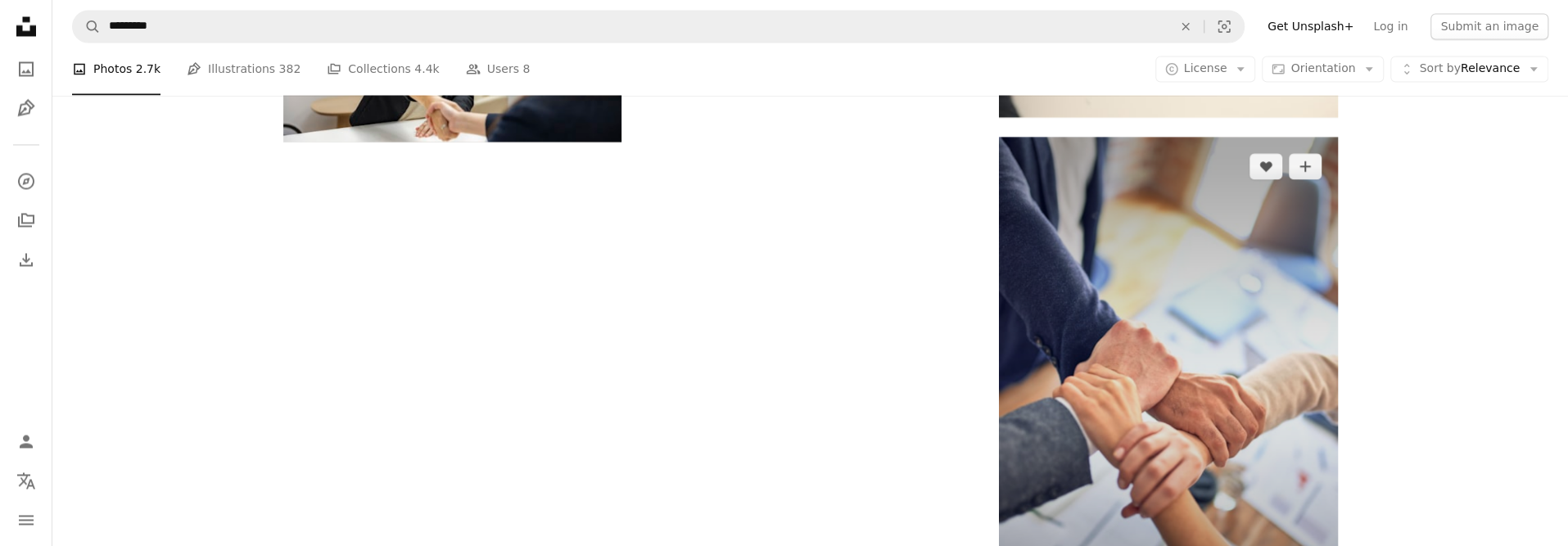
scroll to position [2292, 0]
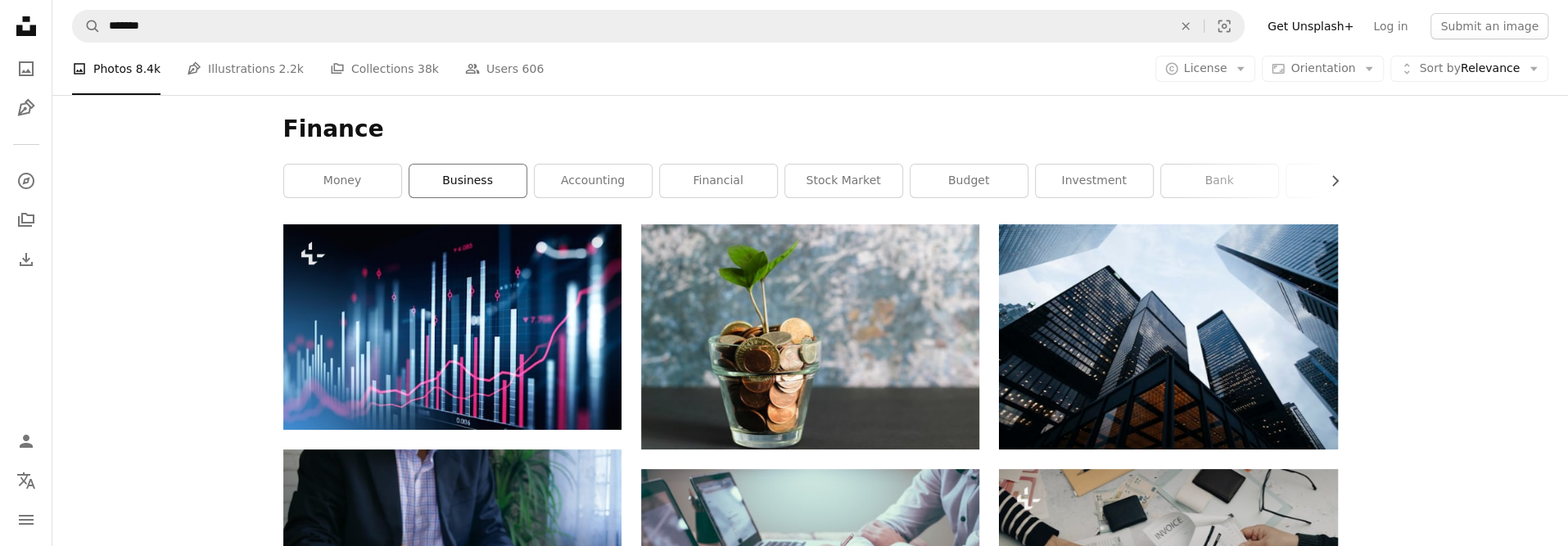
click at [478, 181] on link "business" at bounding box center [467, 181] width 117 height 33
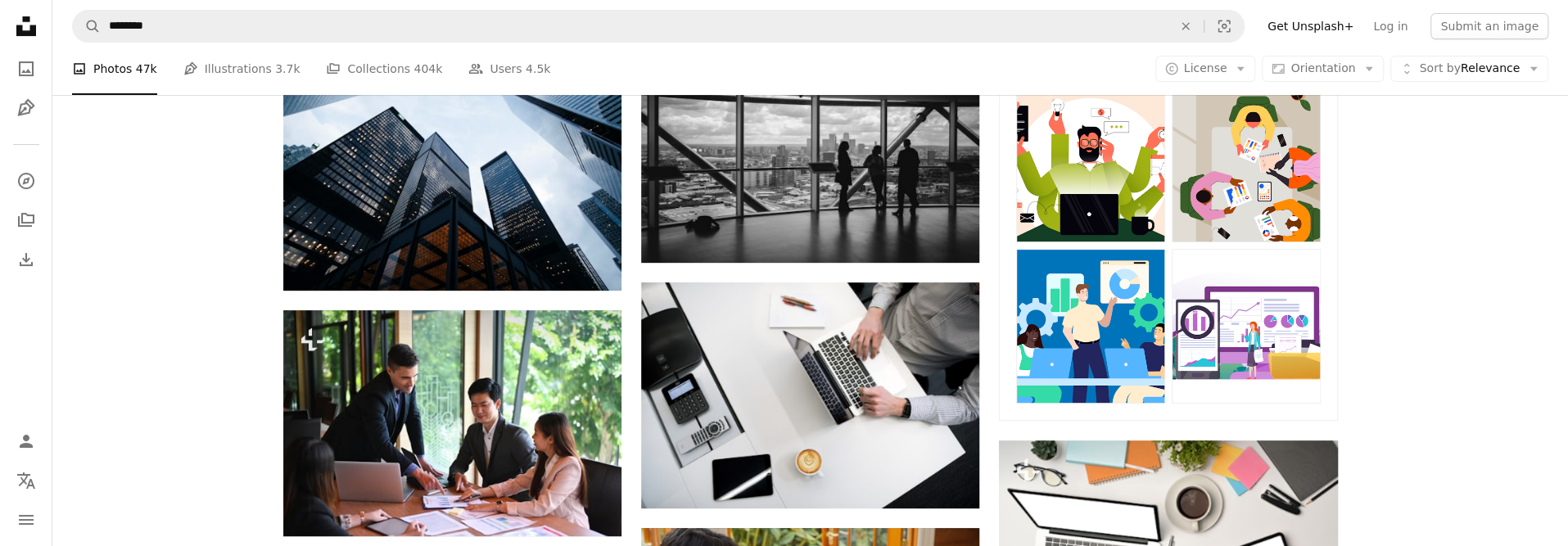
scroll to position [409, 0]
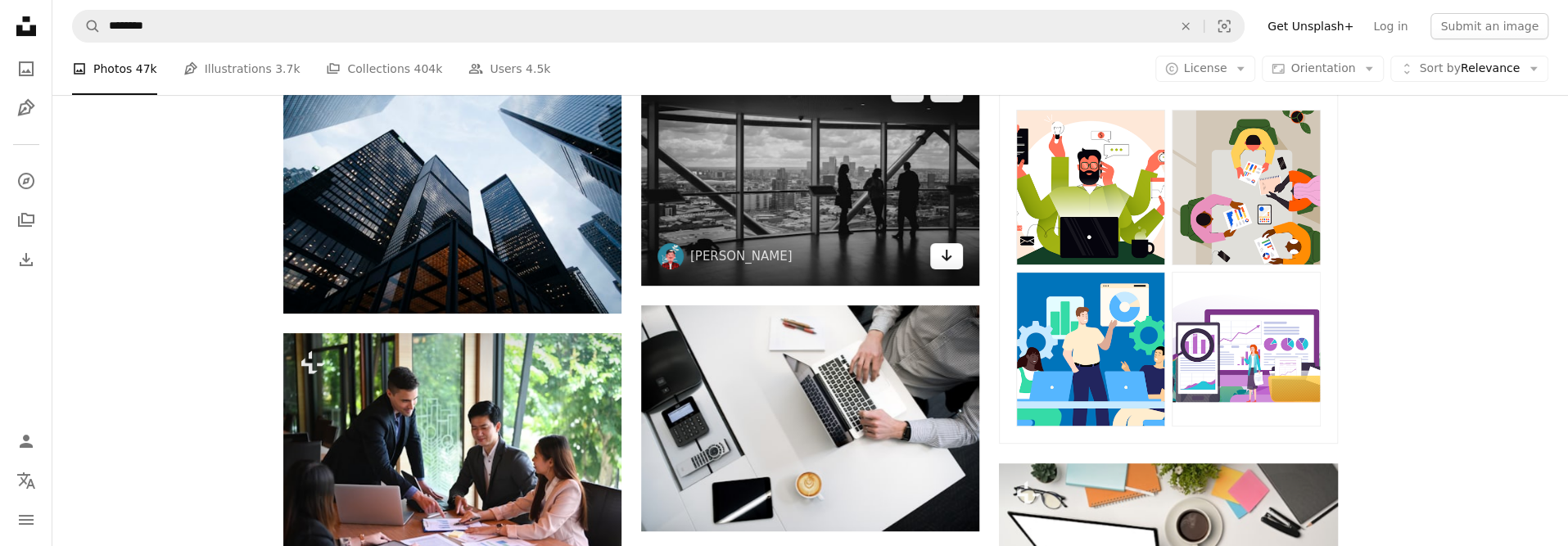
click at [946, 252] on icon "Download" at bounding box center [947, 255] width 11 height 12
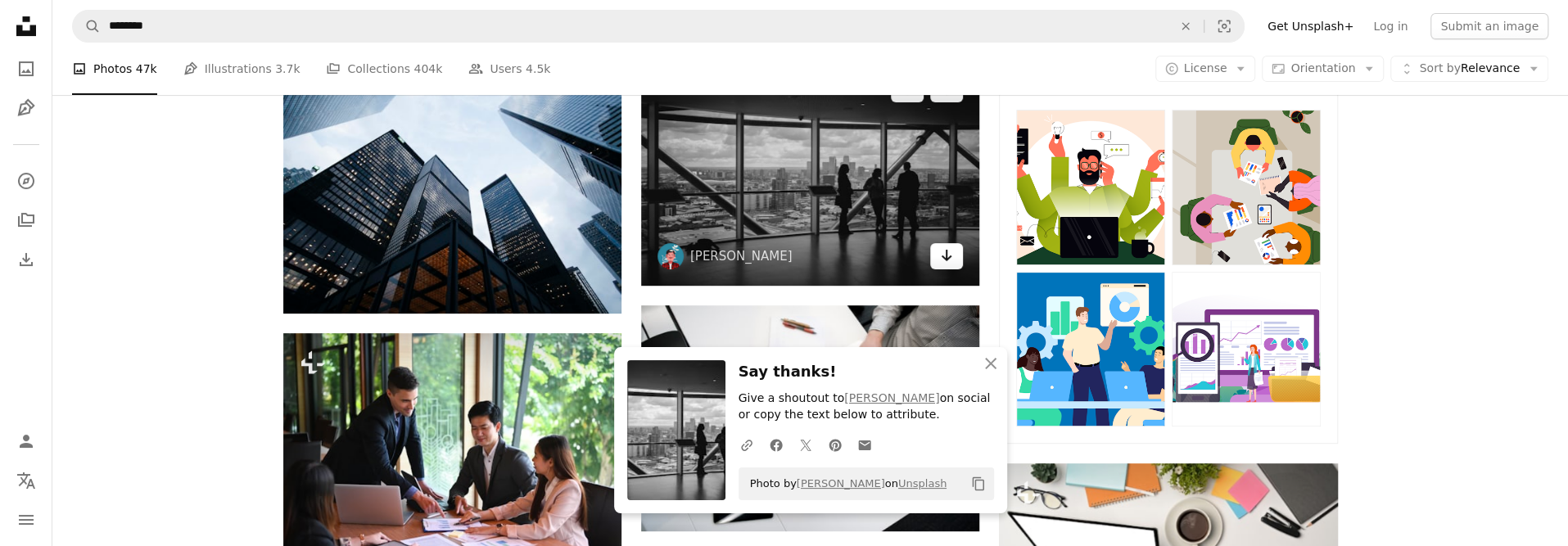
click at [946, 252] on icon "Download" at bounding box center [947, 255] width 11 height 12
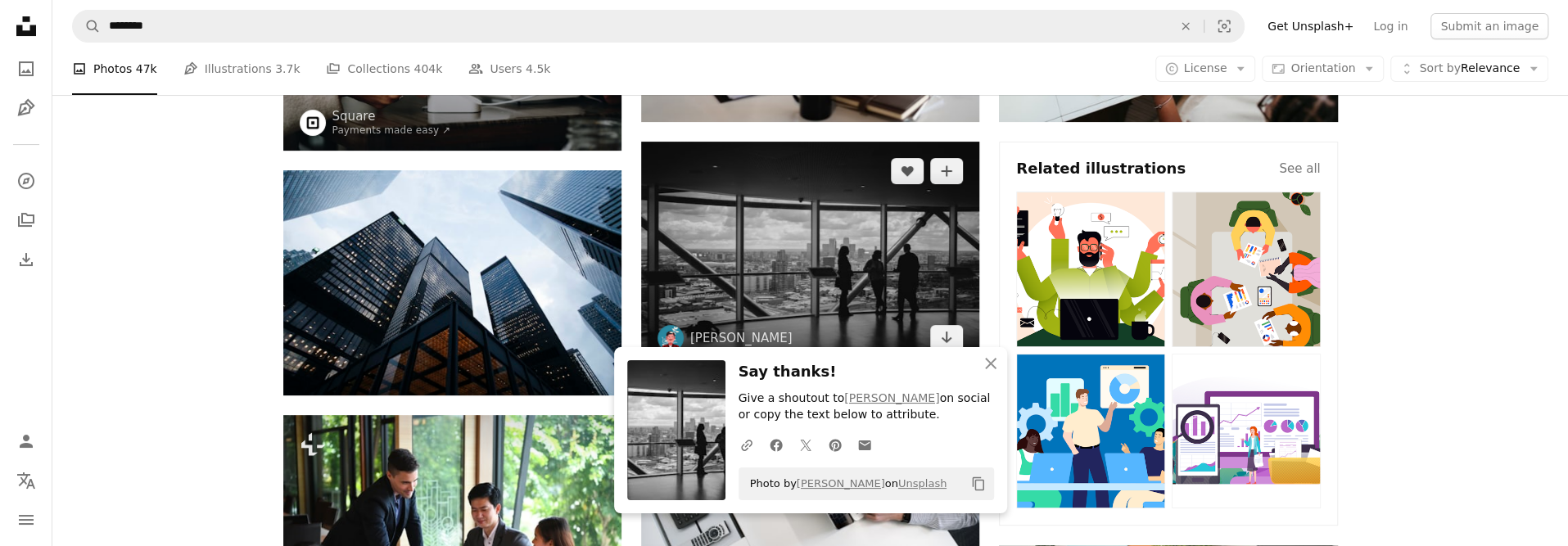
scroll to position [0, 0]
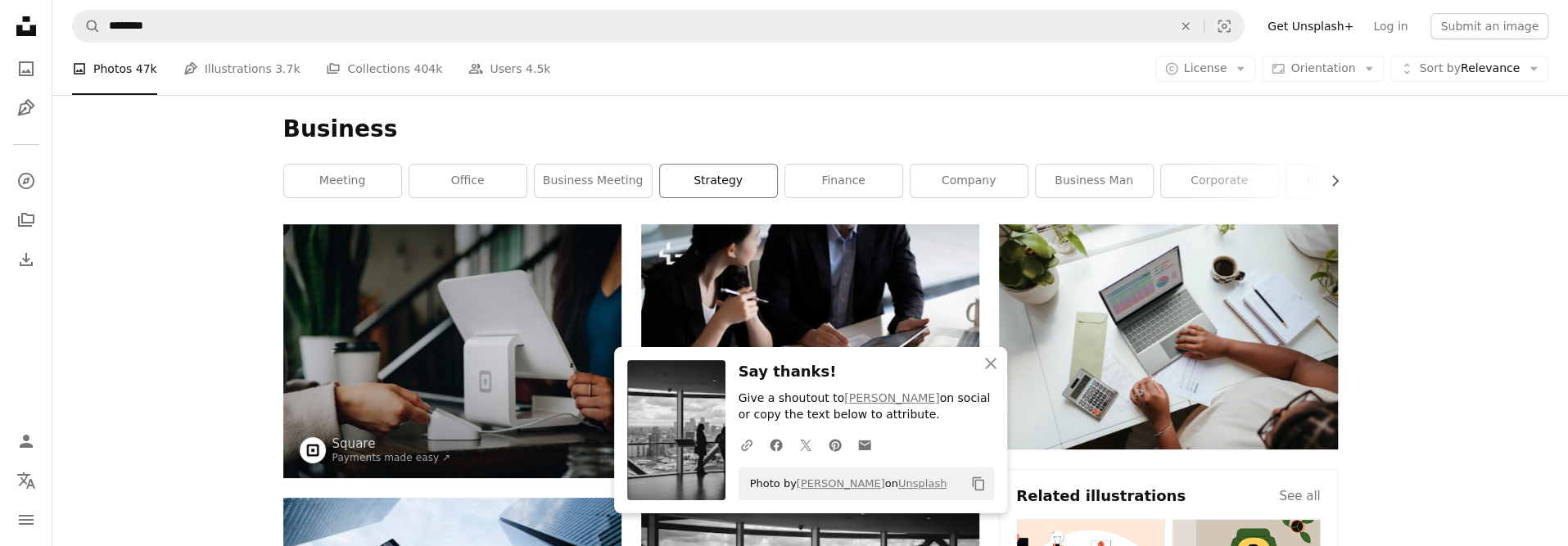
click at [722, 178] on link "strategy" at bounding box center [718, 181] width 117 height 33
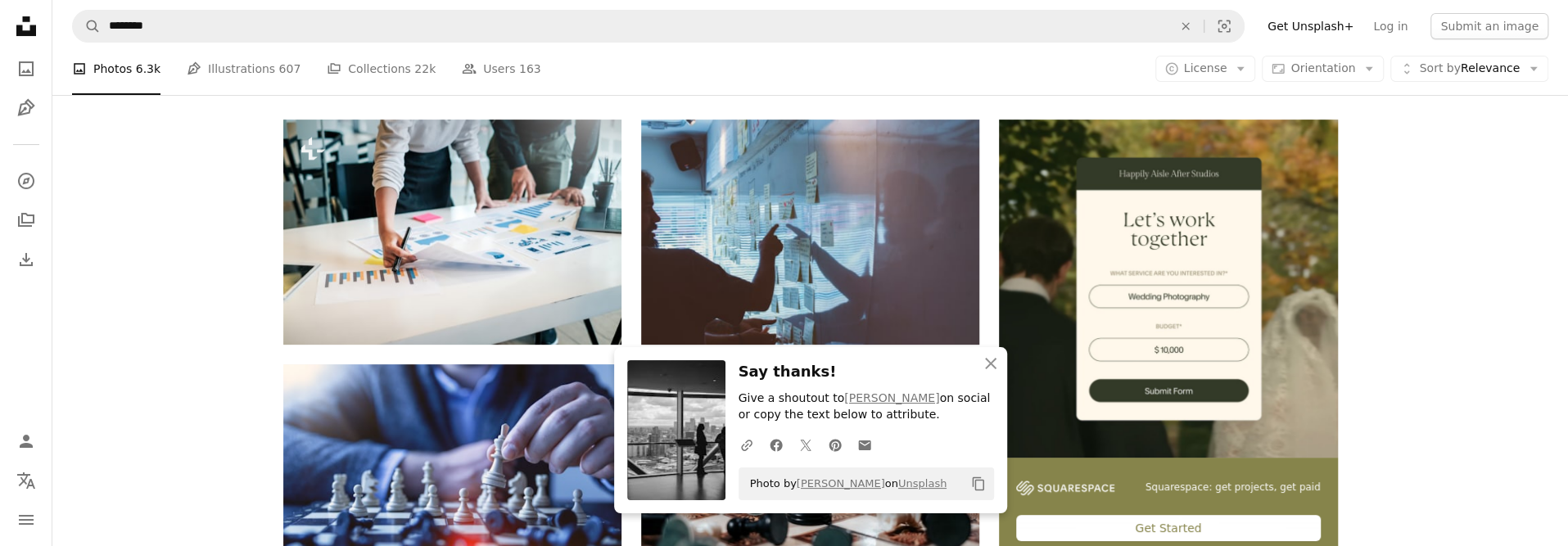
scroll to position [328, 0]
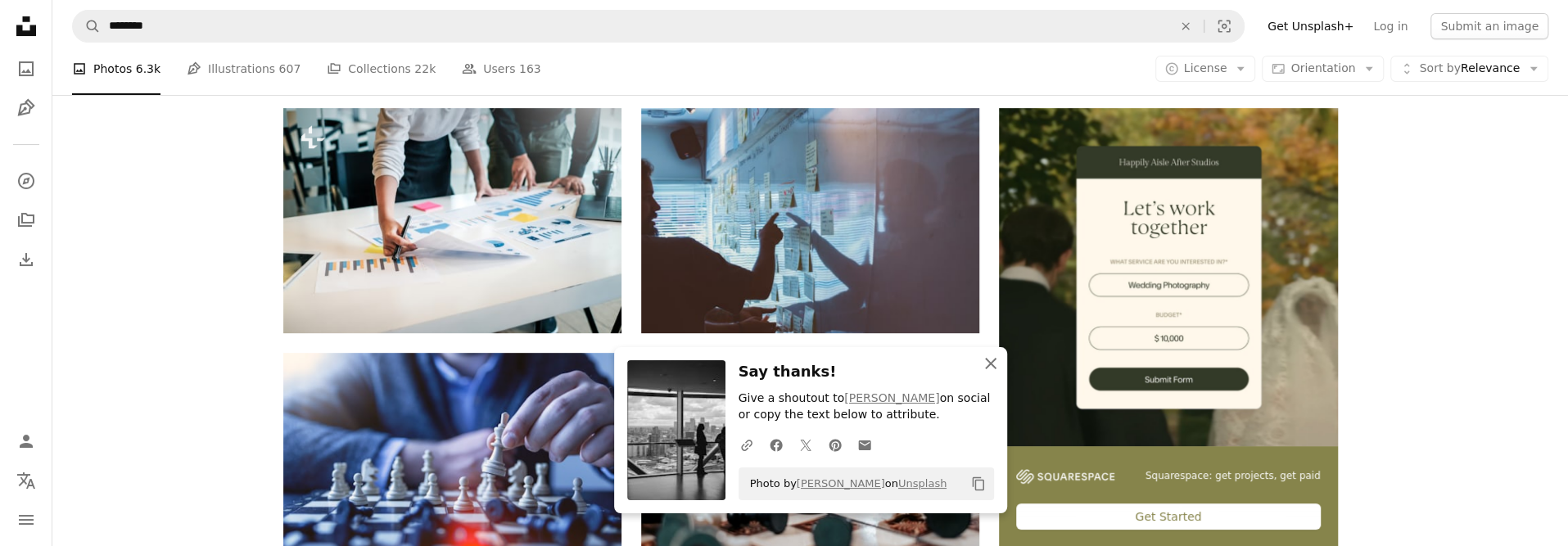
click at [990, 369] on icon "An X shape" at bounding box center [991, 363] width 20 height 20
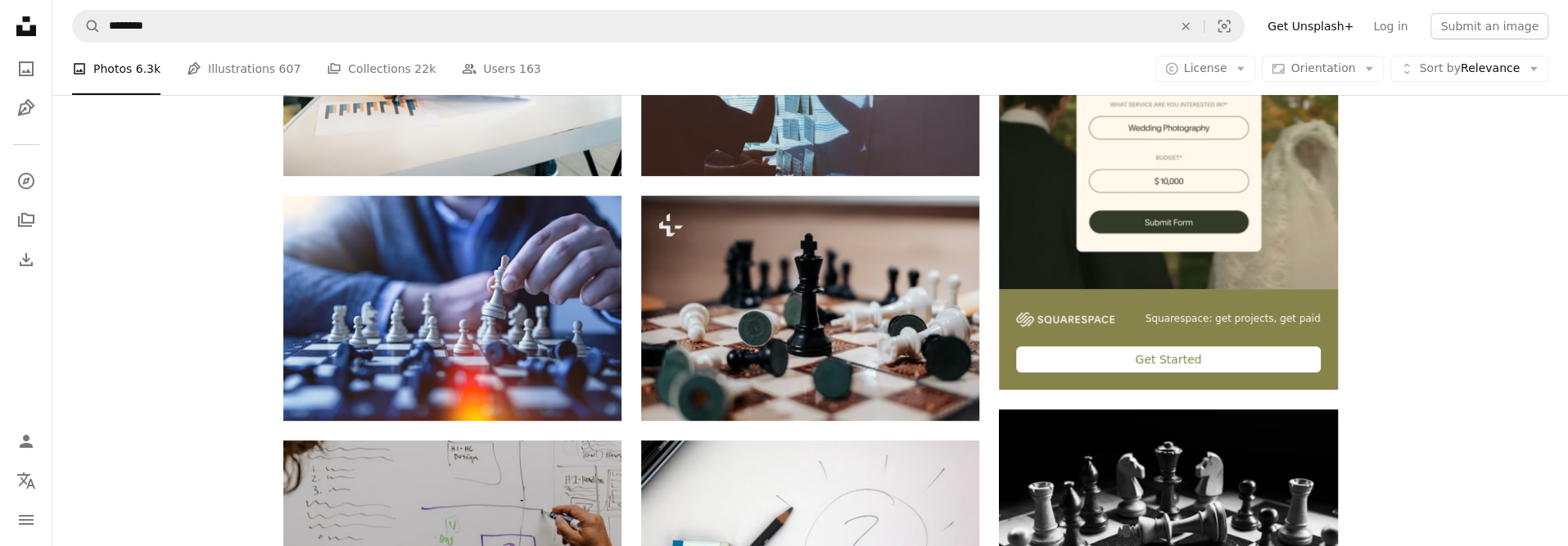
scroll to position [491, 0]
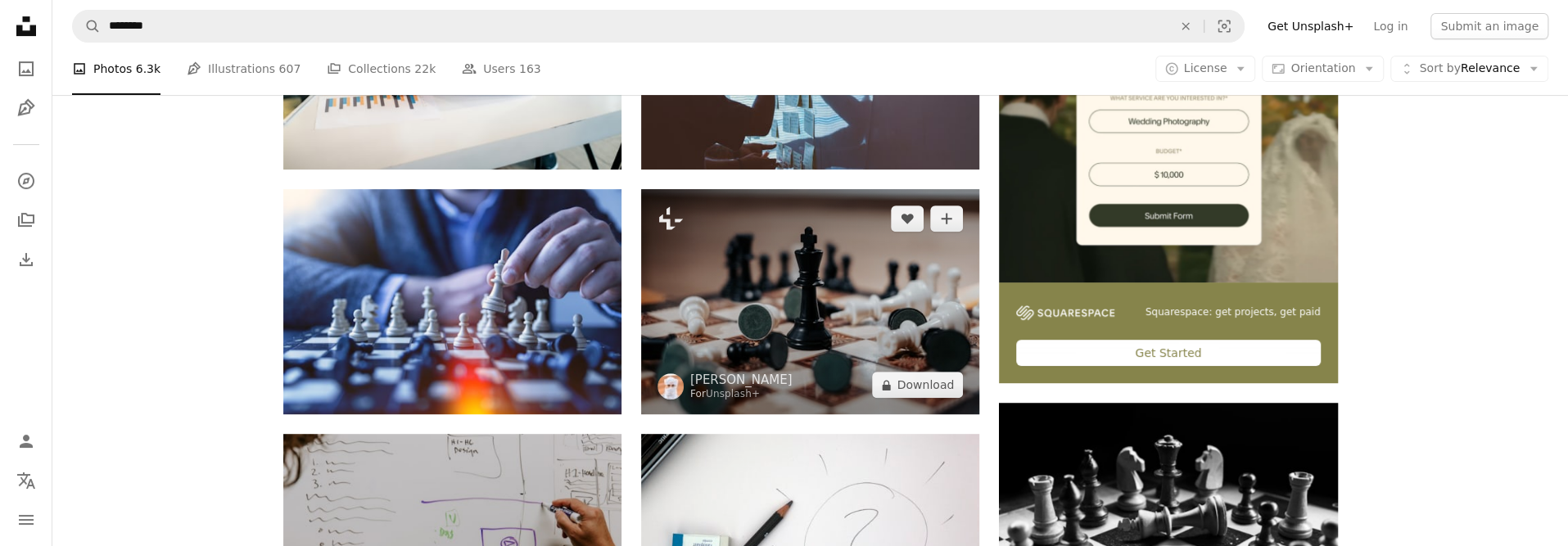
drag, startPoint x: 943, startPoint y: 378, endPoint x: 855, endPoint y: 322, distance: 104.3
click at [855, 322] on div "Plus sign for Unsplash+ A heart A plus sign [PERSON_NAME] For Unsplash+ A lock …" at bounding box center [810, 302] width 338 height 226
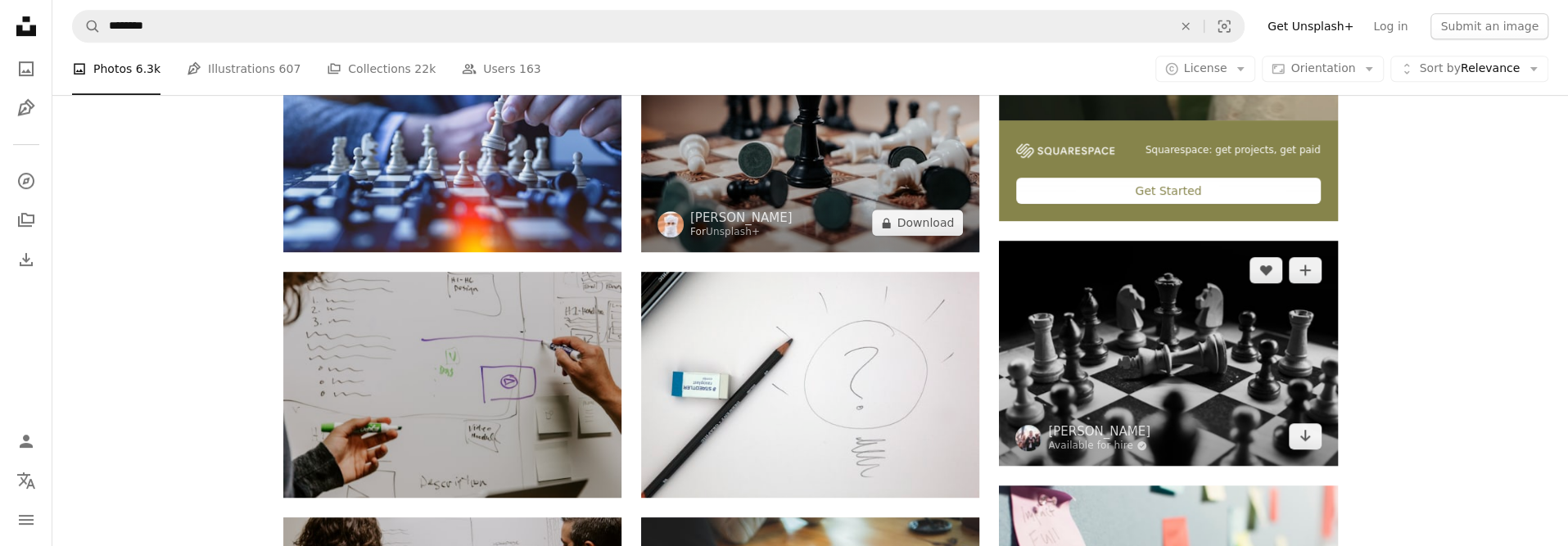
scroll to position [655, 0]
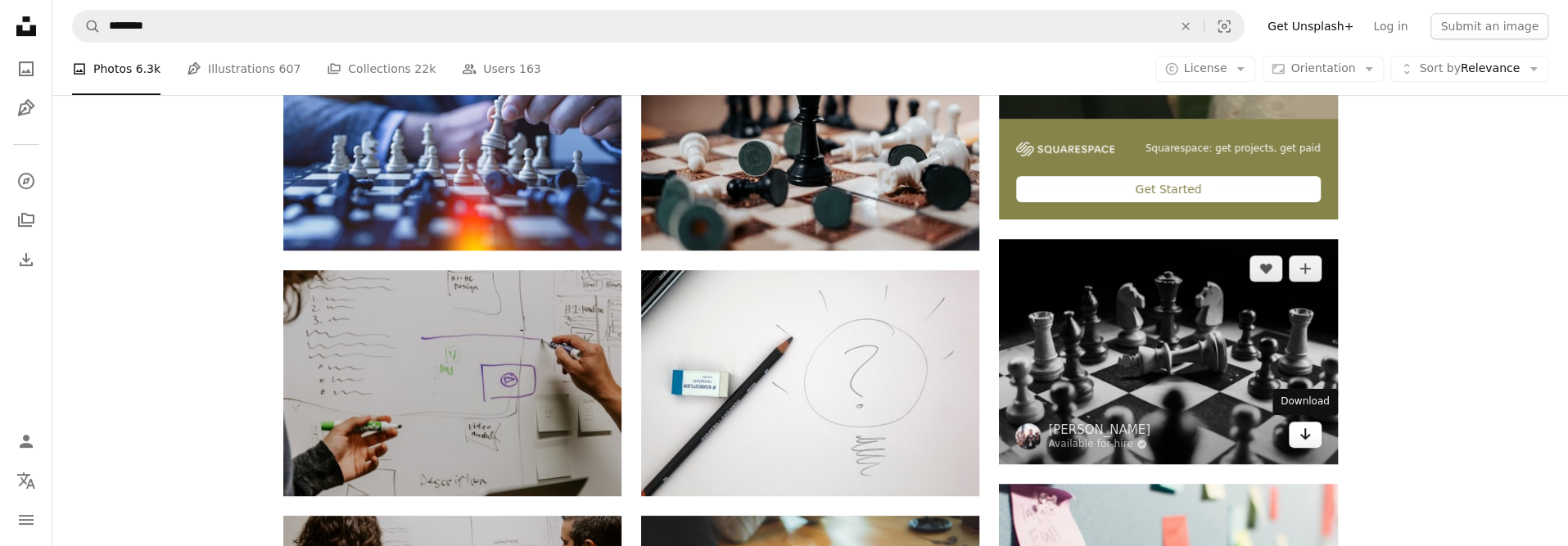
click at [1304, 427] on icon "Arrow pointing down" at bounding box center [1305, 434] width 13 height 20
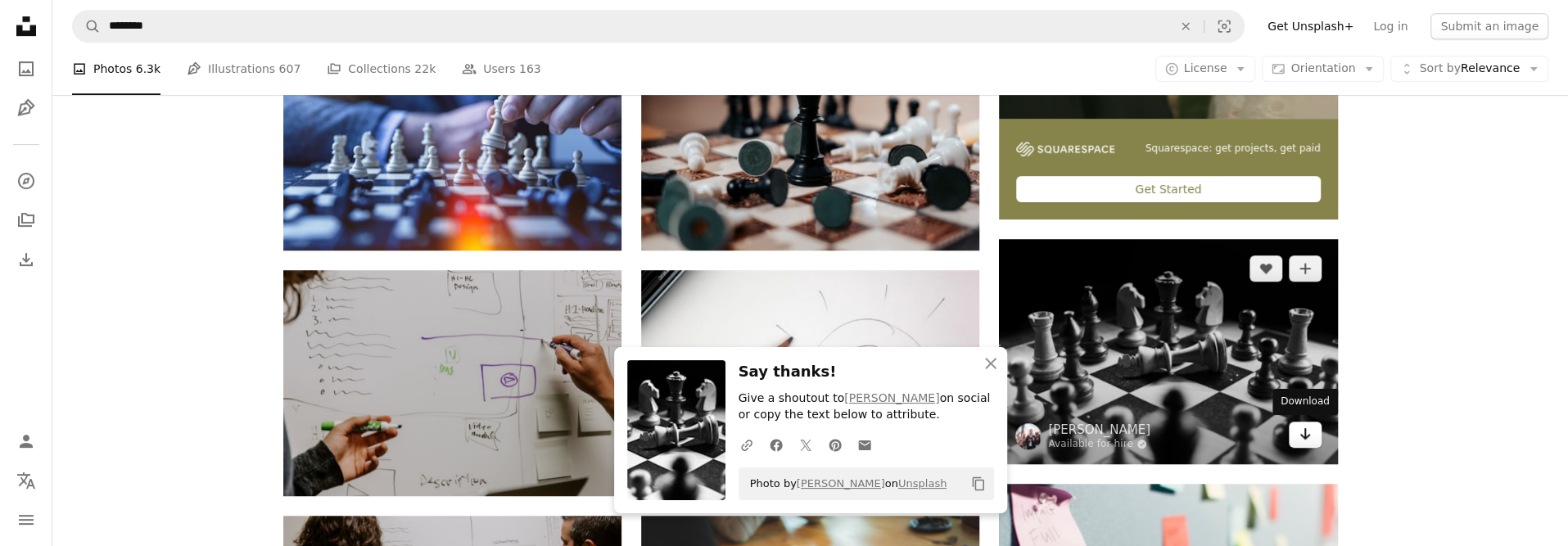
click at [1302, 427] on icon "Arrow pointing down" at bounding box center [1305, 434] width 13 height 20
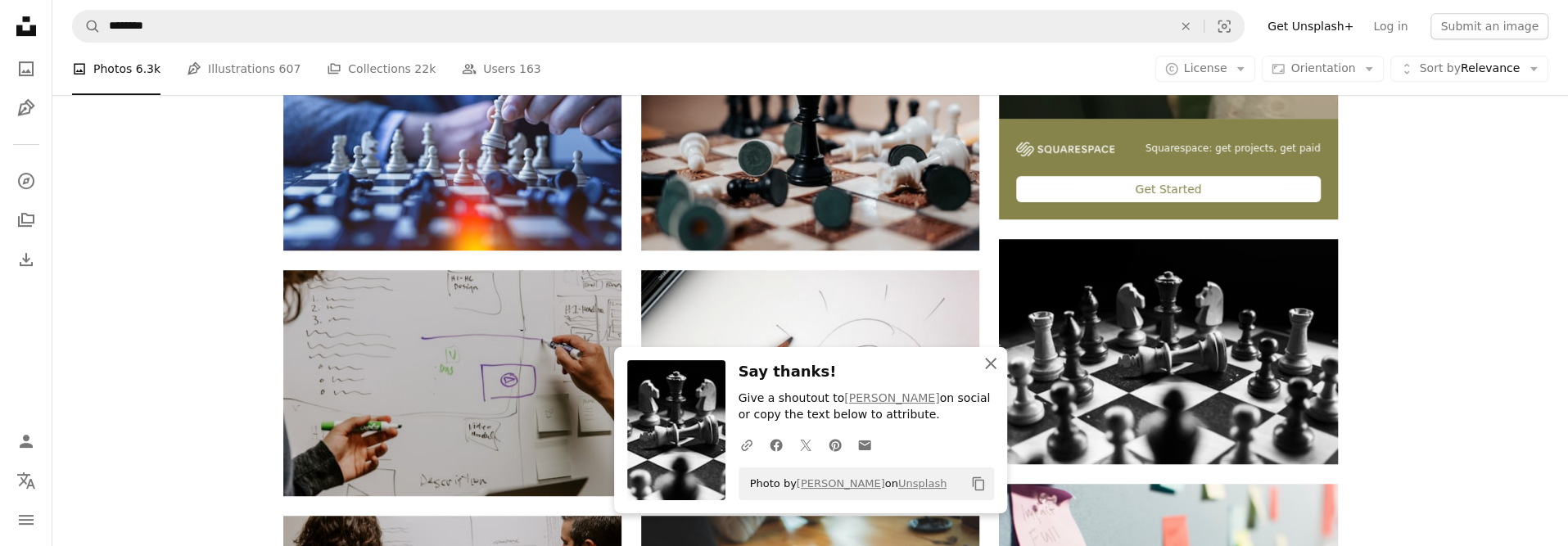
click at [995, 369] on icon "An X shape" at bounding box center [991, 363] width 20 height 20
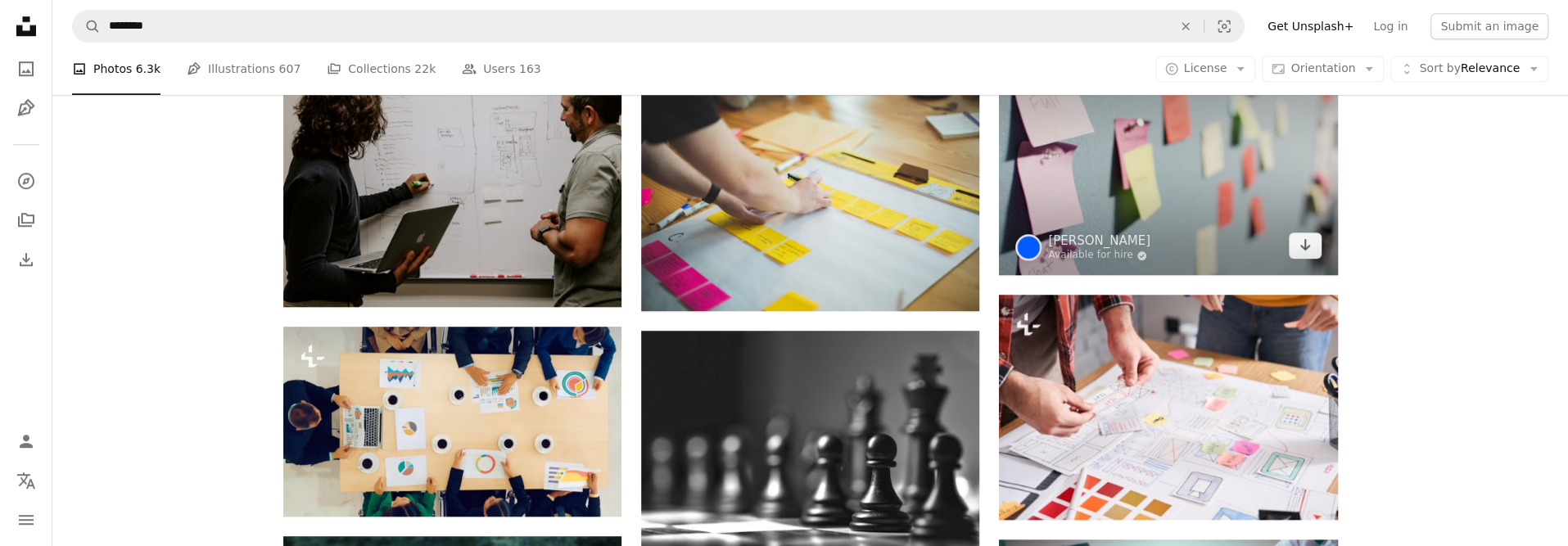
scroll to position [1064, 0]
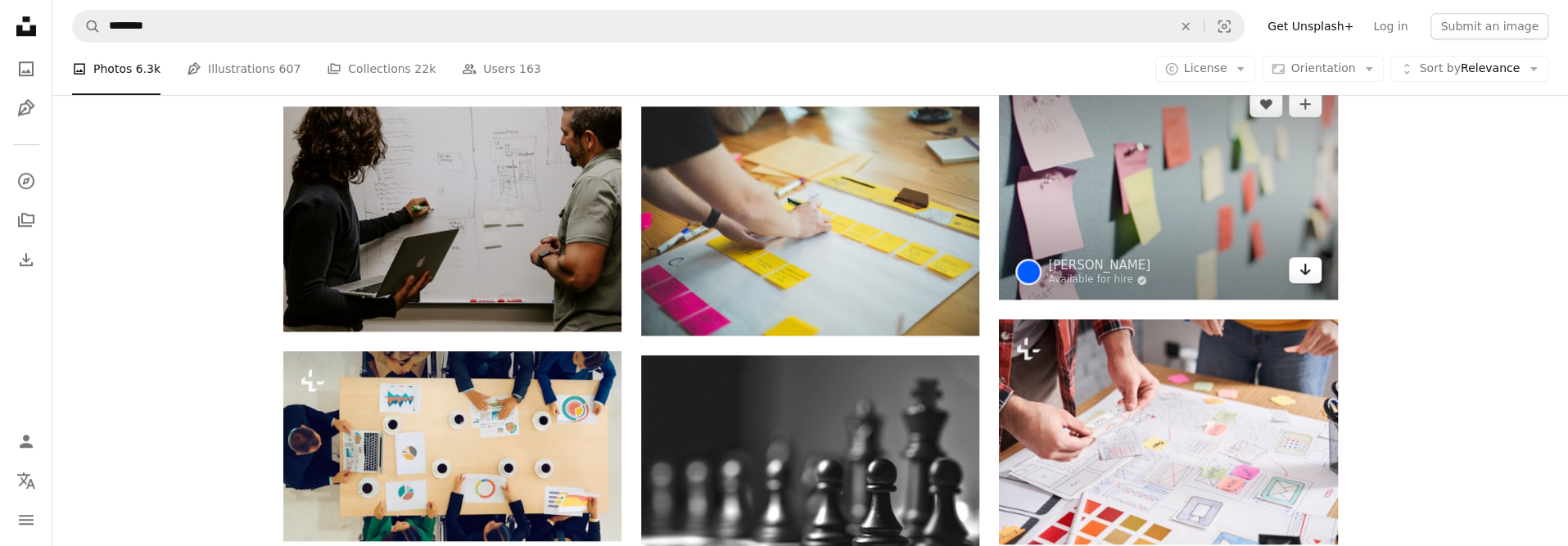
click at [1312, 269] on link "Arrow pointing down" at bounding box center [1305, 269] width 33 height 26
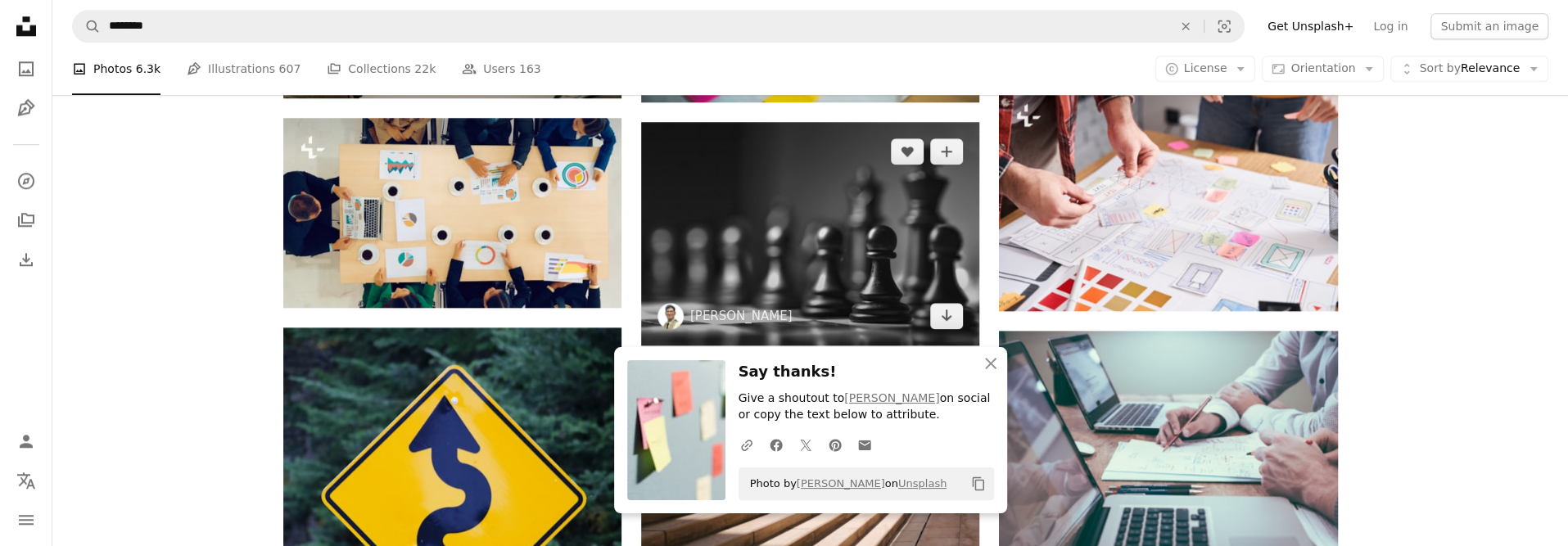
scroll to position [1392, 0]
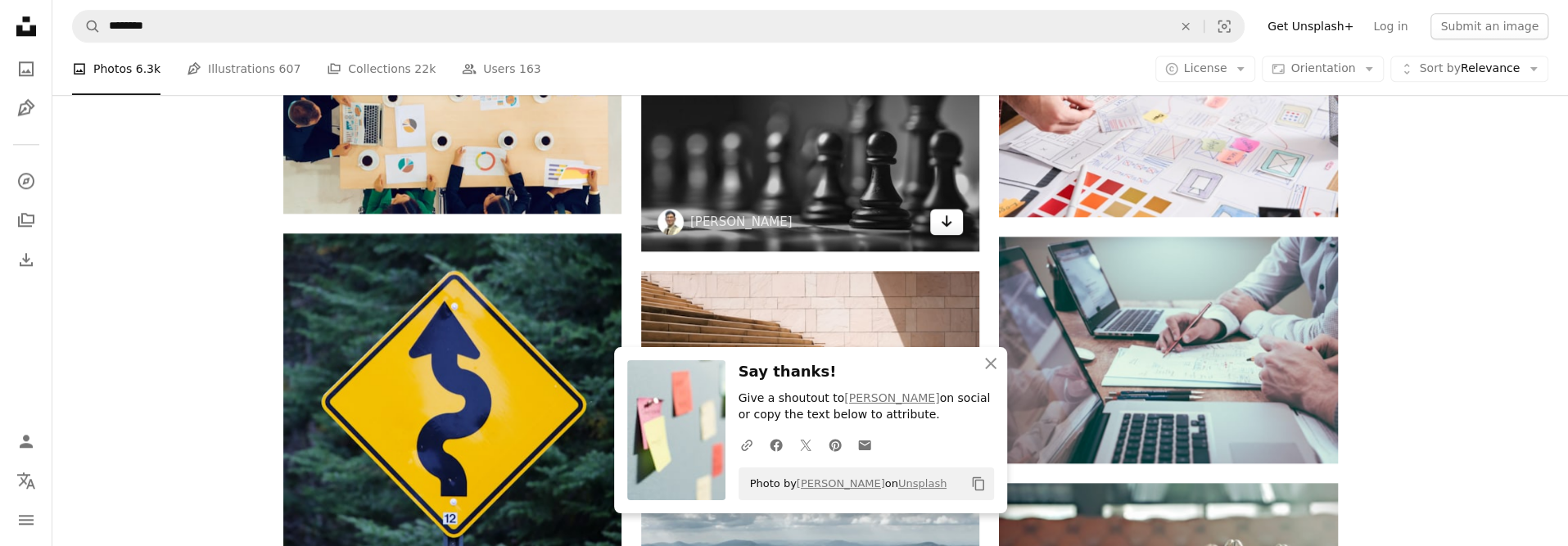
click at [948, 226] on icon "Download" at bounding box center [947, 221] width 11 height 12
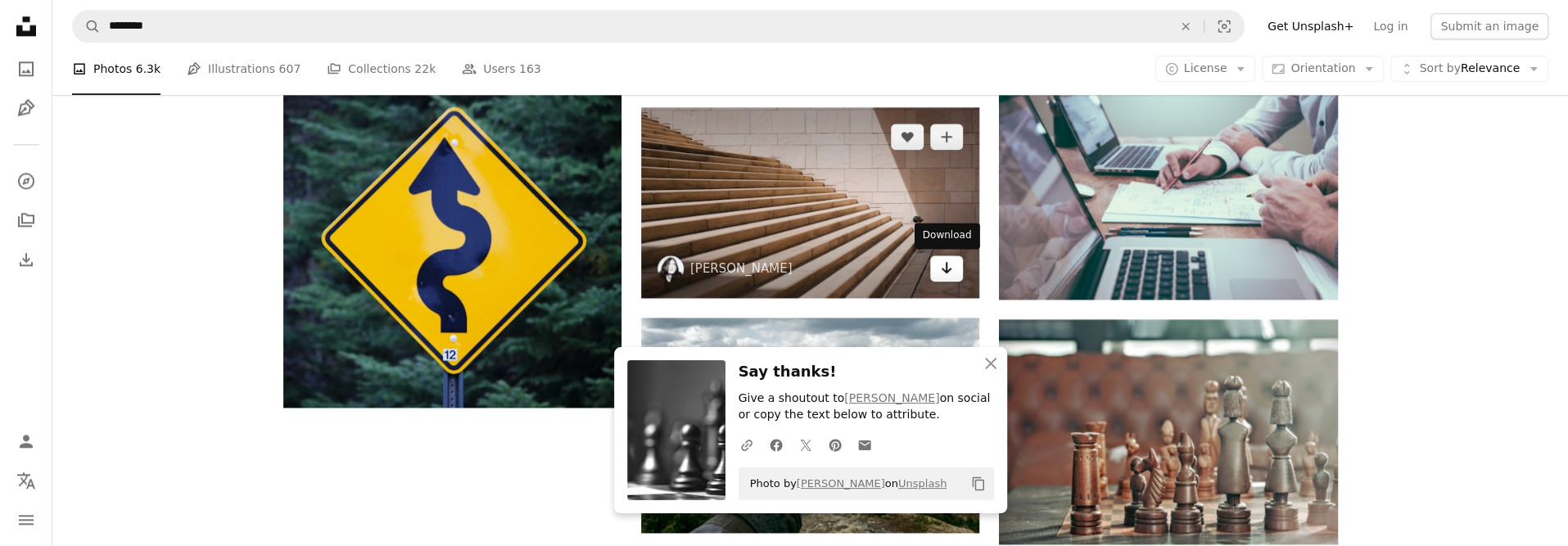
scroll to position [1638, 0]
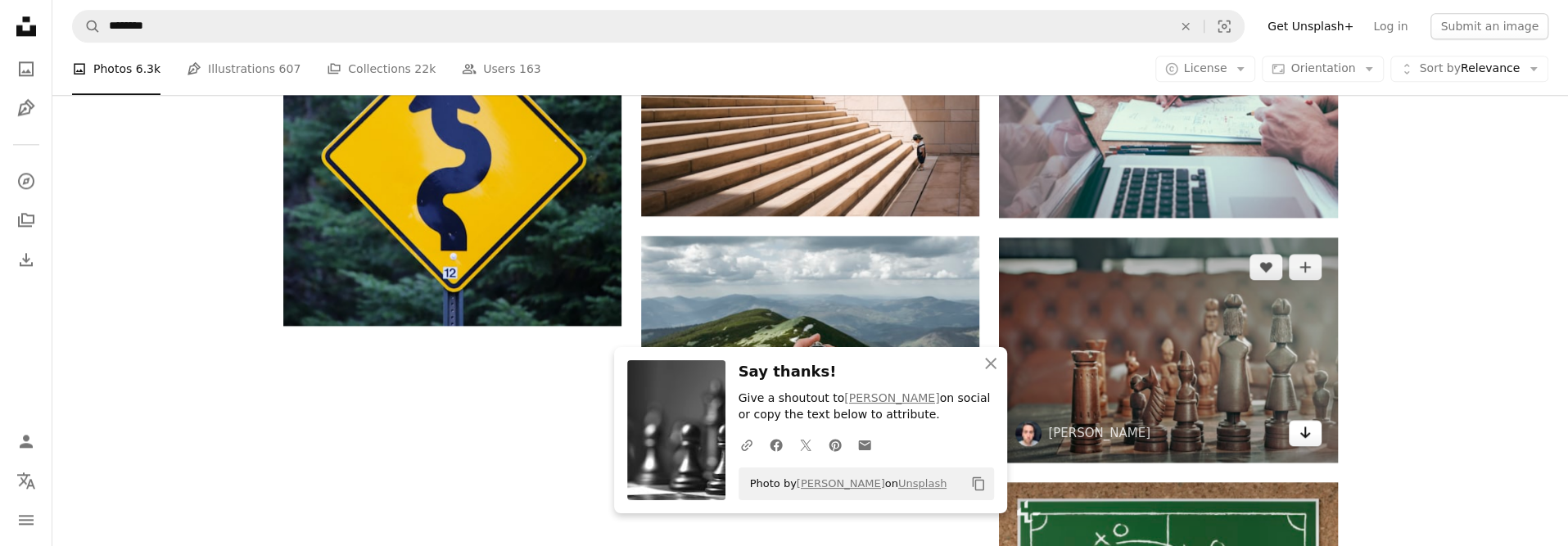
click at [1310, 443] on link "Arrow pointing down" at bounding box center [1305, 432] width 33 height 26
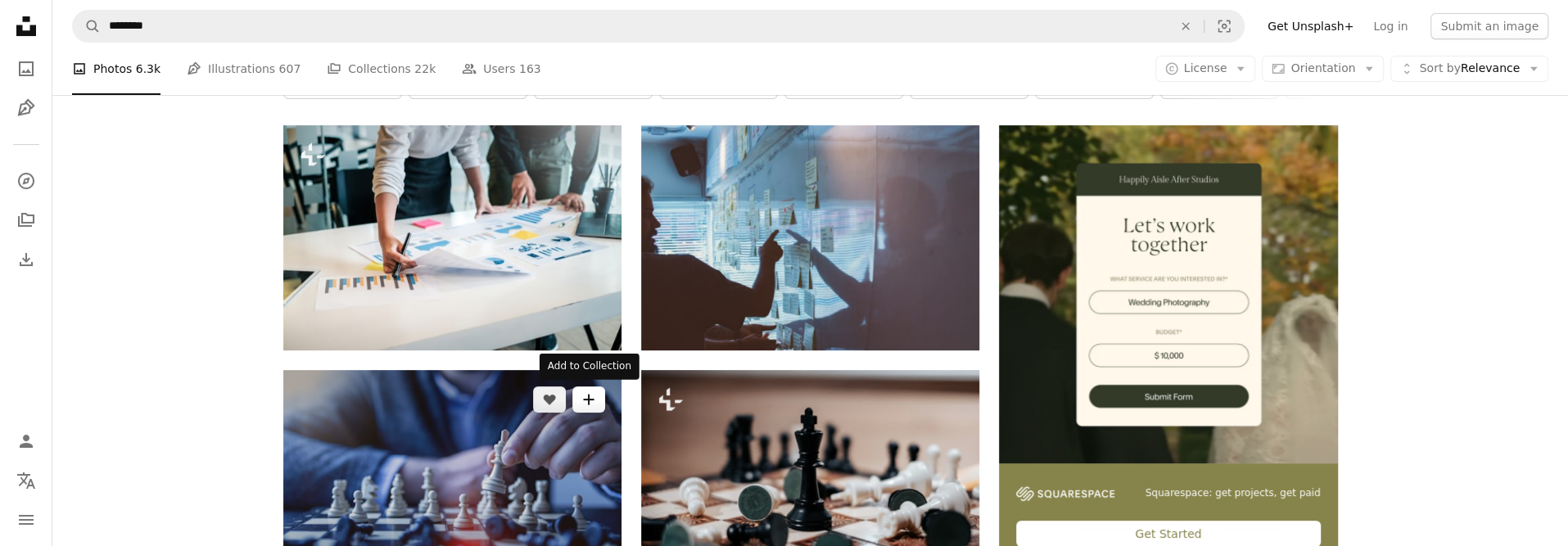
scroll to position [0, 0]
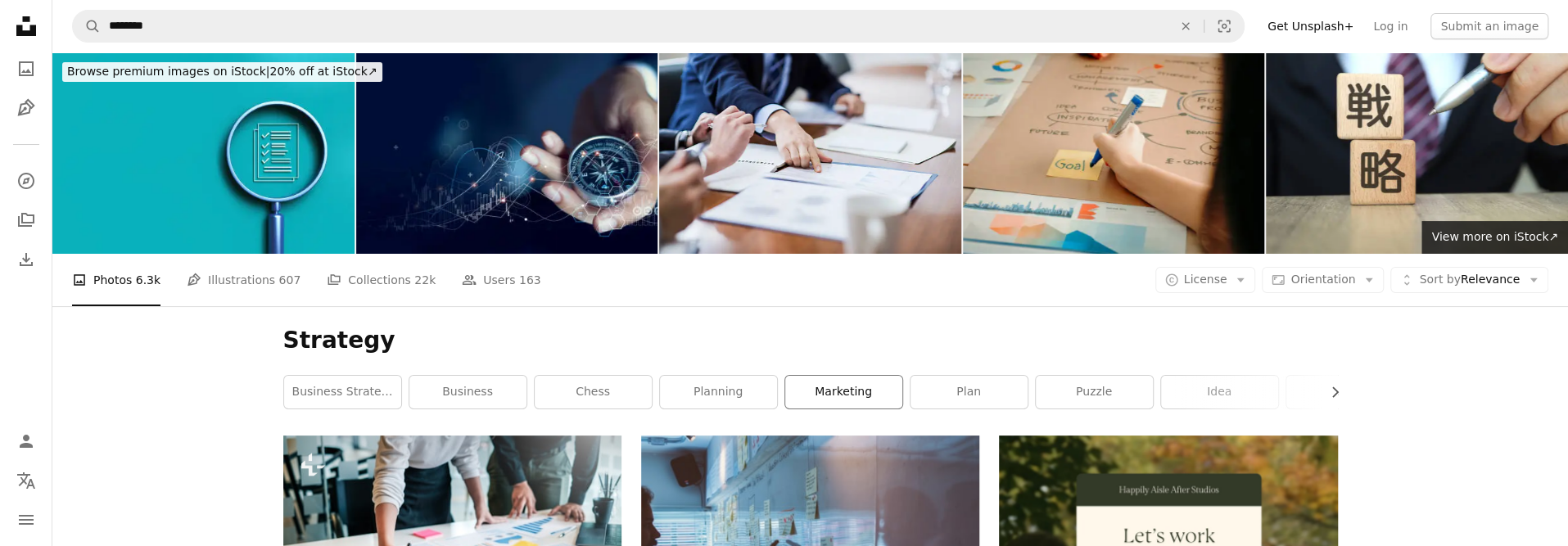
click at [856, 397] on link "marketing" at bounding box center [843, 392] width 117 height 33
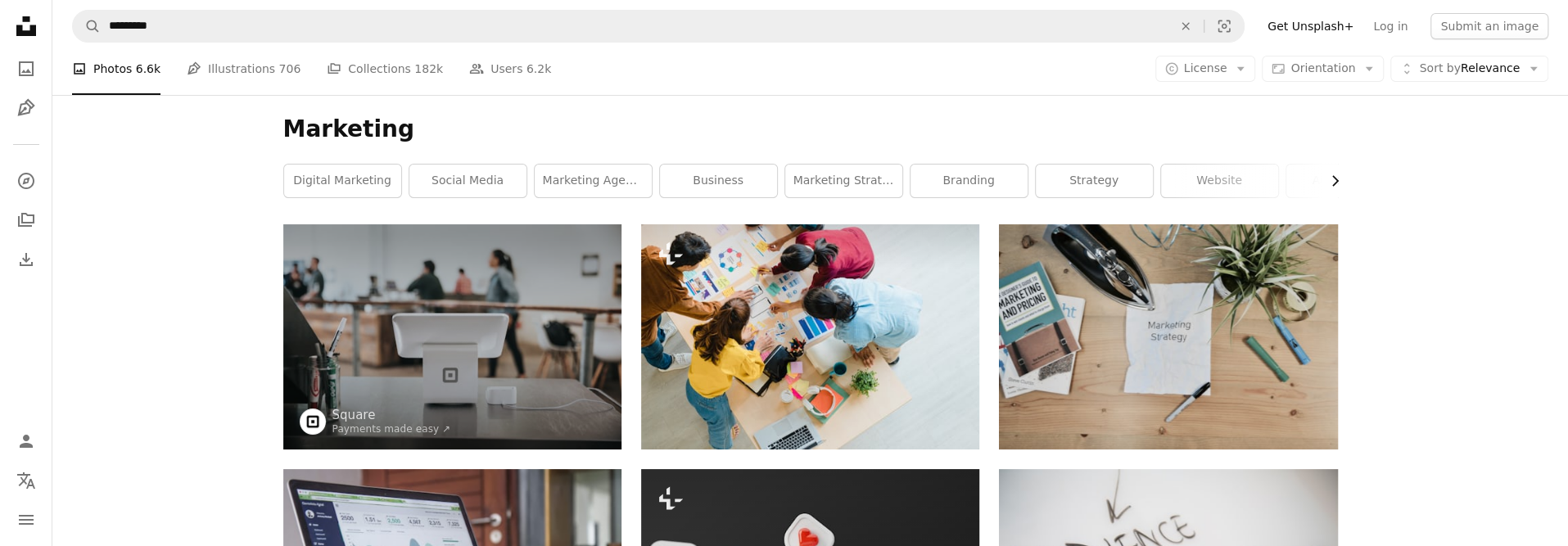
click at [1341, 183] on icon "Chevron right" at bounding box center [1334, 181] width 16 height 16
click at [1341, 183] on div "Marketing Chevron left digital marketing social media marketing agency business…" at bounding box center [811, 159] width 1094 height 130
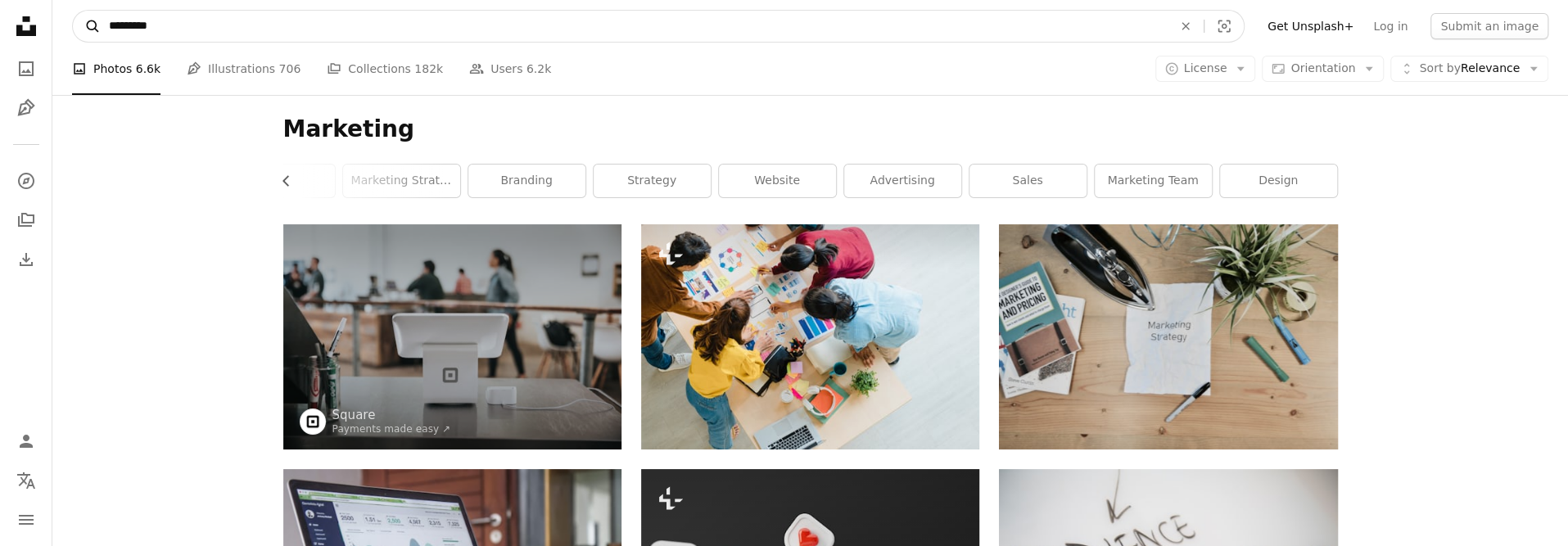
drag, startPoint x: 187, startPoint y: 22, endPoint x: 85, endPoint y: 22, distance: 102.0
click at [85, 22] on form "A magnifying glass ********* An X shape Visual search" at bounding box center [659, 26] width 1172 height 33
paste input "Find visuals sitewide"
type input "*******"
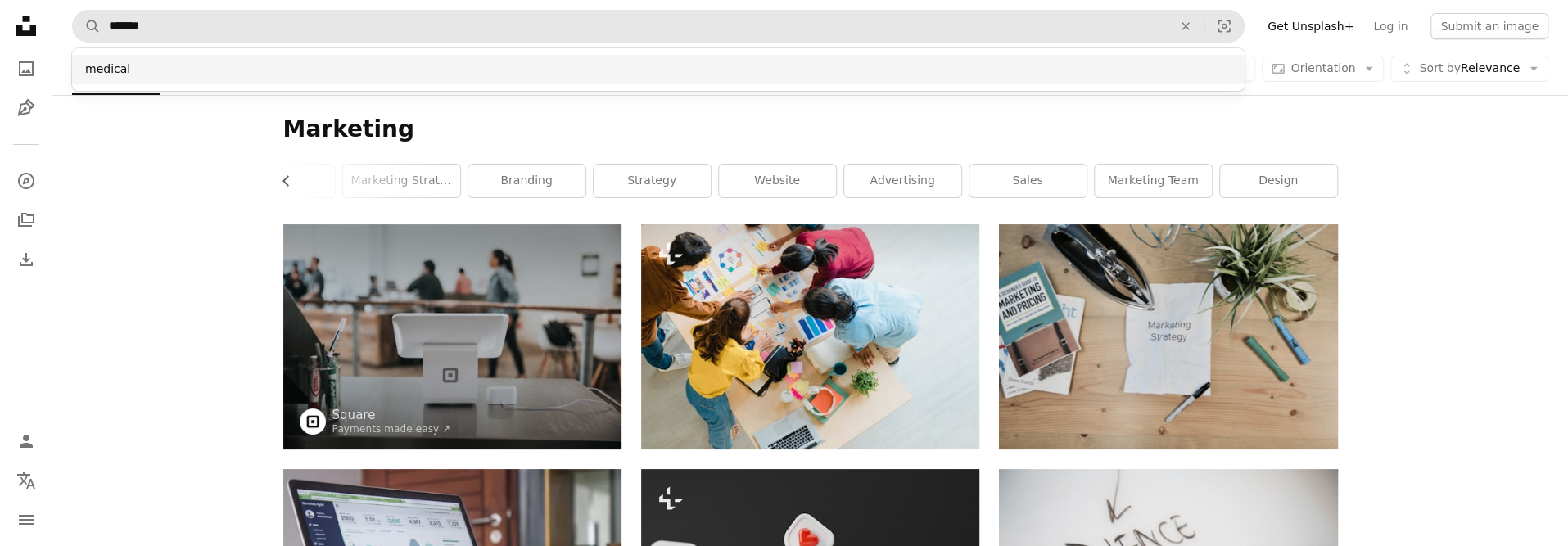
click at [130, 60] on div "medical" at bounding box center [659, 69] width 1172 height 30
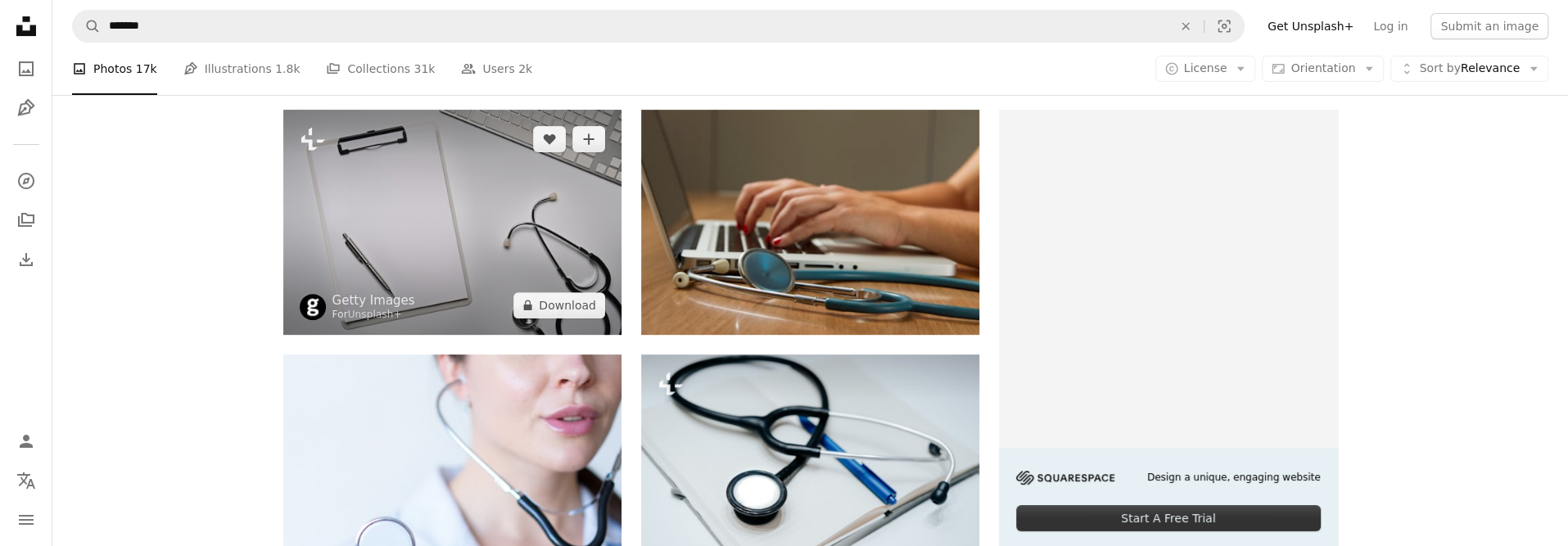
scroll to position [328, 0]
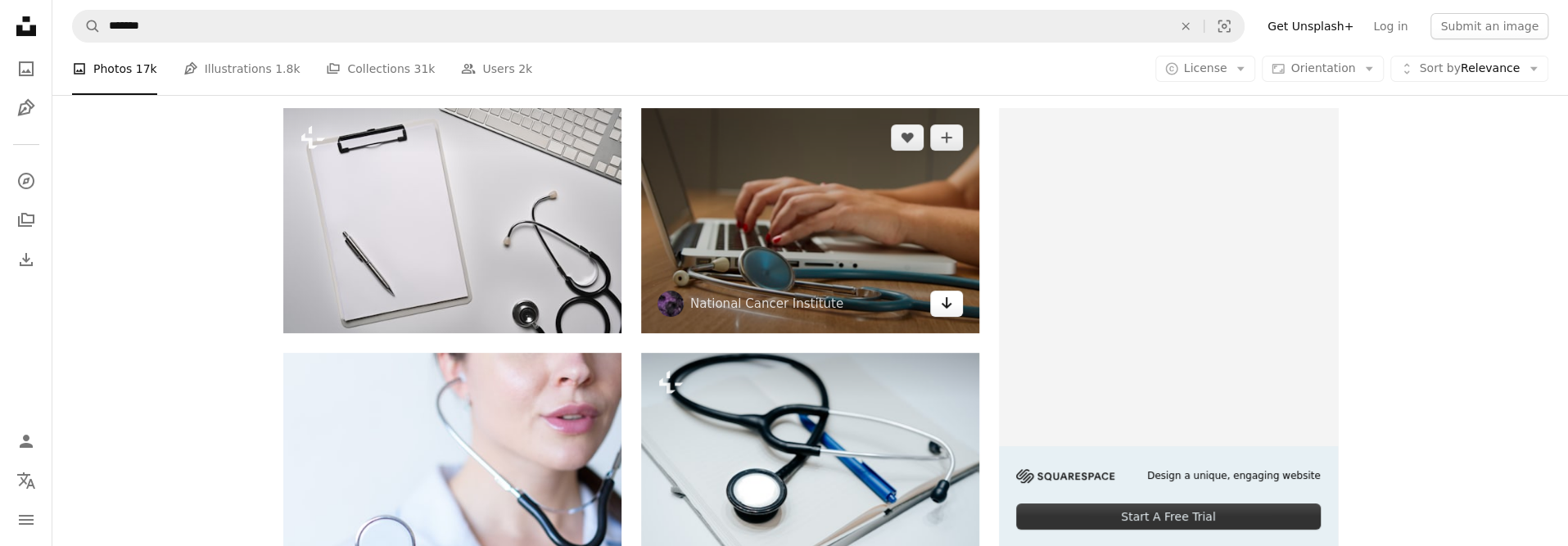
click at [948, 307] on icon "Arrow pointing down" at bounding box center [946, 303] width 13 height 20
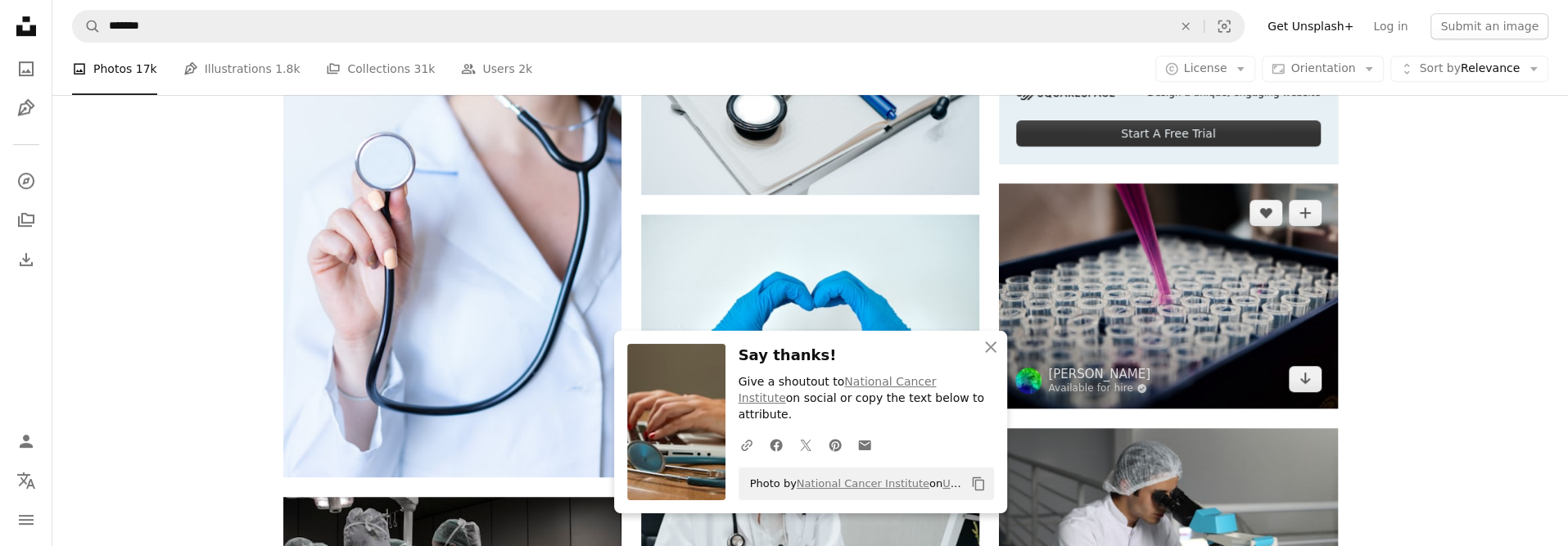
scroll to position [737, 0]
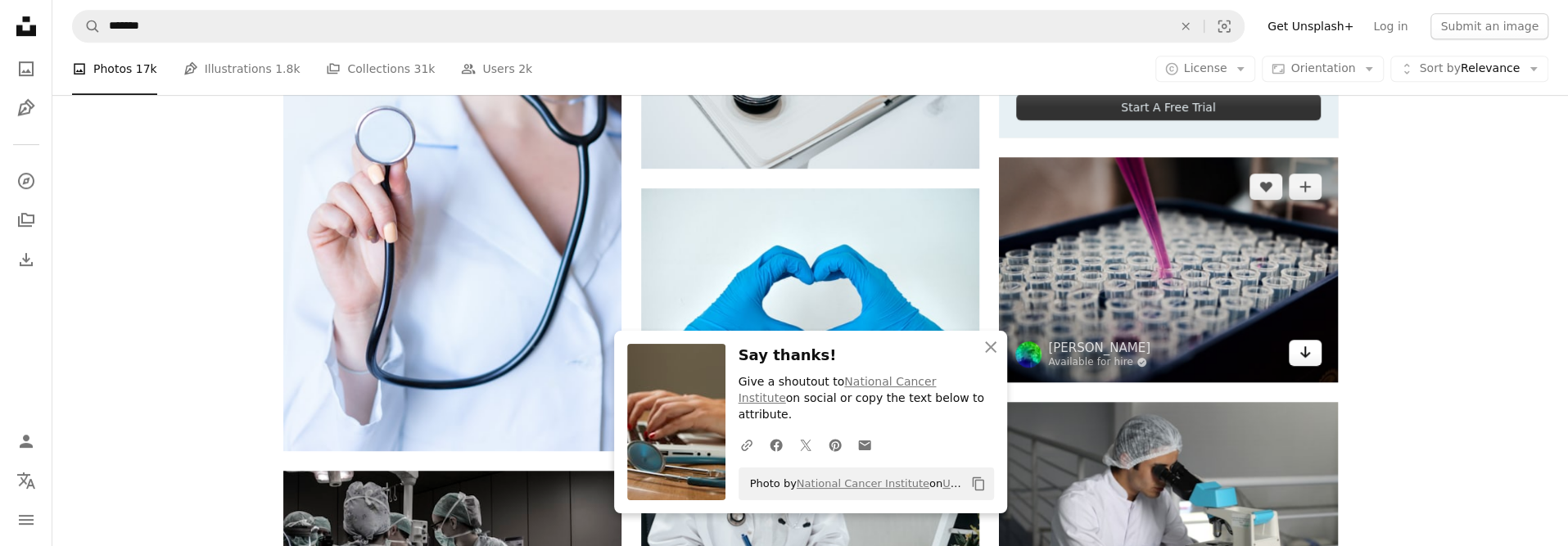
click at [1312, 363] on link "Arrow pointing down" at bounding box center [1305, 353] width 33 height 26
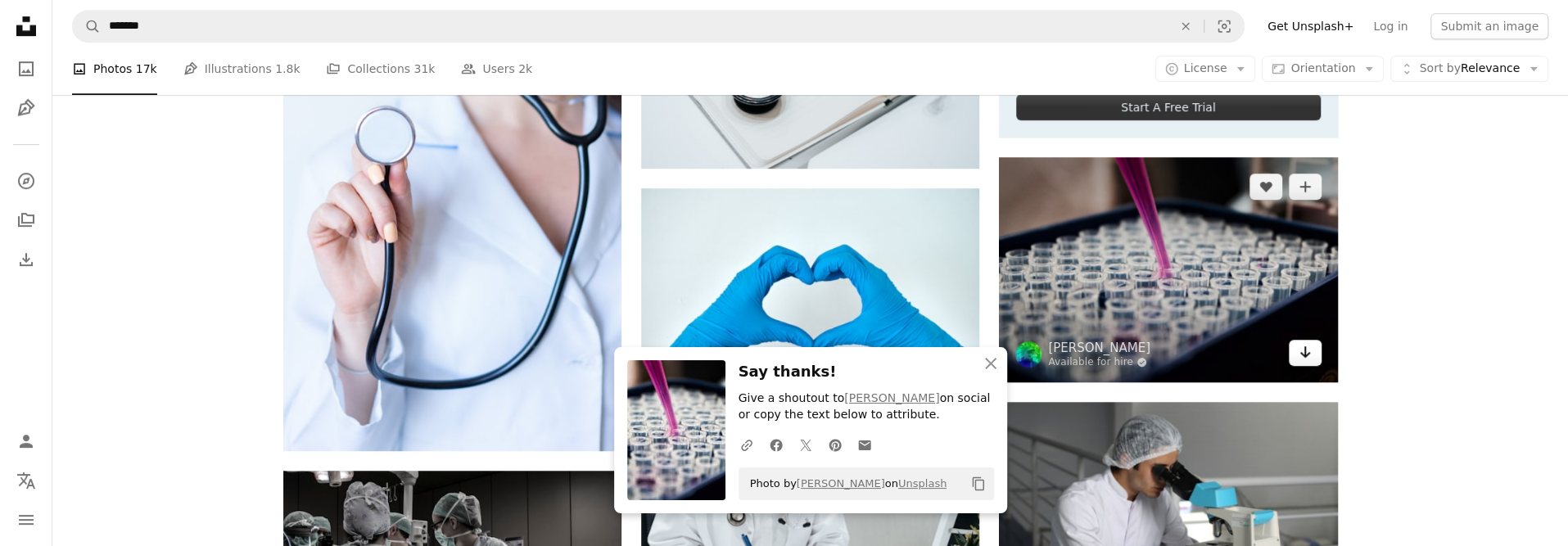
click at [1305, 350] on icon "Arrow pointing down" at bounding box center [1305, 352] width 13 height 20
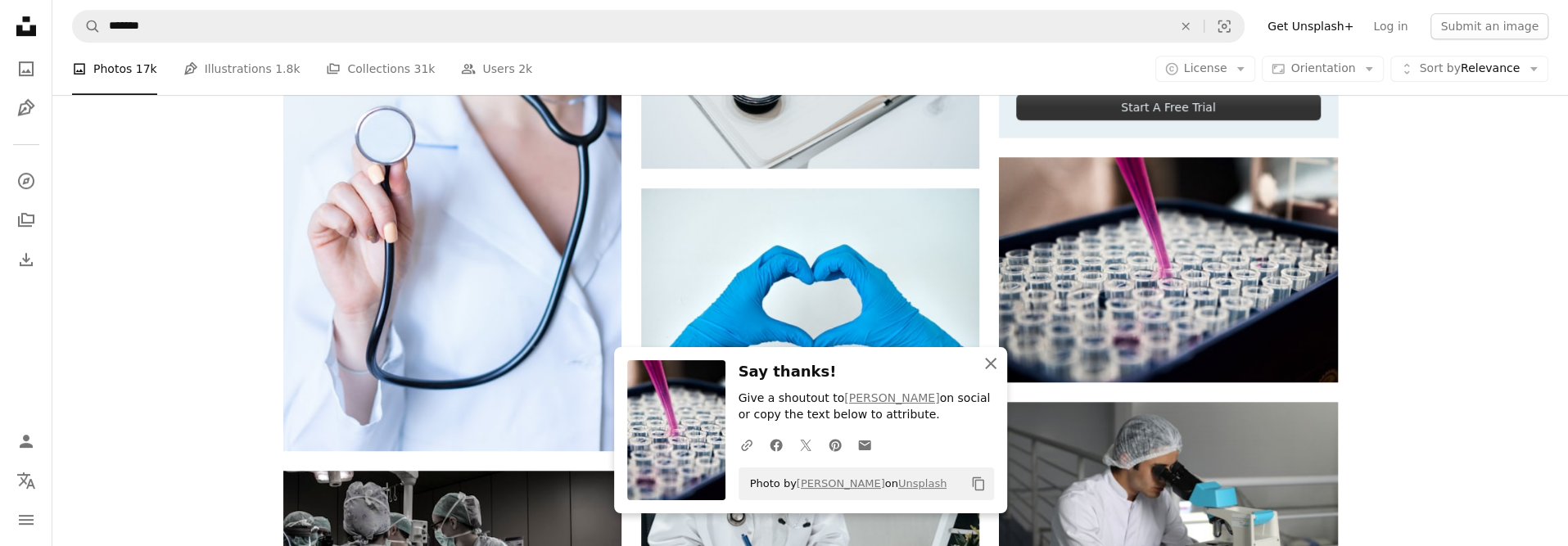
click at [984, 364] on icon "An X shape" at bounding box center [991, 363] width 20 height 20
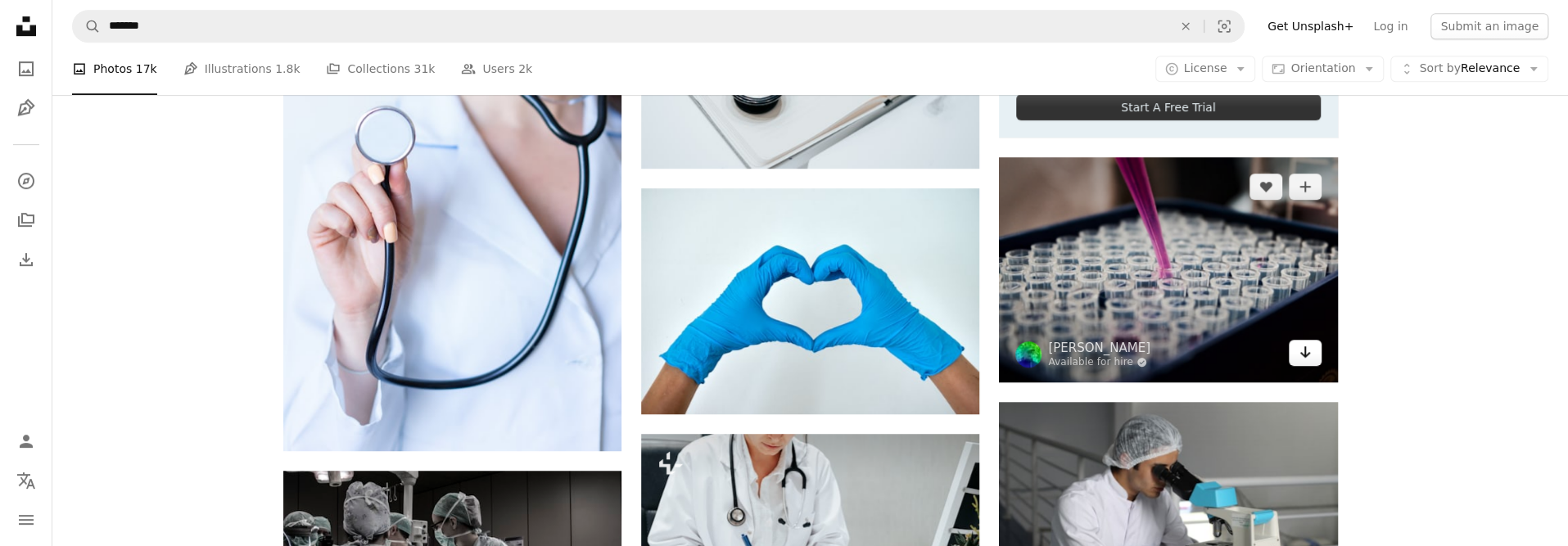
click at [1308, 354] on icon "Arrow pointing down" at bounding box center [1305, 352] width 13 height 20
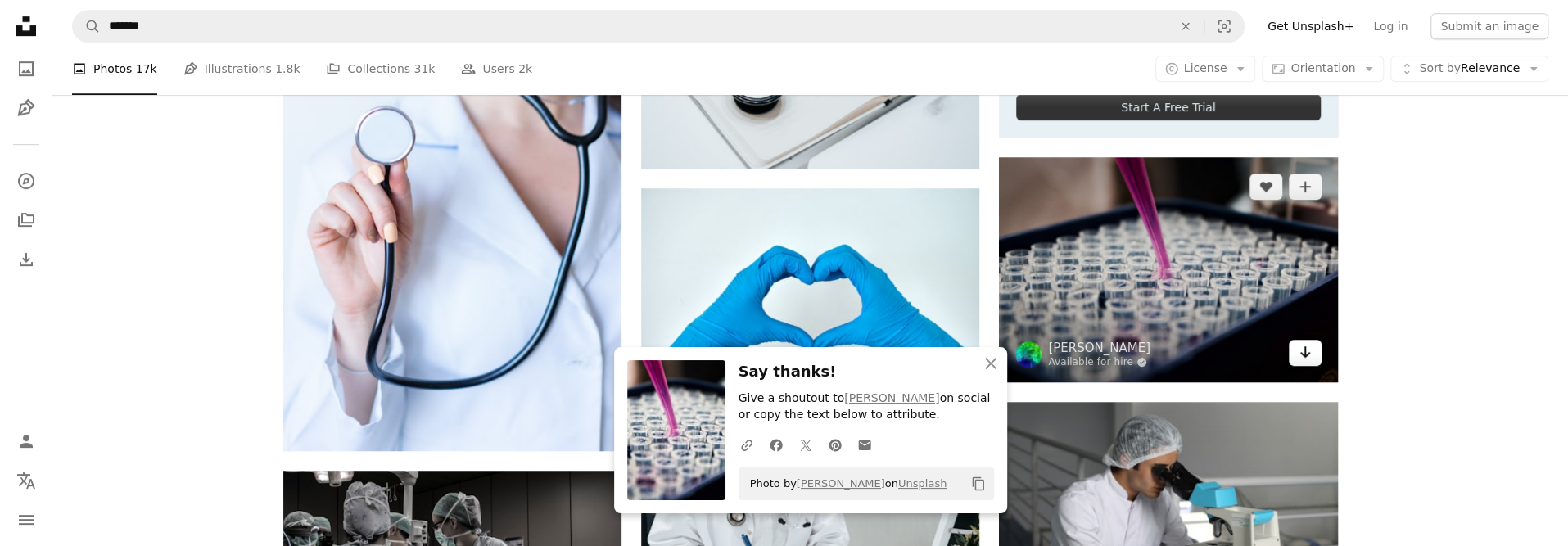
click at [1306, 351] on icon "Arrow pointing down" at bounding box center [1305, 352] width 13 height 20
click at [1293, 346] on link "Arrow pointing down" at bounding box center [1305, 353] width 33 height 26
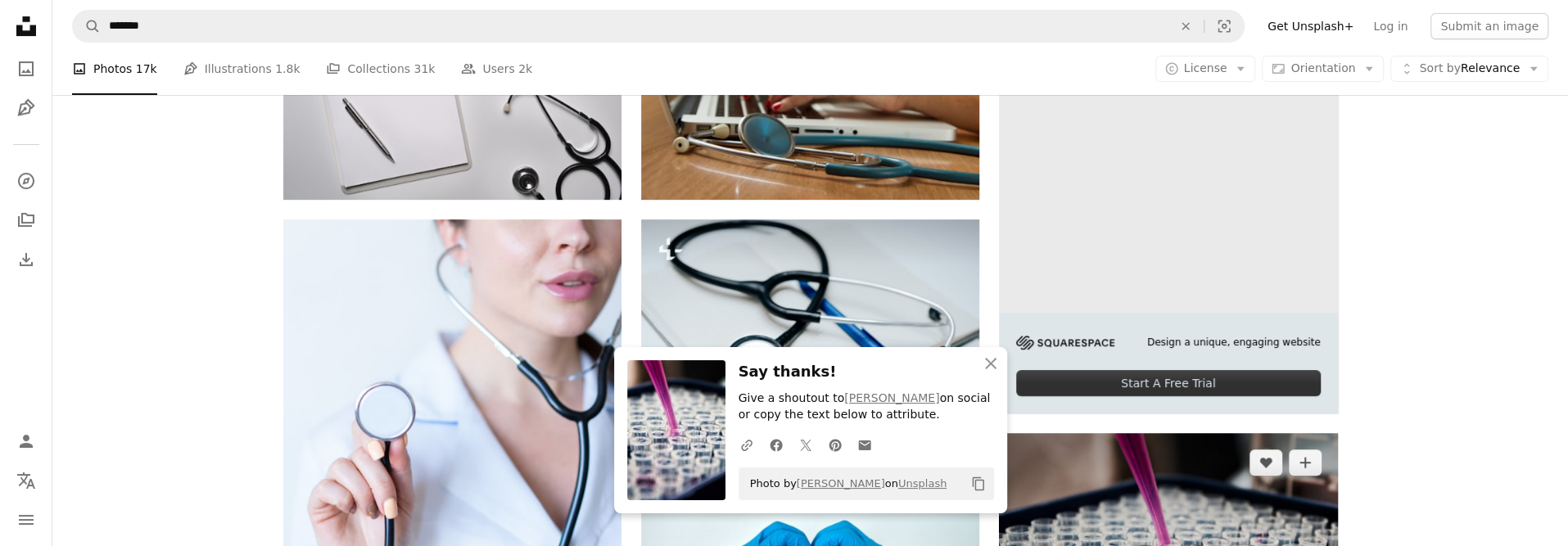
scroll to position [655, 0]
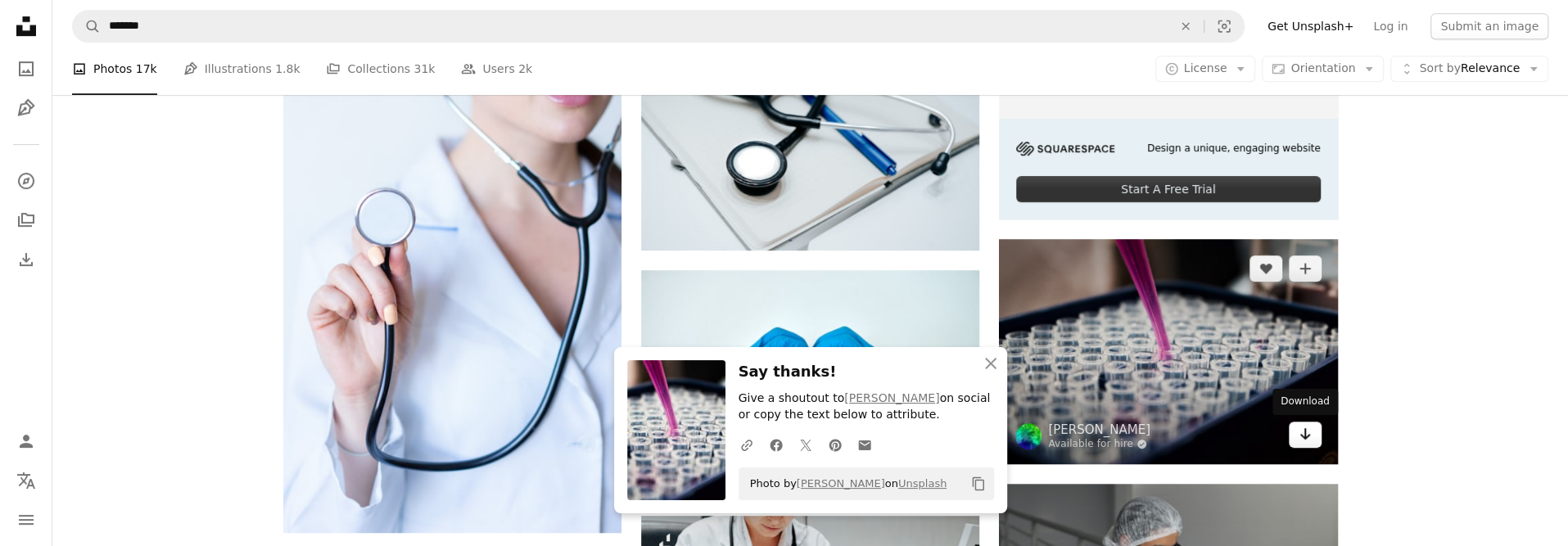
click at [1305, 422] on link "Arrow pointing down" at bounding box center [1305, 434] width 33 height 26
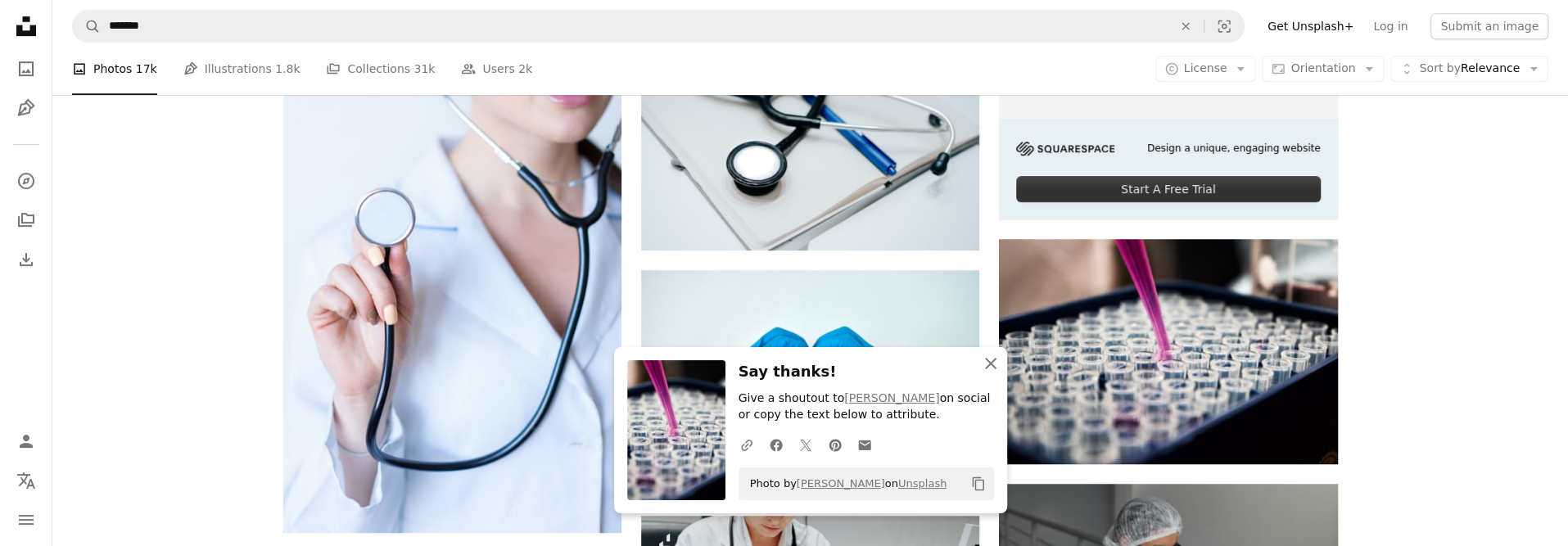
click at [997, 363] on icon "An X shape" at bounding box center [991, 363] width 20 height 20
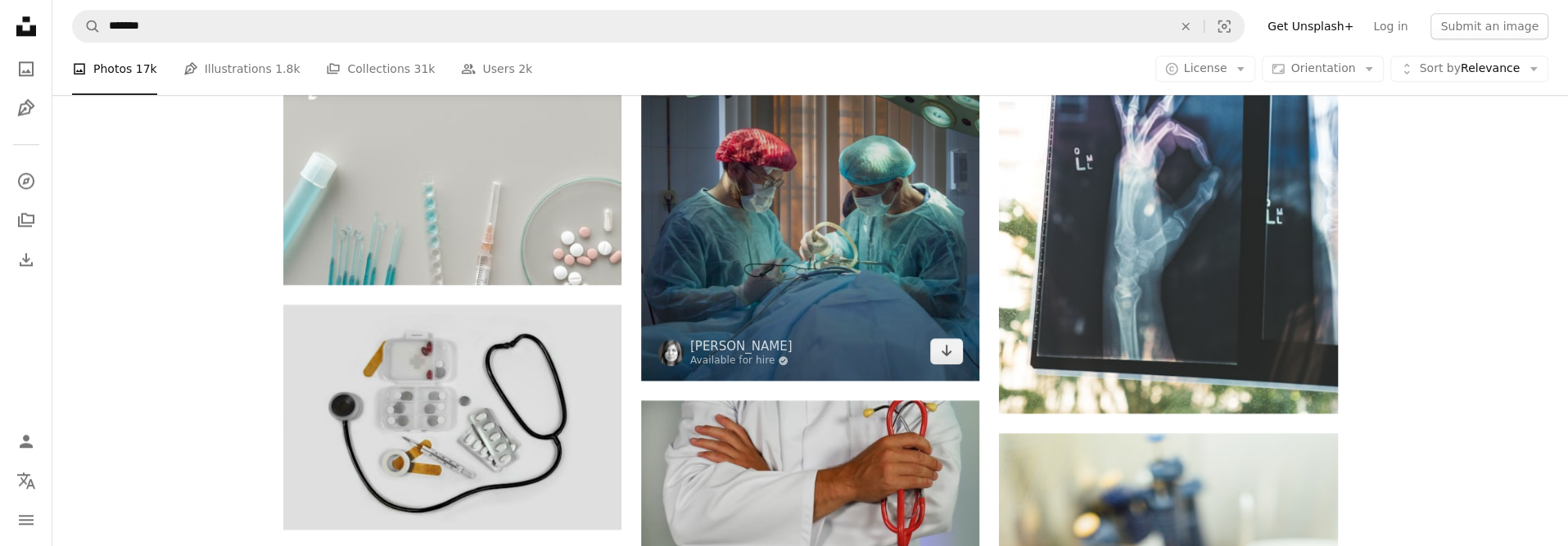
scroll to position [1556, 0]
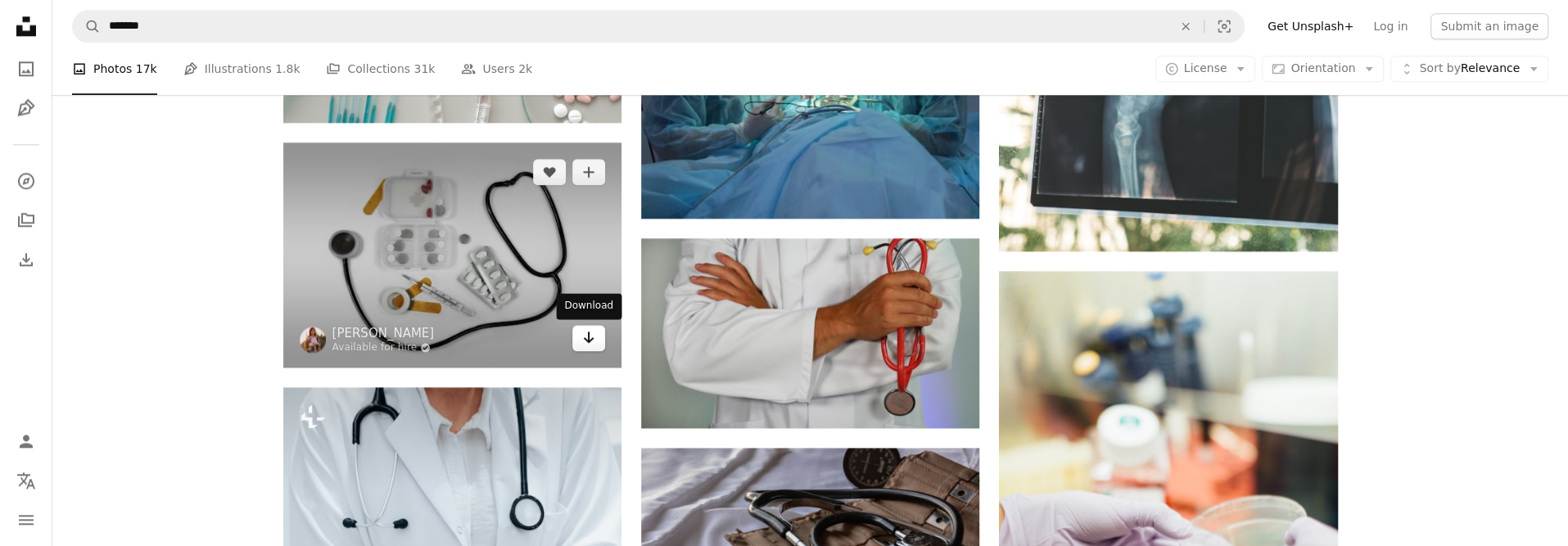
click at [592, 329] on icon "Arrow pointing down" at bounding box center [588, 337] width 13 height 20
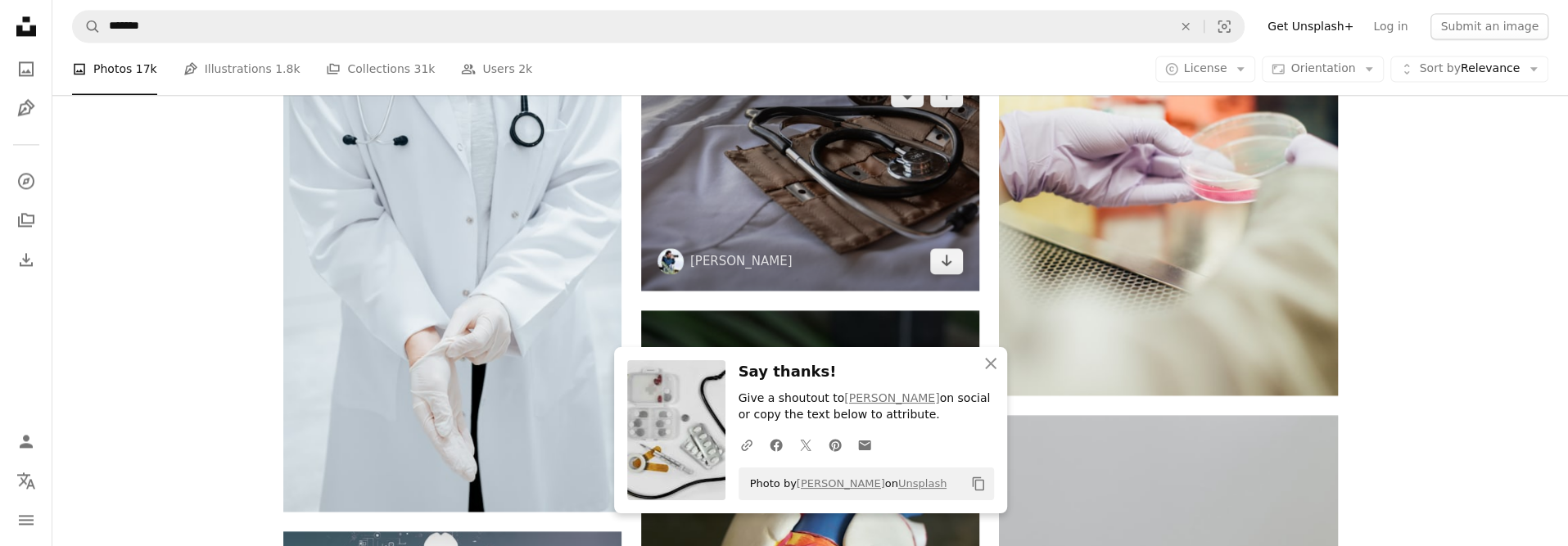
scroll to position [1966, 0]
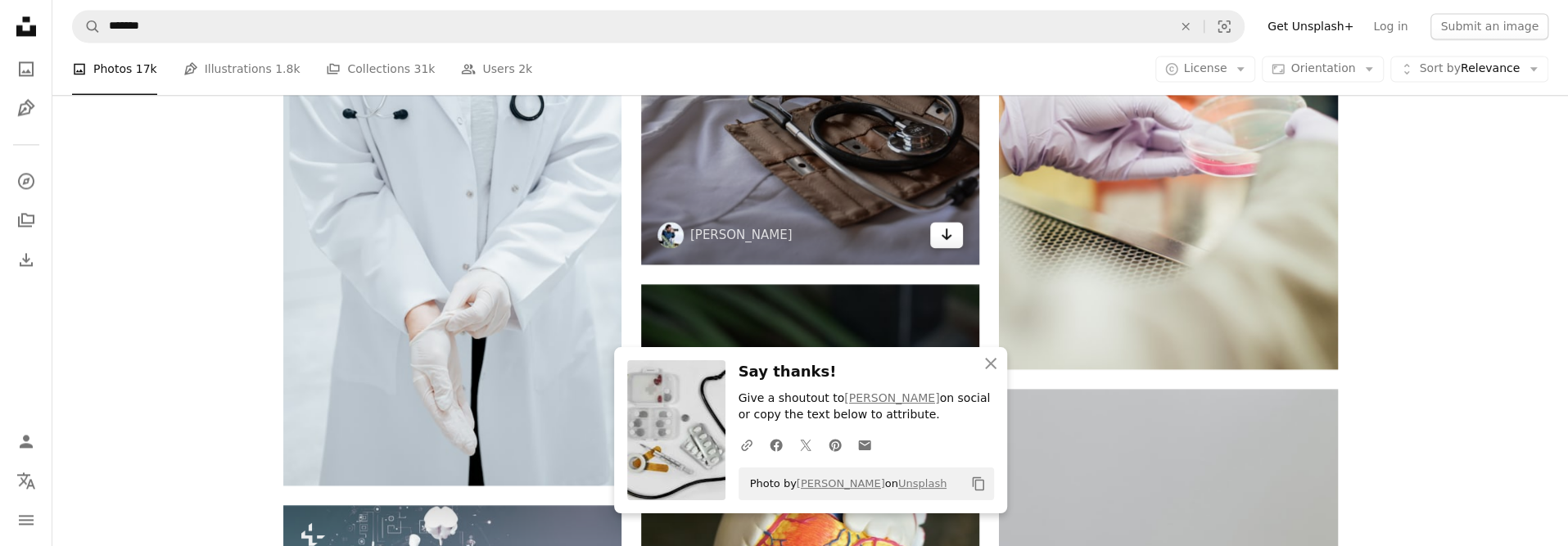
click at [951, 235] on icon "Arrow pointing down" at bounding box center [946, 235] width 13 height 20
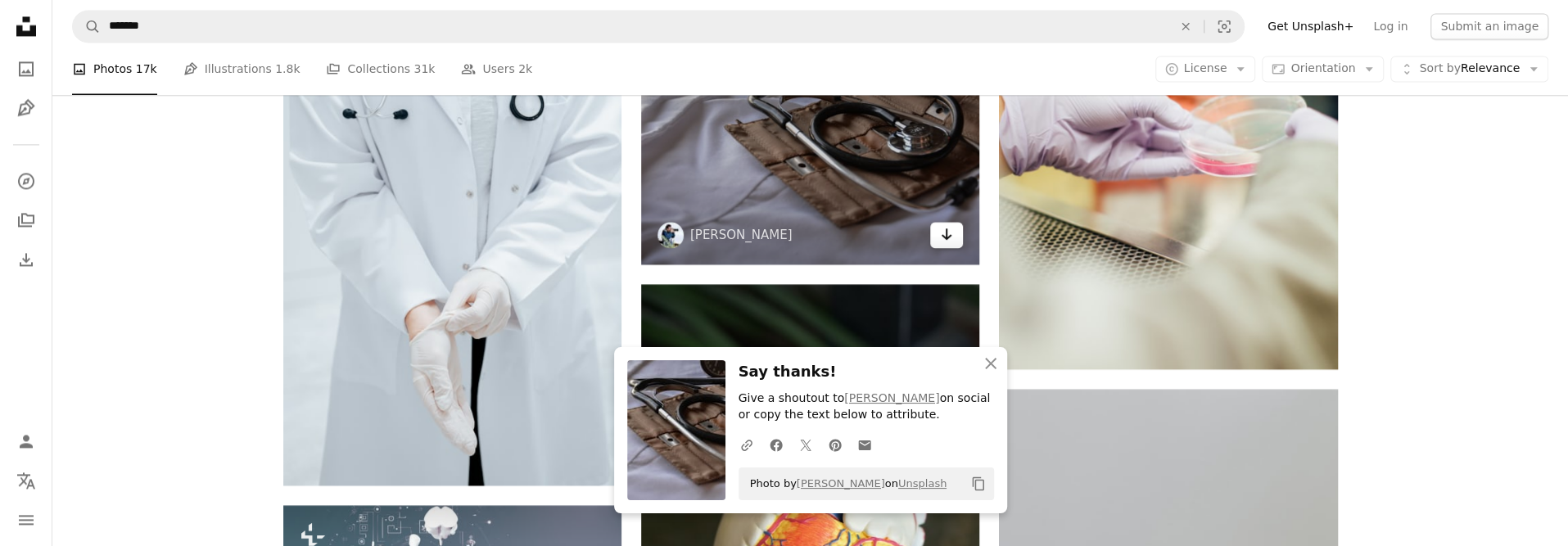
click at [951, 235] on icon "Arrow pointing down" at bounding box center [946, 235] width 13 height 20
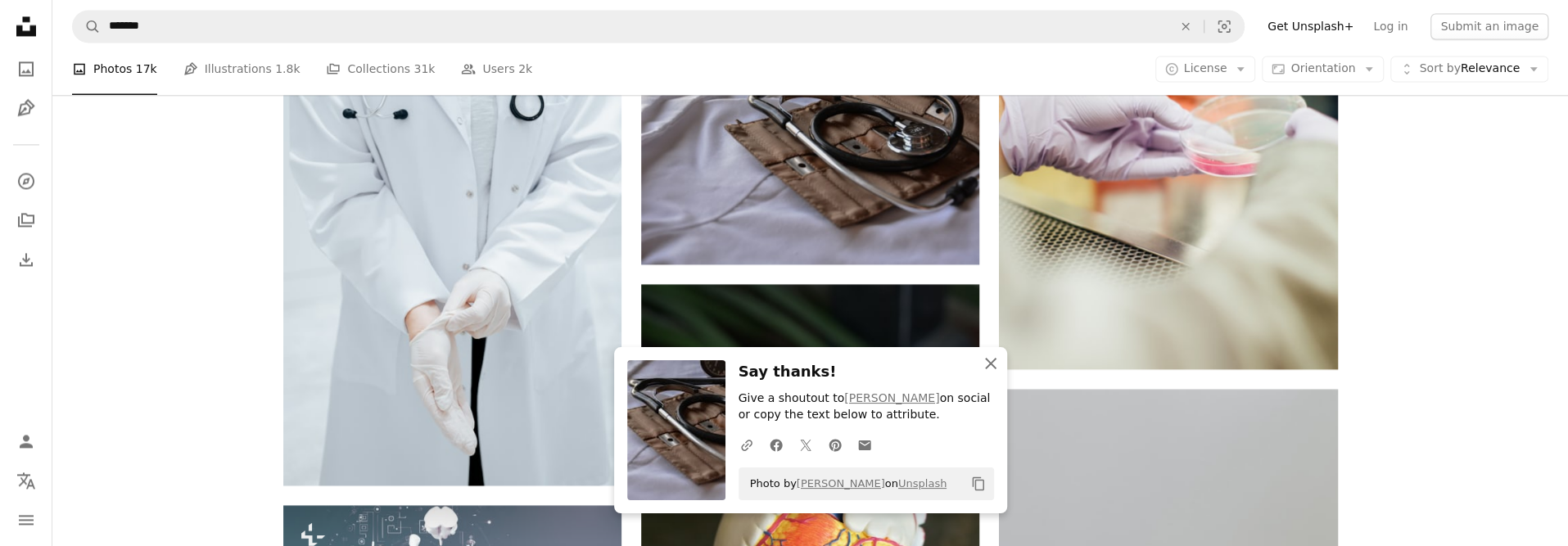
click at [989, 370] on icon "An X shape" at bounding box center [991, 363] width 20 height 20
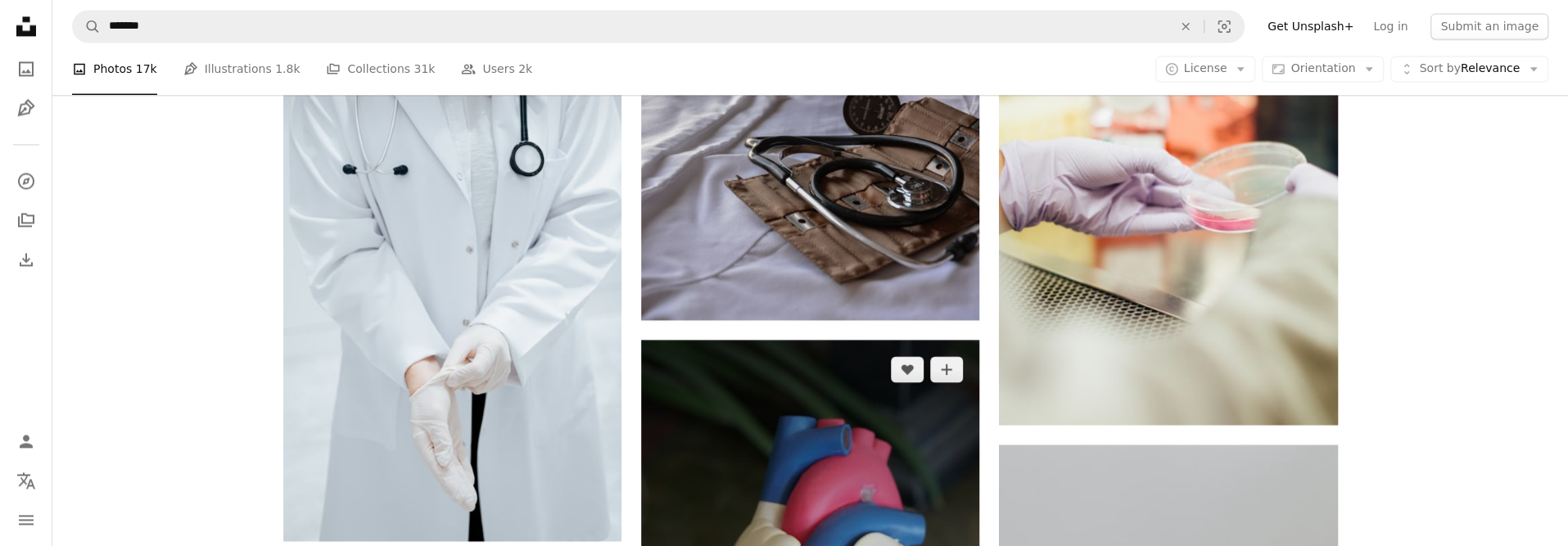
scroll to position [1883, 0]
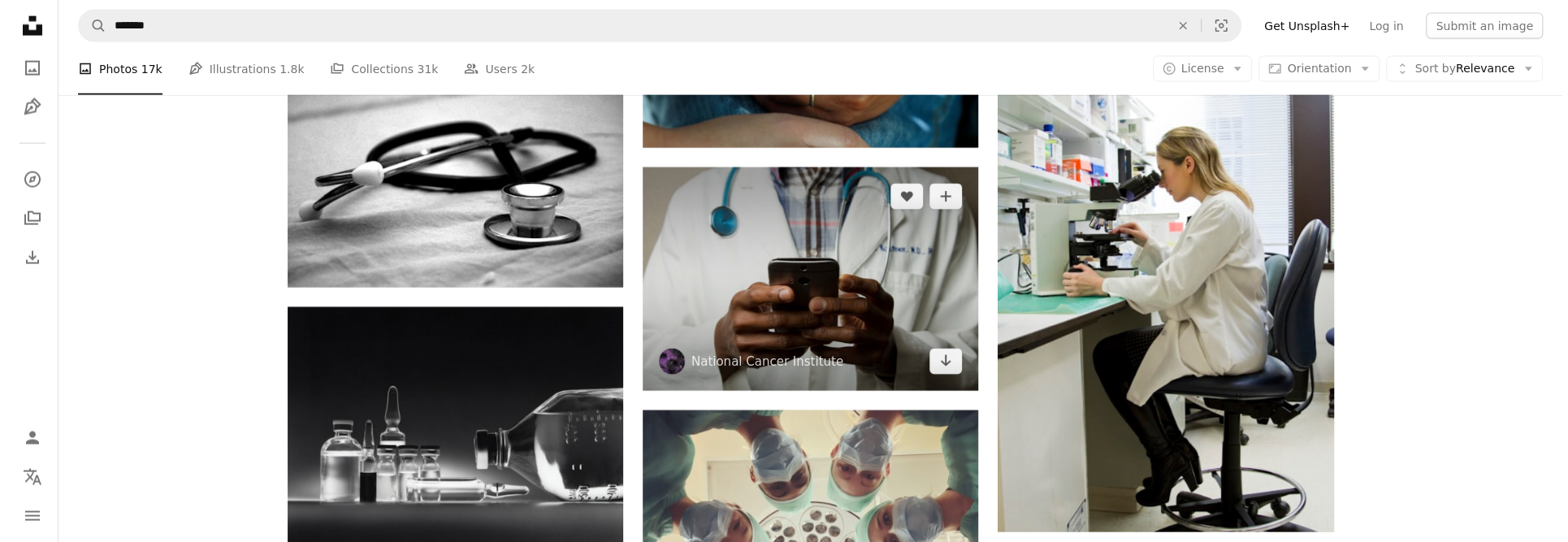
scroll to position [2926, 0]
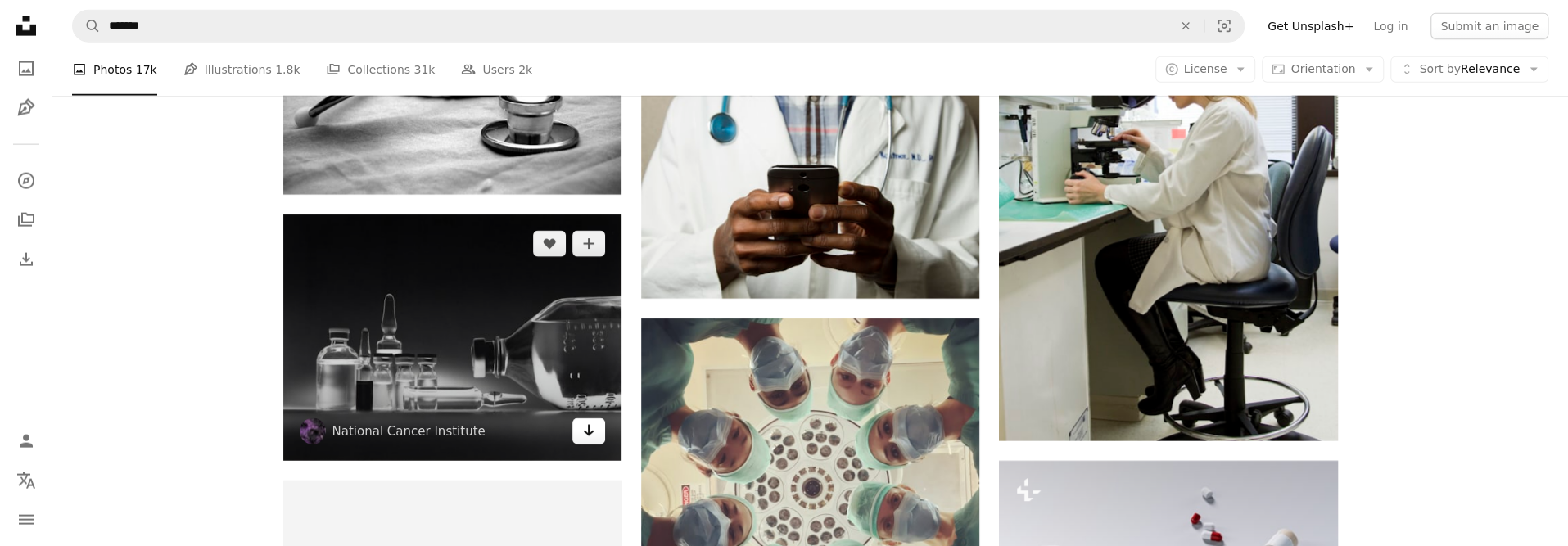
click at [583, 429] on icon "Arrow pointing down" at bounding box center [588, 431] width 13 height 20
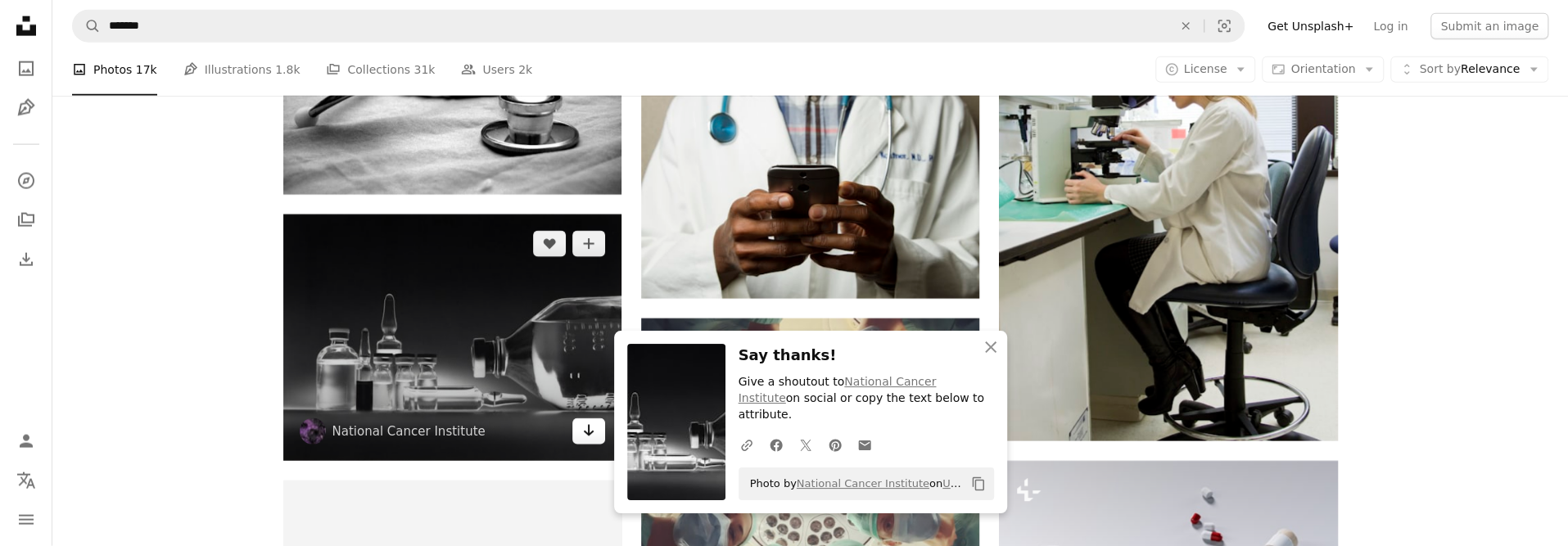
click at [583, 429] on icon "Arrow pointing down" at bounding box center [588, 431] width 13 height 20
click at [458, 329] on img at bounding box center [453, 337] width 338 height 246
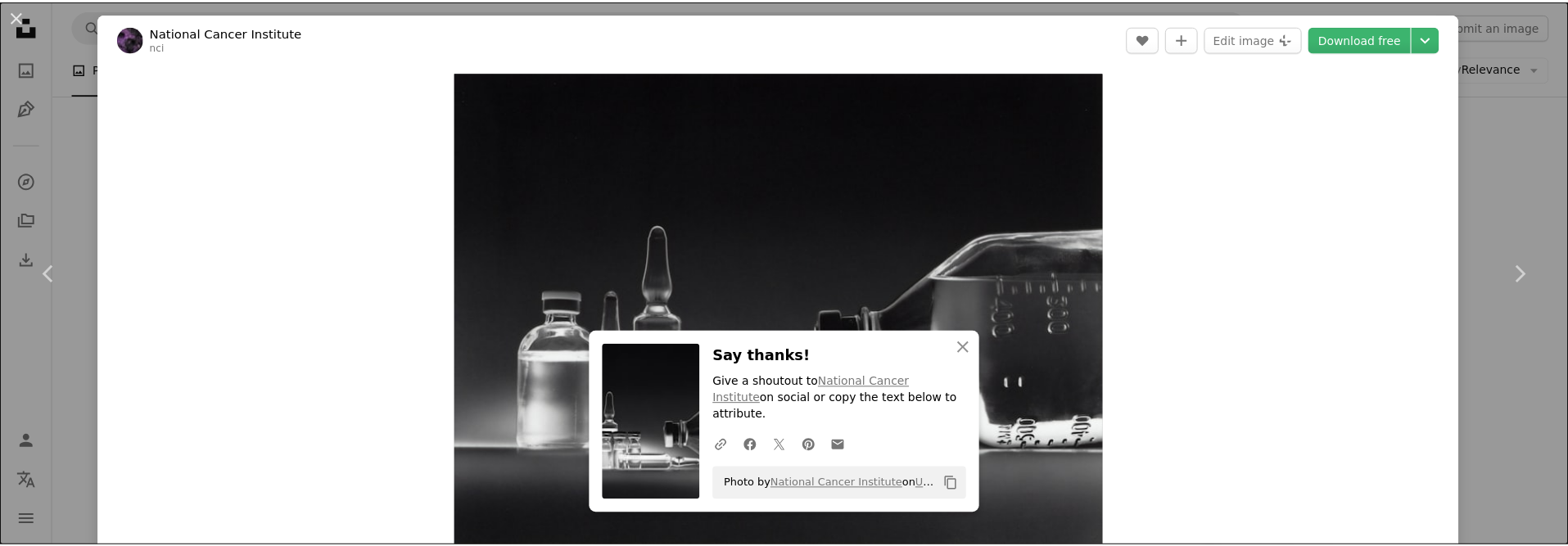
scroll to position [81, 0]
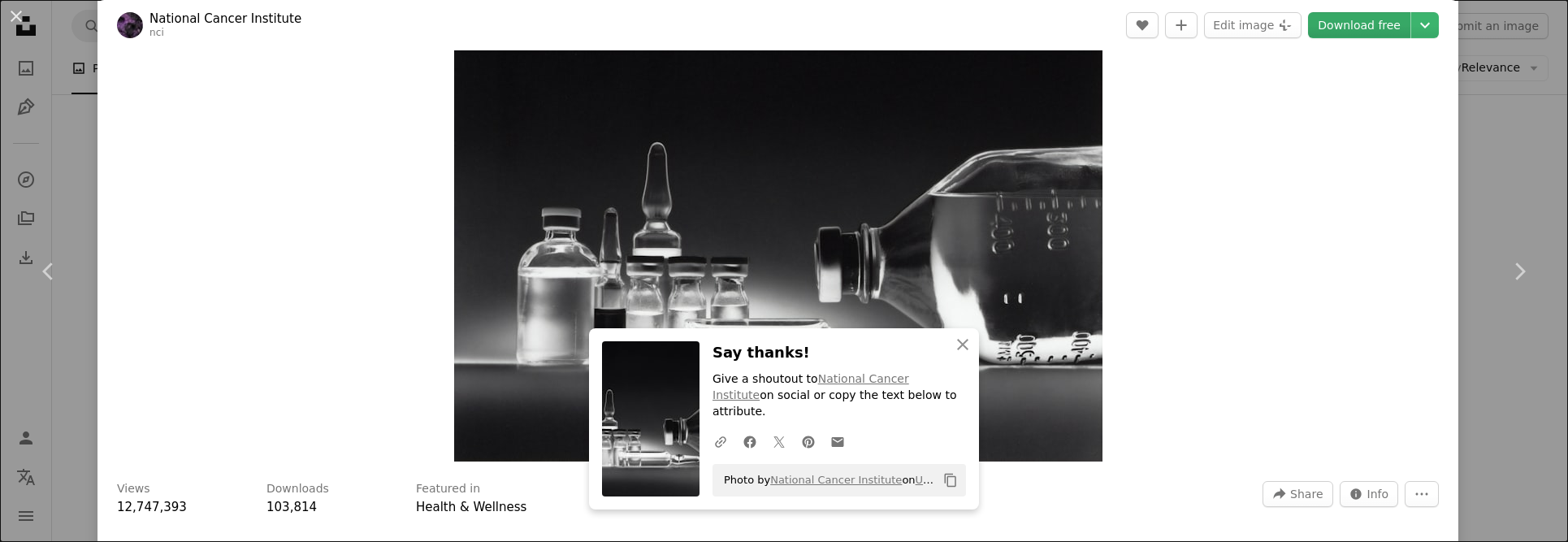
click at [1347, 16] on link "Download free" at bounding box center [1358, 25] width 102 height 26
click at [1341, 34] on link "Download free" at bounding box center [1358, 25] width 102 height 26
click at [14, 18] on button "An X shape" at bounding box center [16, 16] width 20 height 20
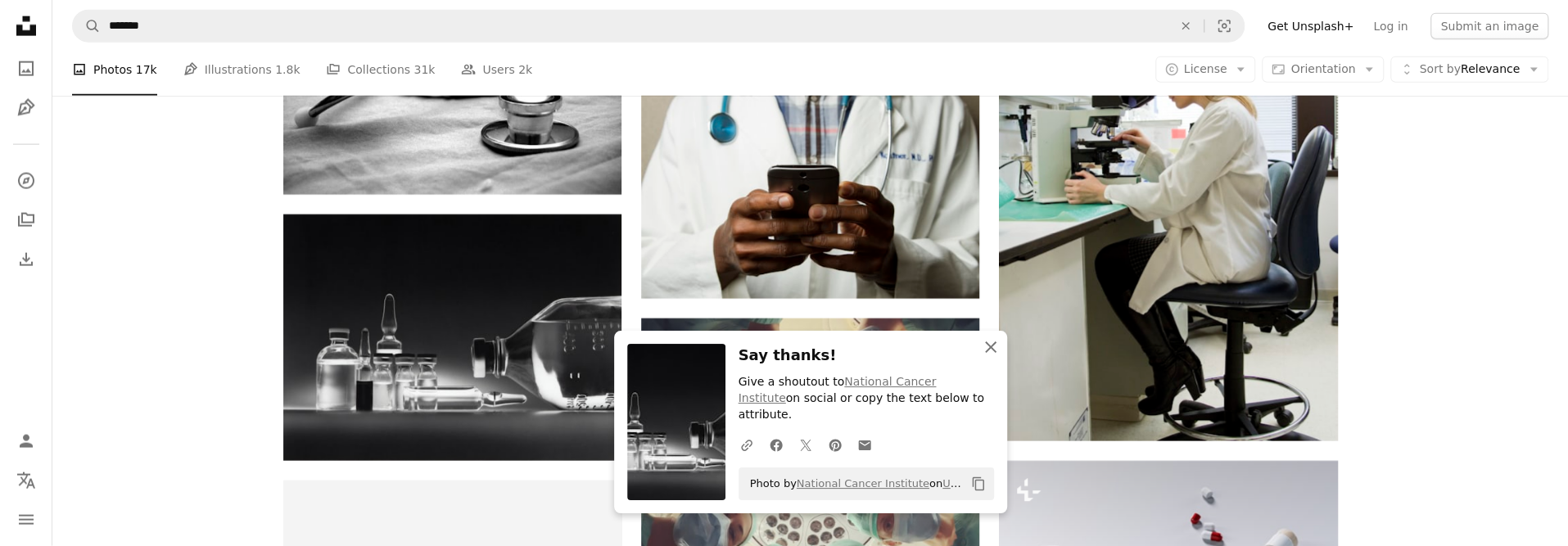
click at [987, 357] on icon "An X shape" at bounding box center [991, 347] width 20 height 20
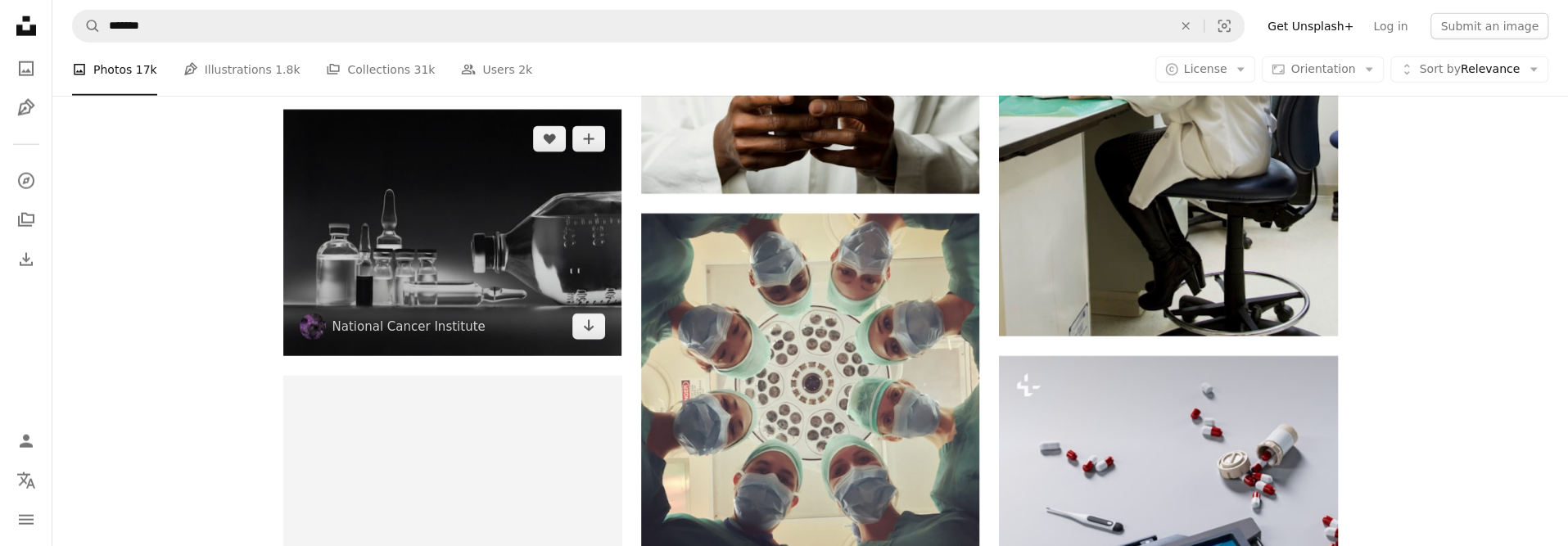
scroll to position [3030, 0]
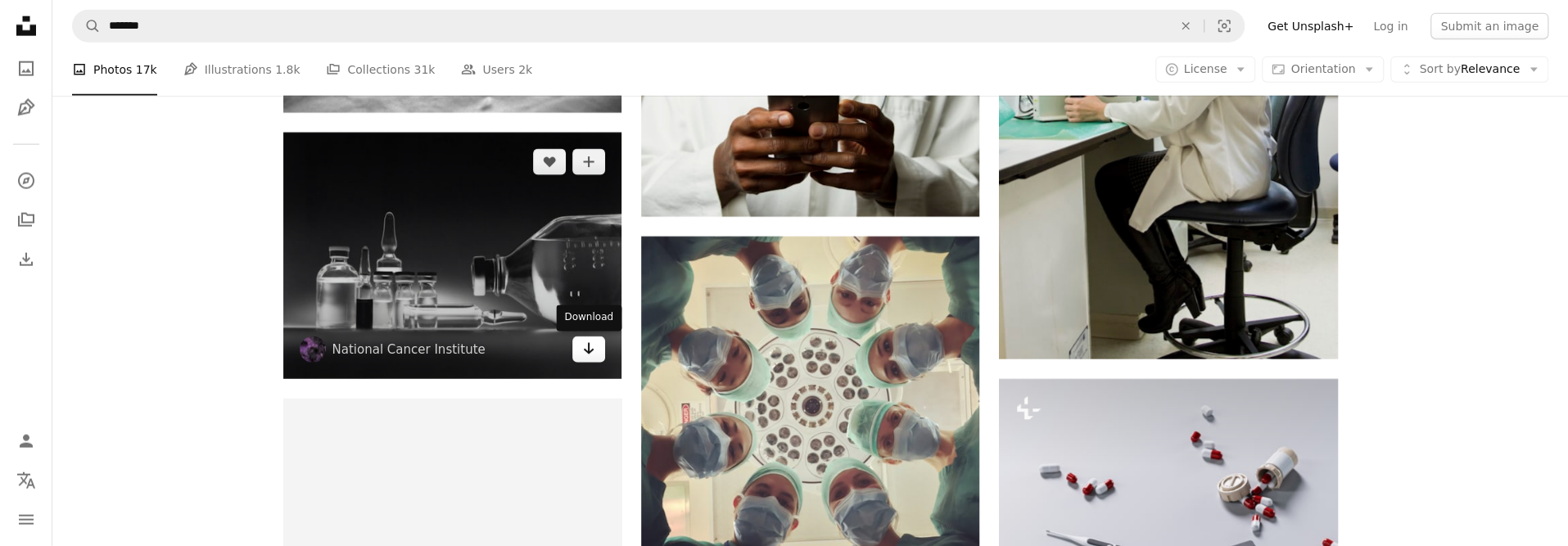
click at [592, 363] on link "Arrow pointing down" at bounding box center [588, 349] width 33 height 26
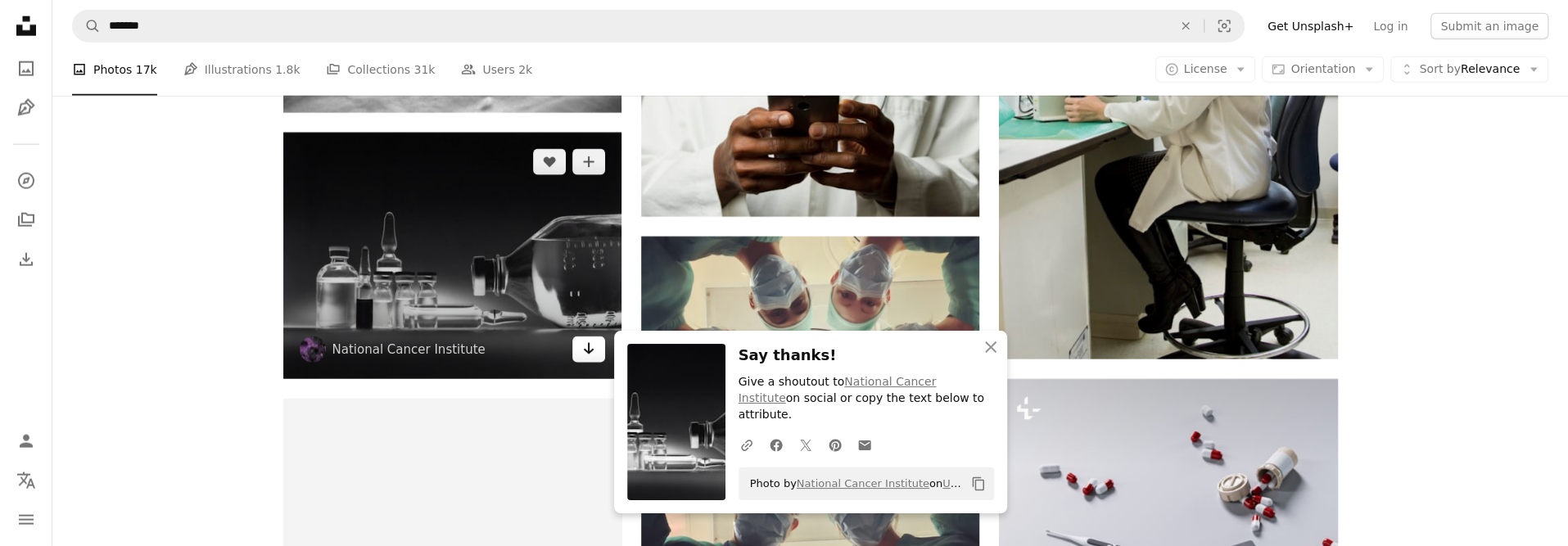
click at [591, 352] on icon "Download" at bounding box center [589, 348] width 11 height 12
click at [582, 338] on link "Arrow pointing down" at bounding box center [588, 349] width 33 height 26
click at [588, 354] on icon "Download" at bounding box center [589, 348] width 11 height 12
click at [590, 343] on icon "Arrow pointing down" at bounding box center [588, 349] width 13 height 20
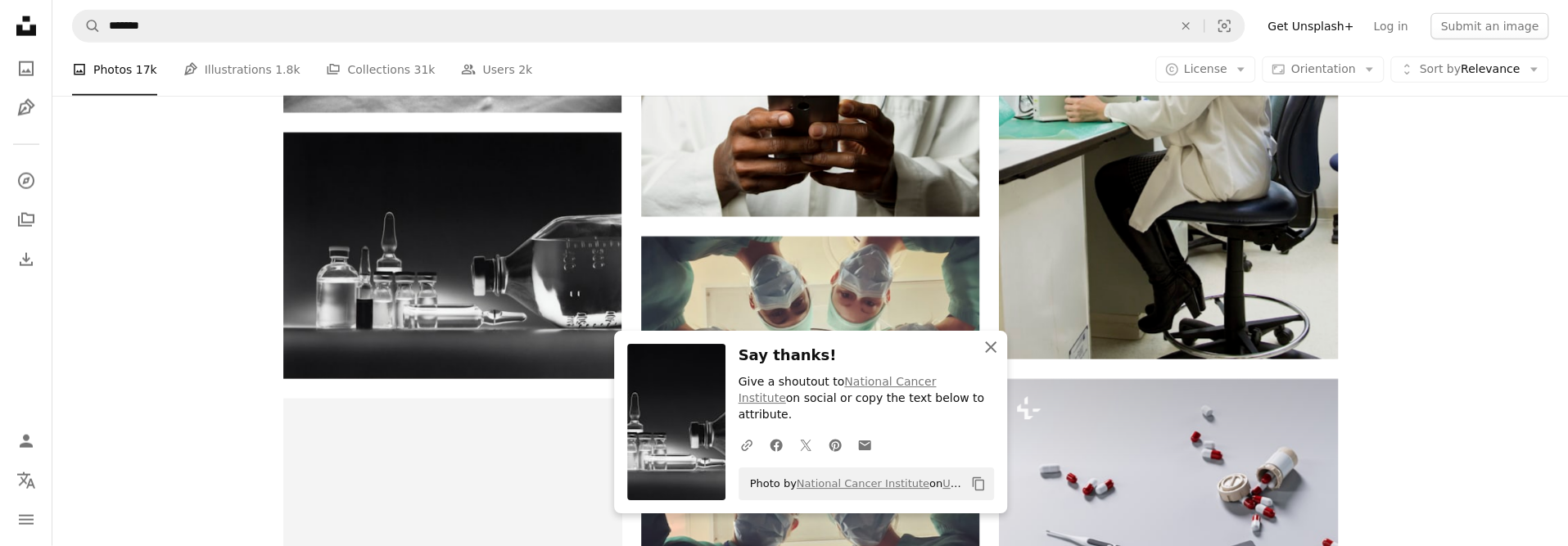
click at [983, 355] on icon "An X shape" at bounding box center [991, 347] width 20 height 20
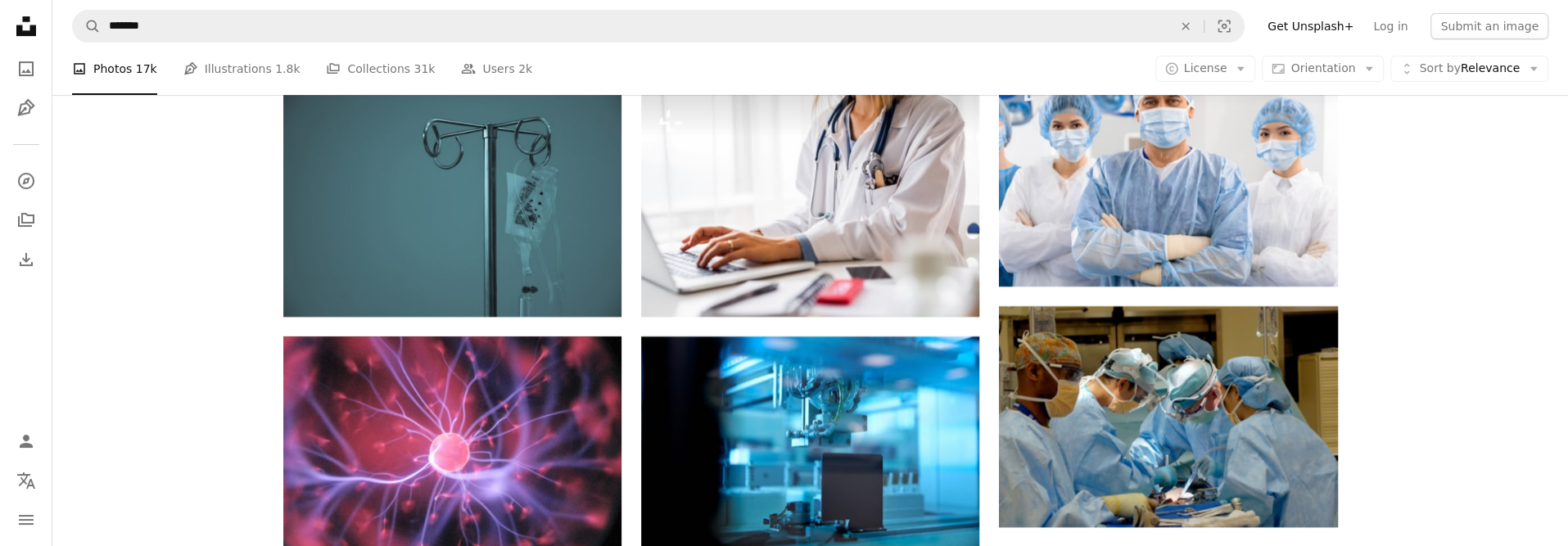
scroll to position [5077, 0]
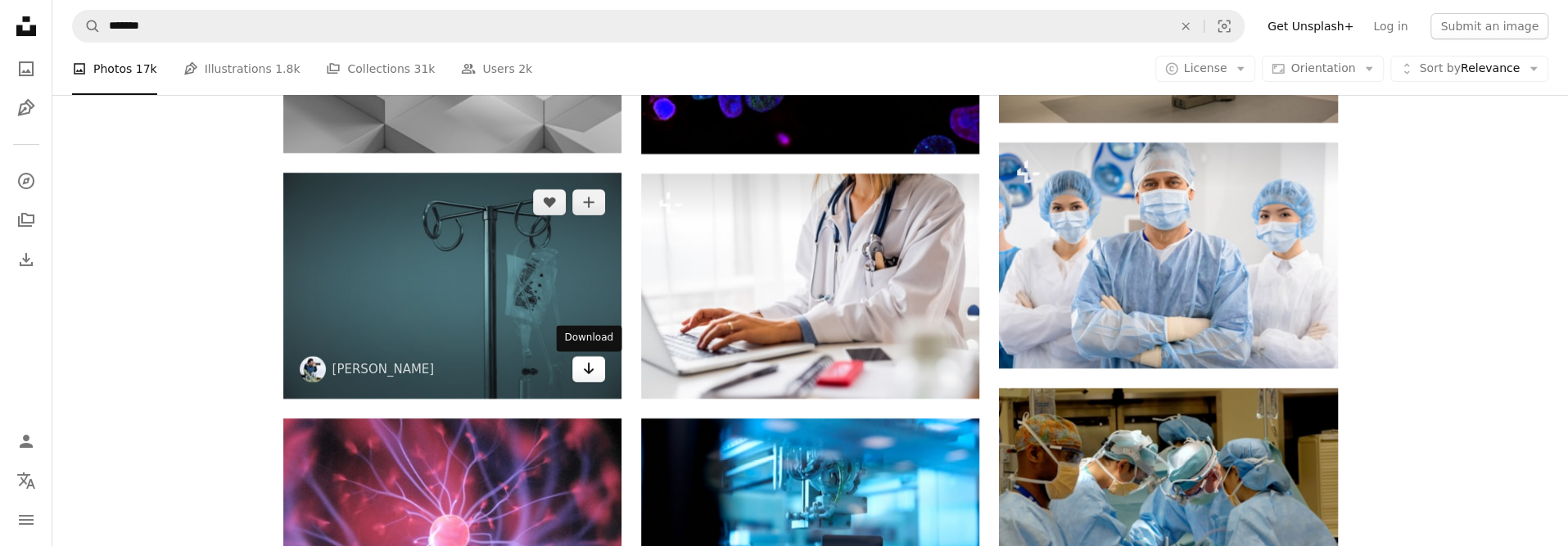
click at [592, 371] on icon "Download" at bounding box center [589, 368] width 11 height 12
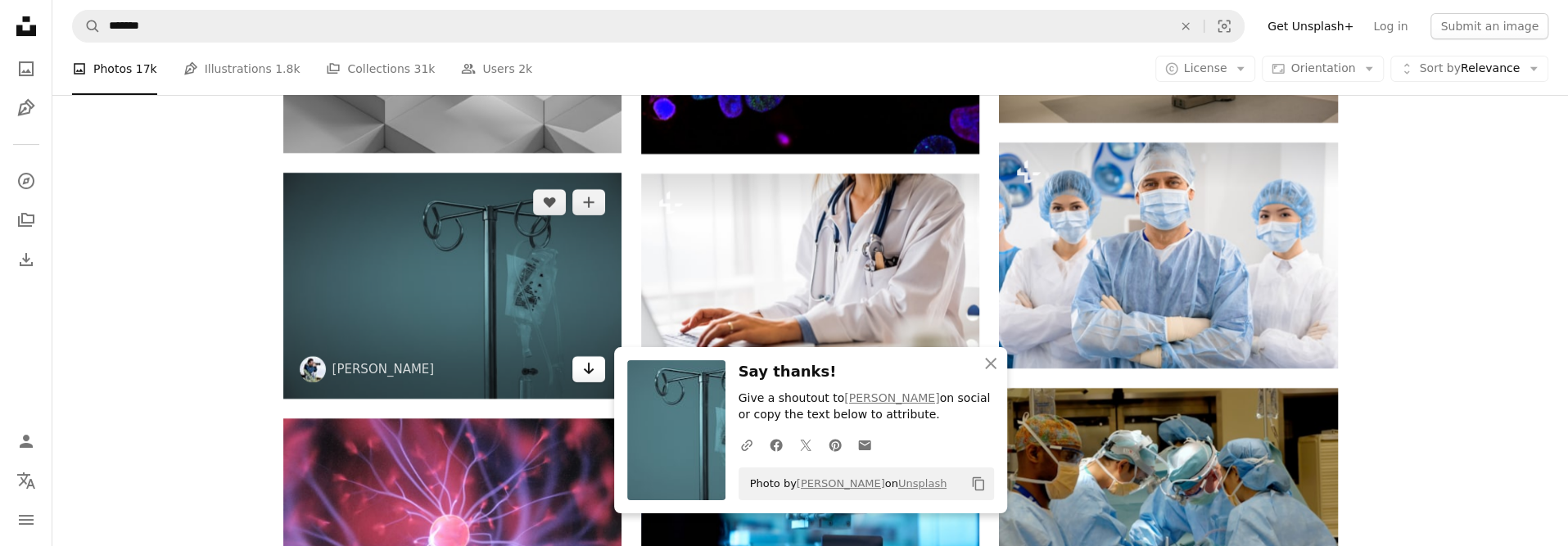
click at [592, 371] on icon "Download" at bounding box center [589, 368] width 11 height 12
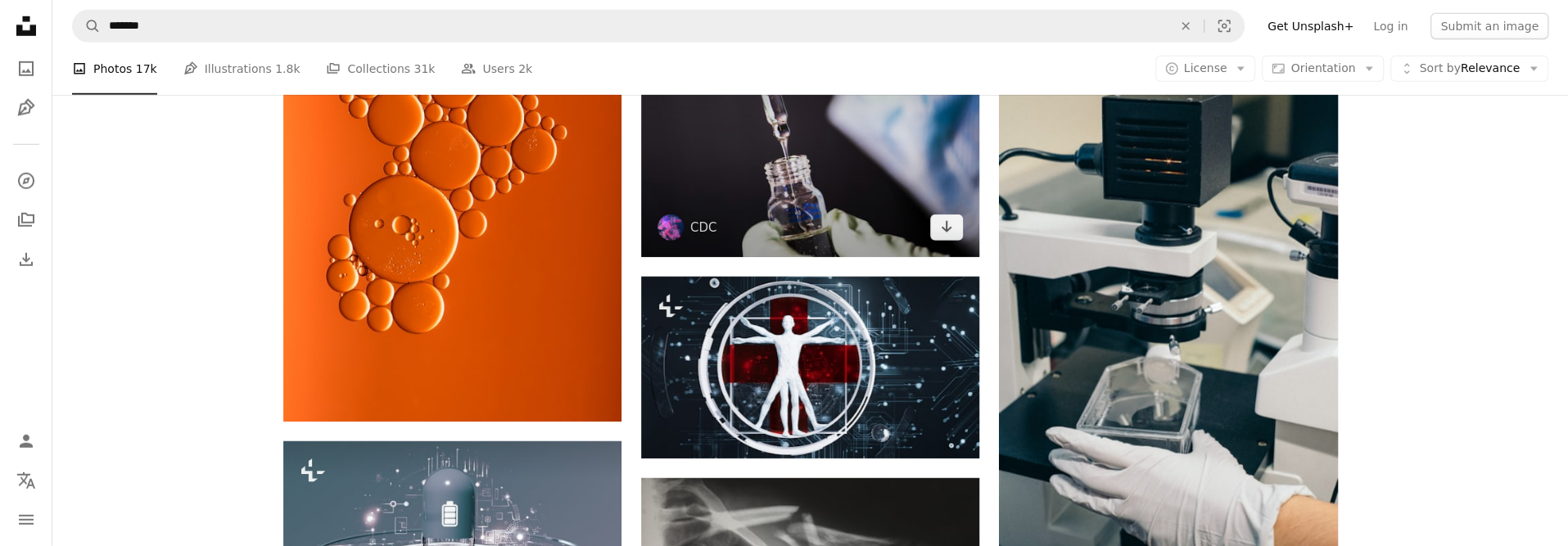
scroll to position [8270, 0]
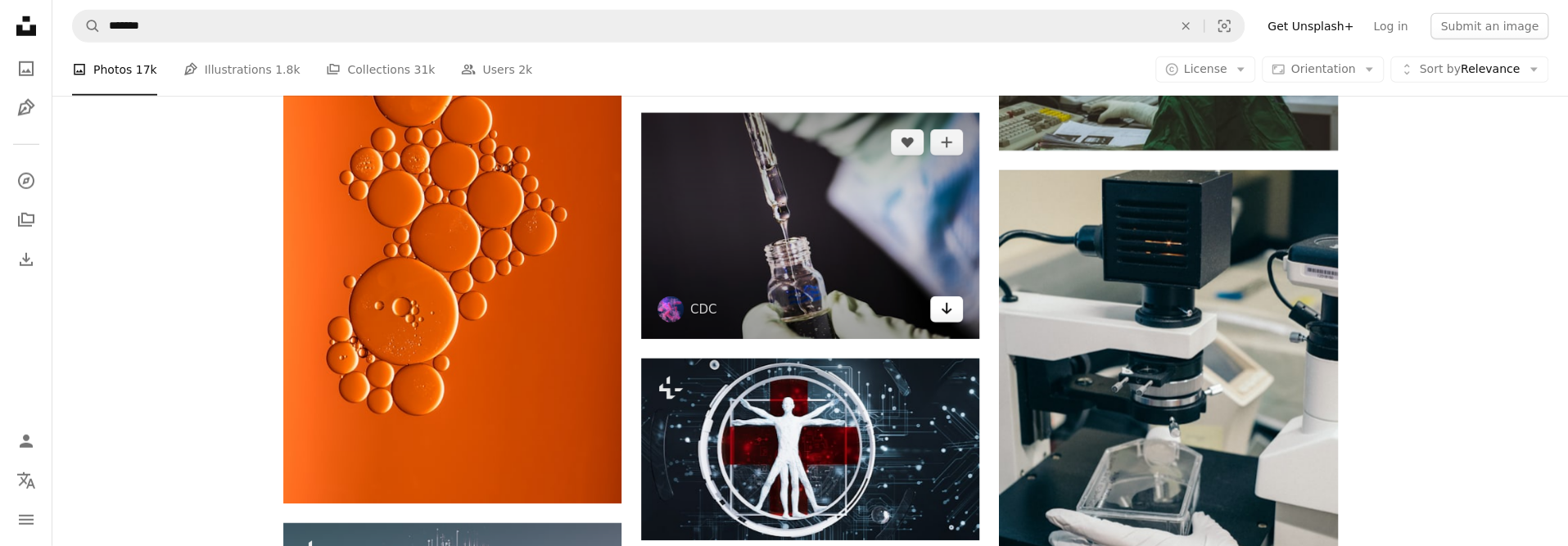
click at [958, 322] on link "Arrow pointing down" at bounding box center [946, 309] width 33 height 26
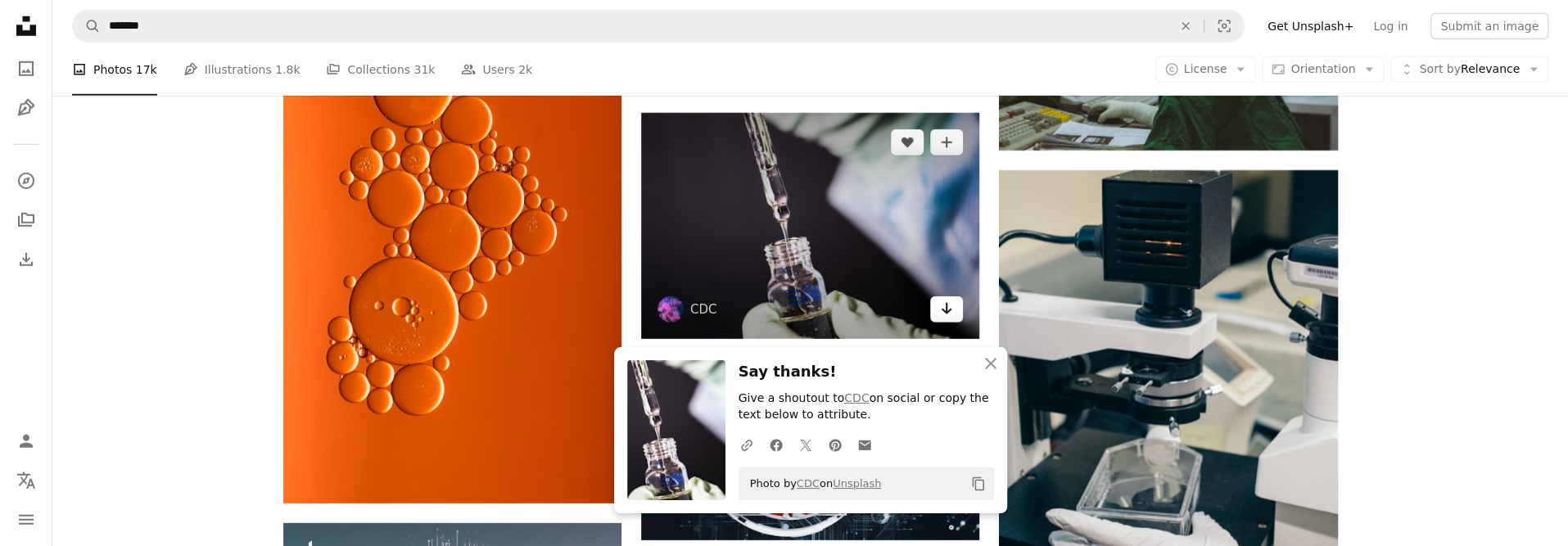
click at [947, 308] on icon "Download" at bounding box center [947, 308] width 11 height 12
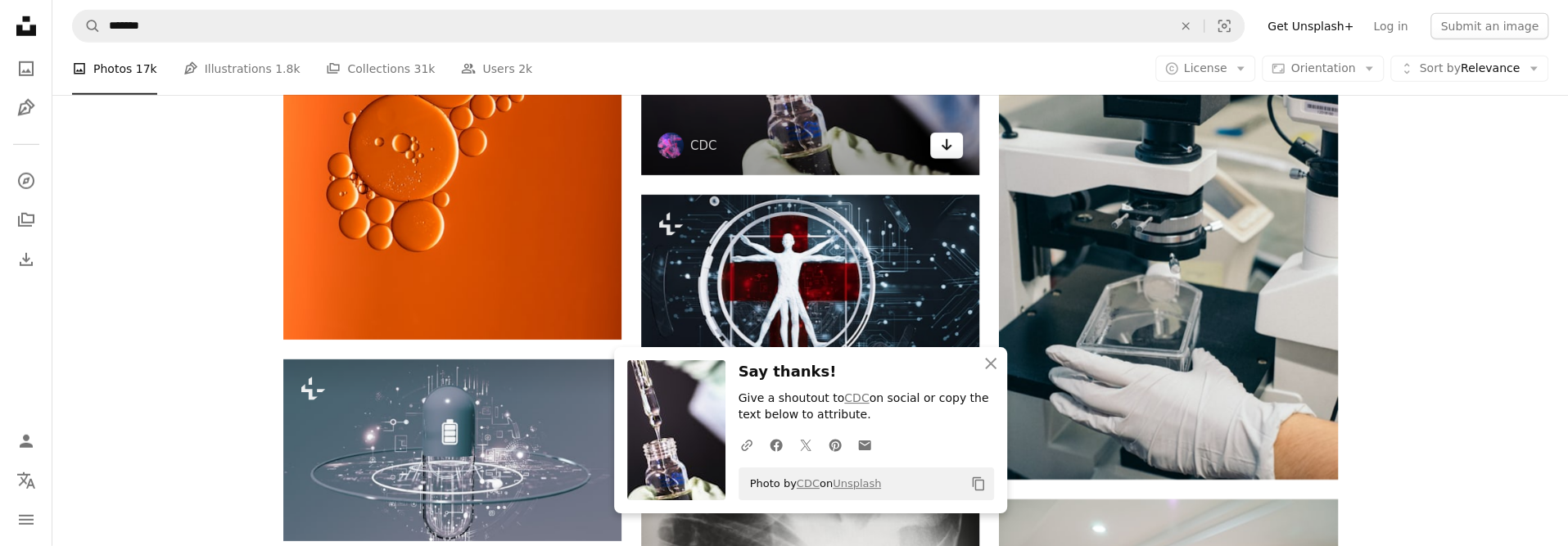
scroll to position [8597, 0]
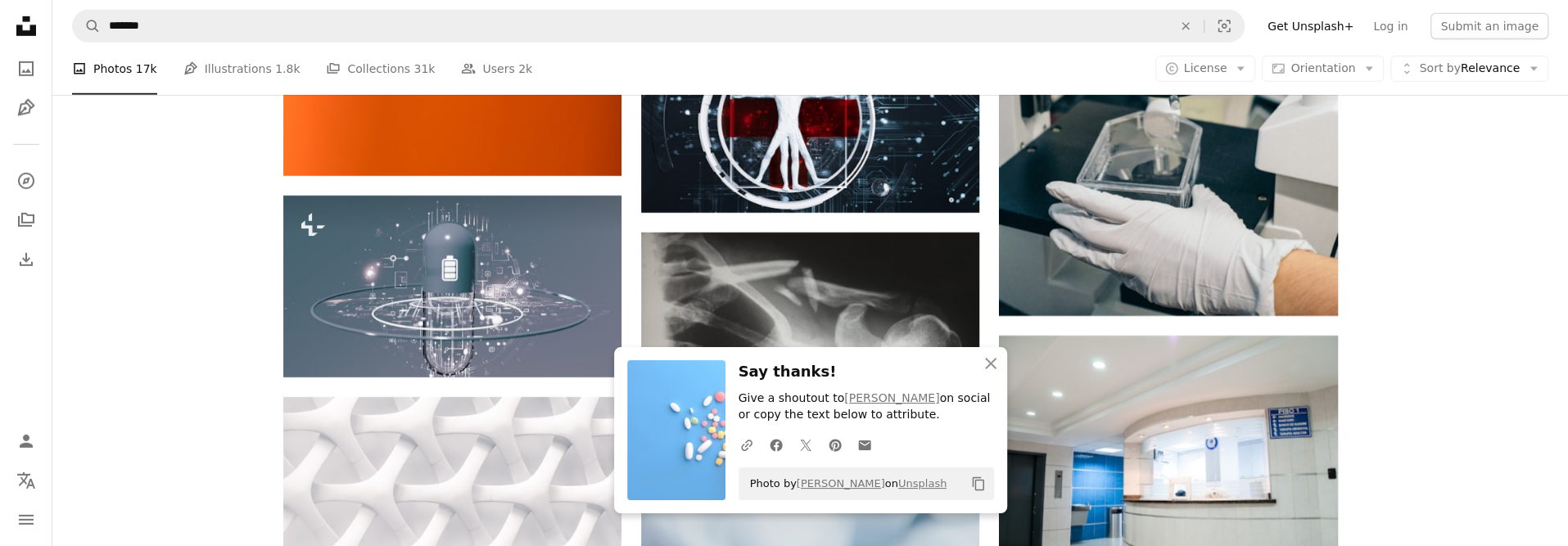
click at [991, 355] on icon "An X shape" at bounding box center [991, 363] width 20 height 20
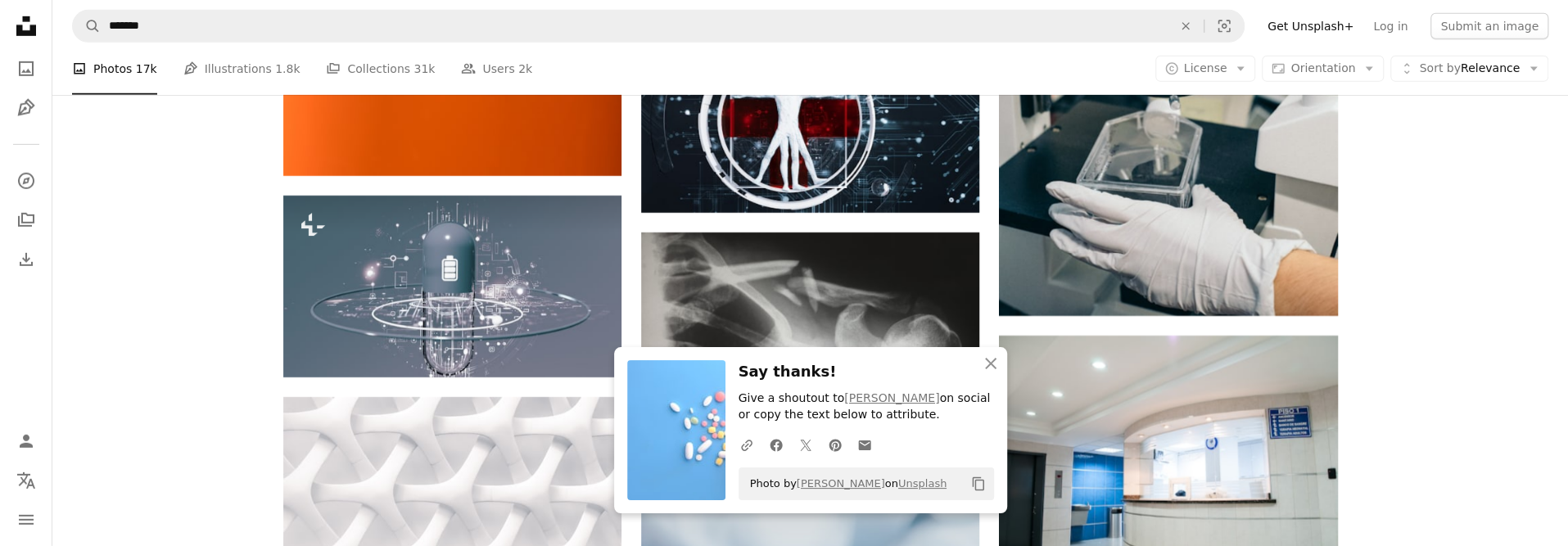
click at [990, 360] on icon "An X shape" at bounding box center [991, 363] width 20 height 20
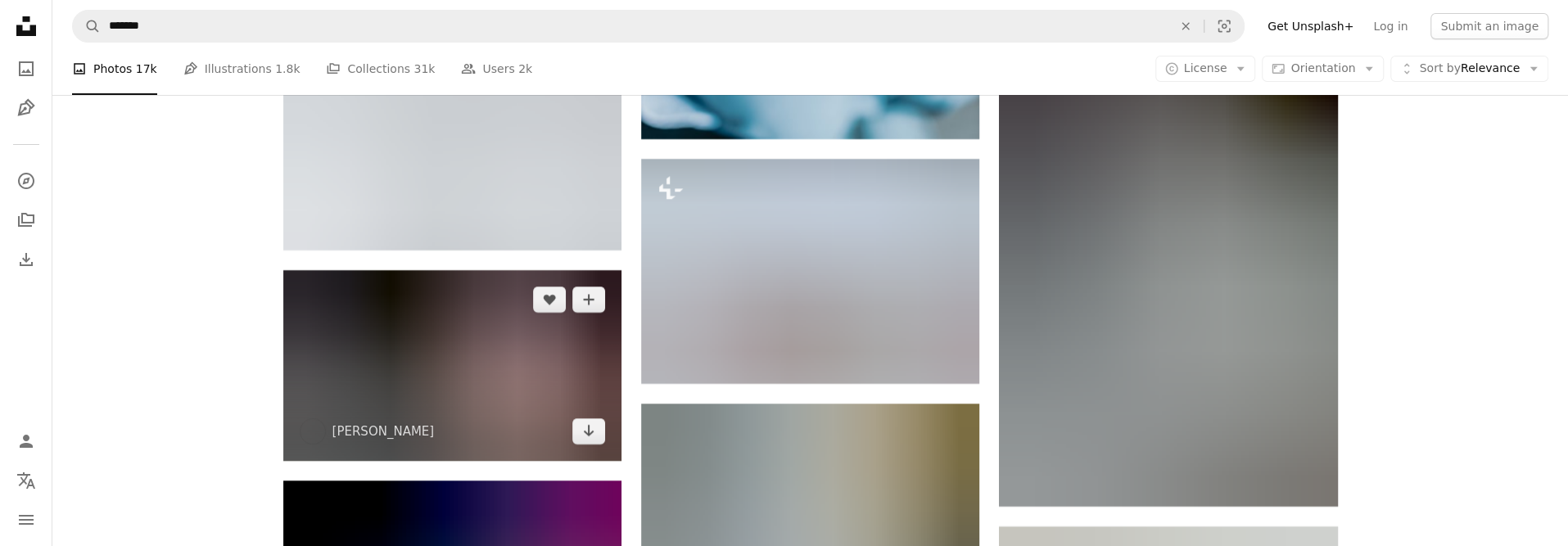
scroll to position [9335, 0]
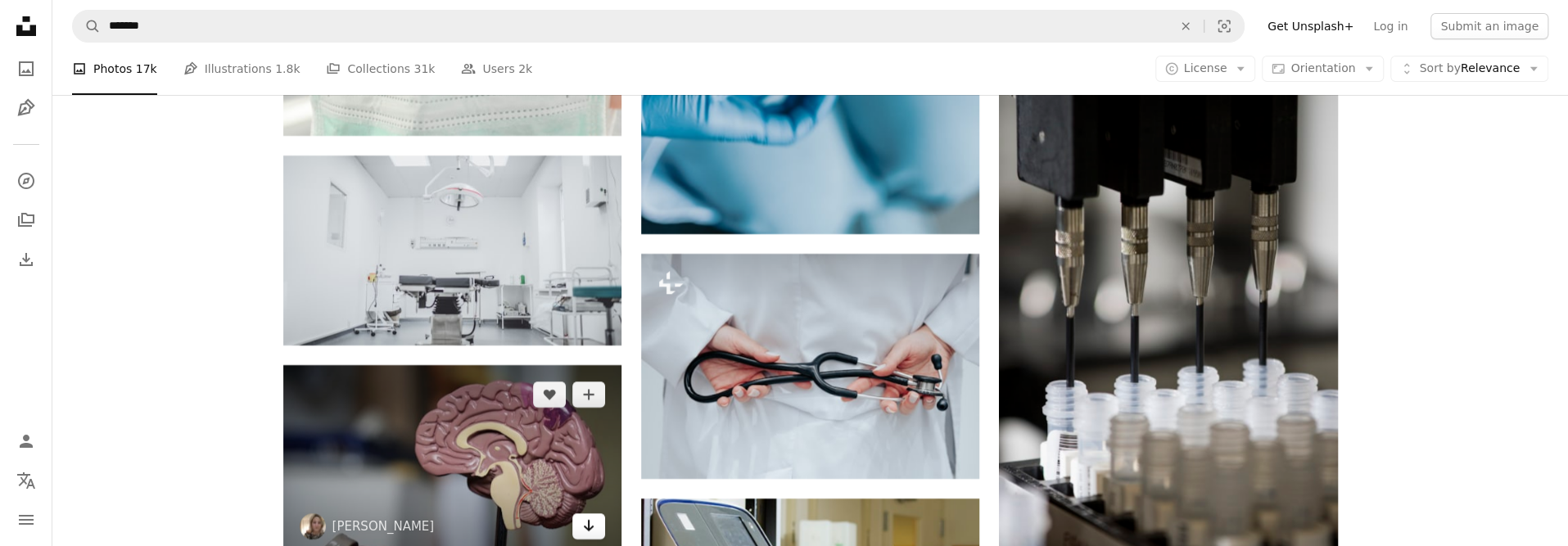
click at [587, 516] on icon "Arrow pointing down" at bounding box center [588, 525] width 13 height 20
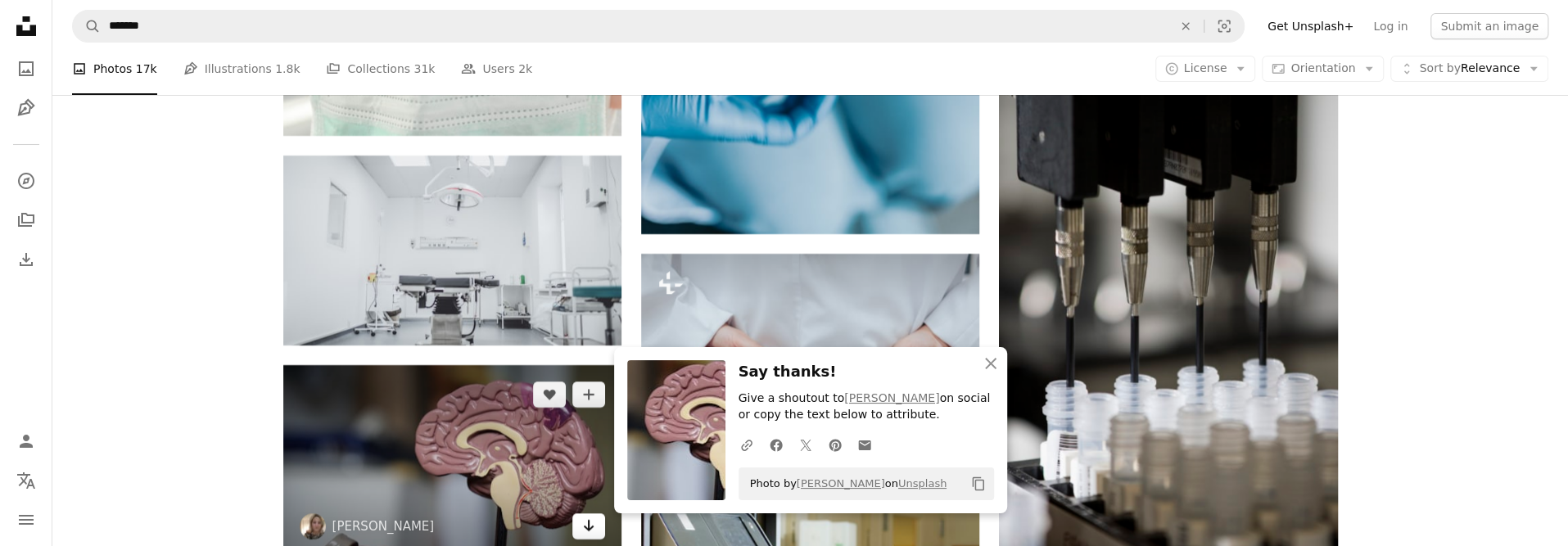
click at [587, 516] on icon "Arrow pointing down" at bounding box center [588, 525] width 13 height 20
click at [586, 520] on icon "Download" at bounding box center [589, 525] width 11 height 12
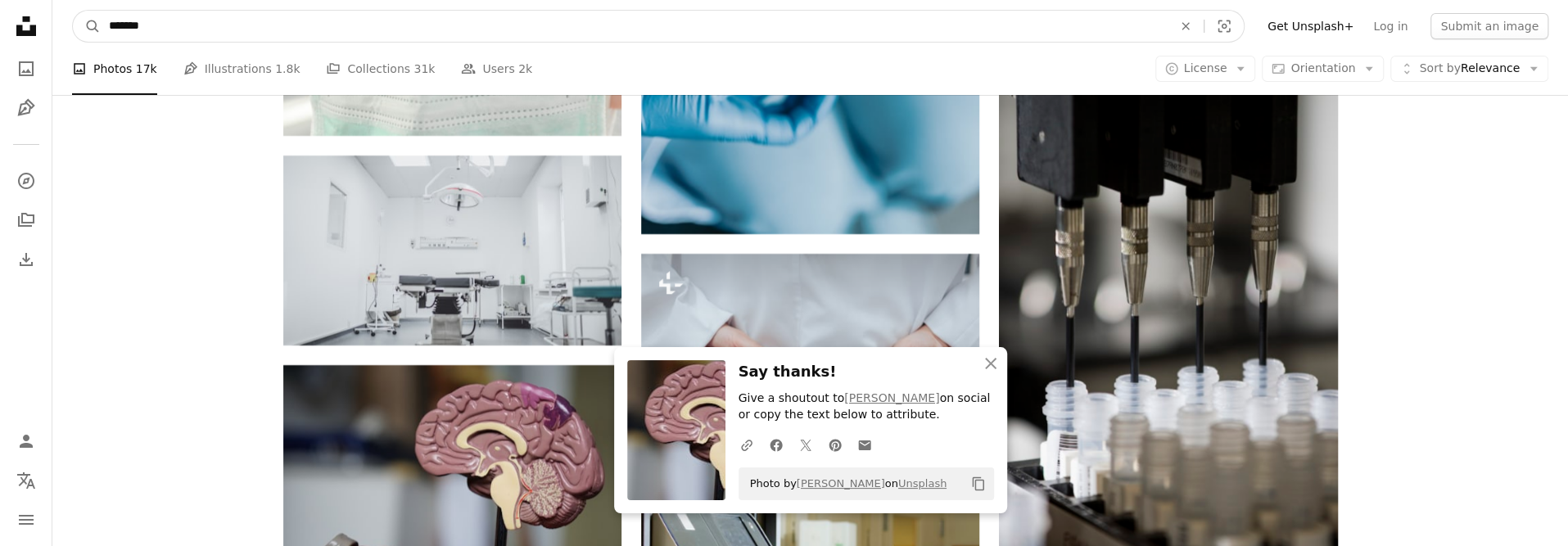
click at [259, 29] on input "*******" at bounding box center [635, 26] width 1067 height 31
